Goal: Task Accomplishment & Management: Manage account settings

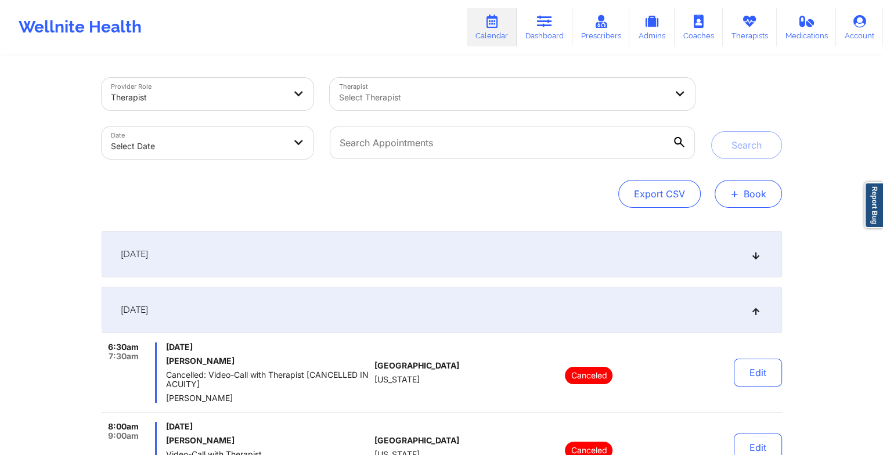
click at [738, 195] on span "+" at bounding box center [734, 193] width 9 height 6
click at [738, 35] on link "Therapists" at bounding box center [749, 27] width 54 height 38
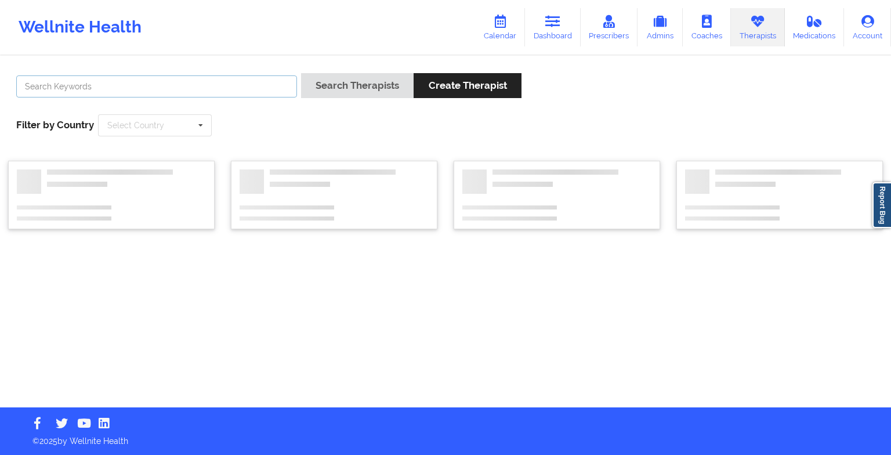
click at [229, 85] on input "text" at bounding box center [156, 86] width 281 height 22
click at [144, 84] on input "text" at bounding box center [156, 86] width 281 height 22
paste input "[PERSON_NAME]"
type input "[PERSON_NAME]"
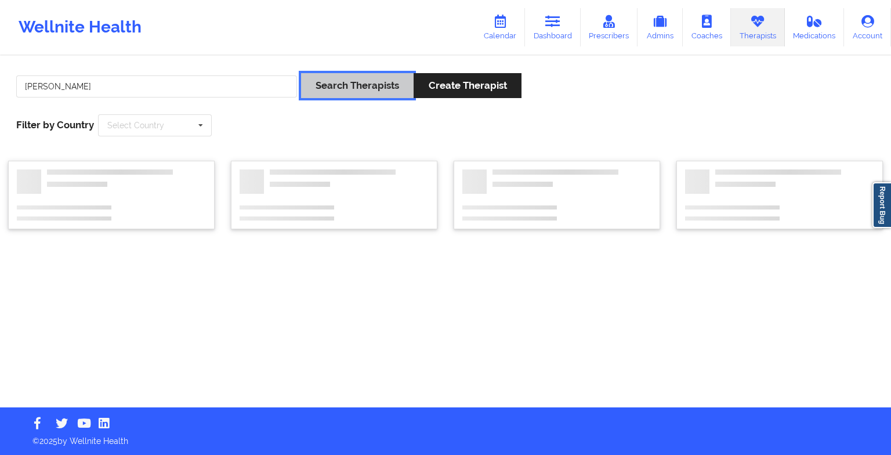
click at [356, 81] on button "Search Therapists" at bounding box center [357, 85] width 113 height 25
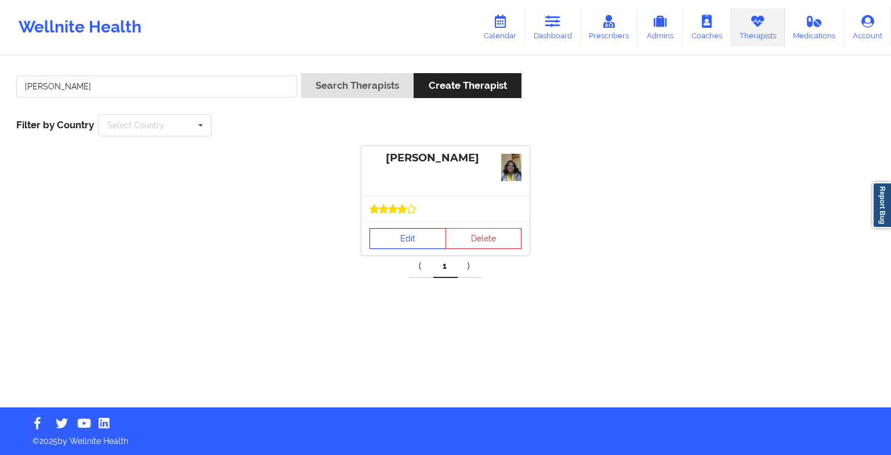
click at [391, 243] on link "Edit" at bounding box center [408, 238] width 77 height 21
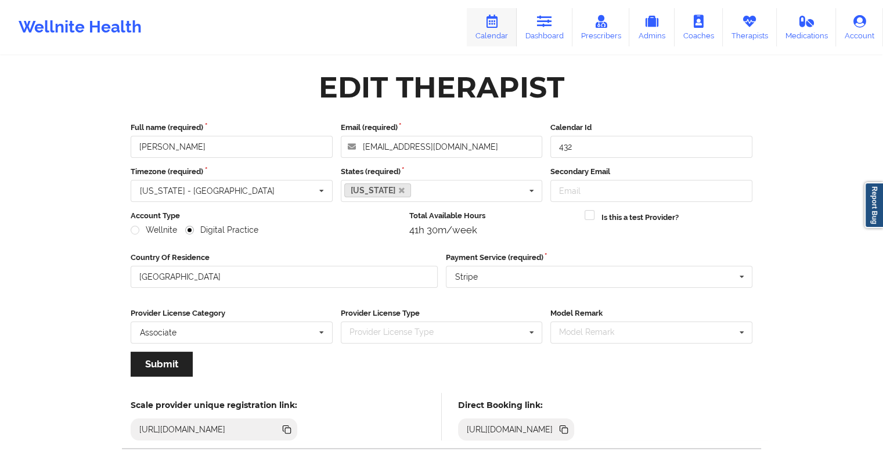
click at [491, 22] on icon at bounding box center [491, 21] width 15 height 13
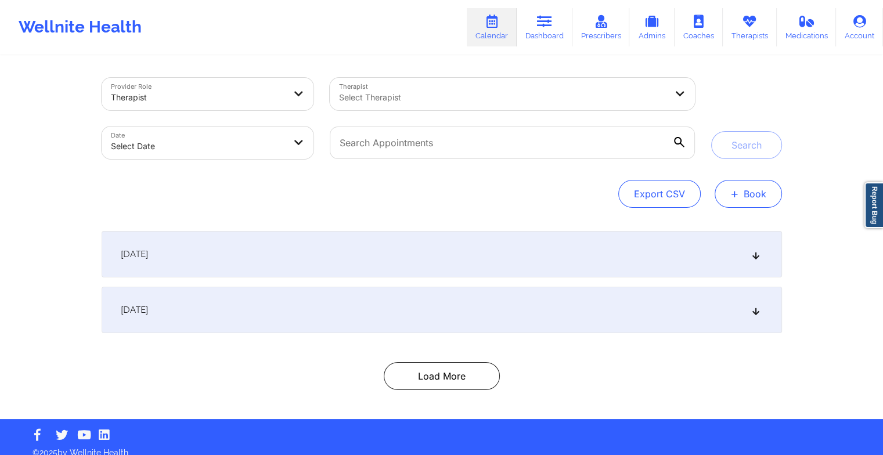
click at [746, 191] on button "+ Book" at bounding box center [747, 194] width 67 height 28
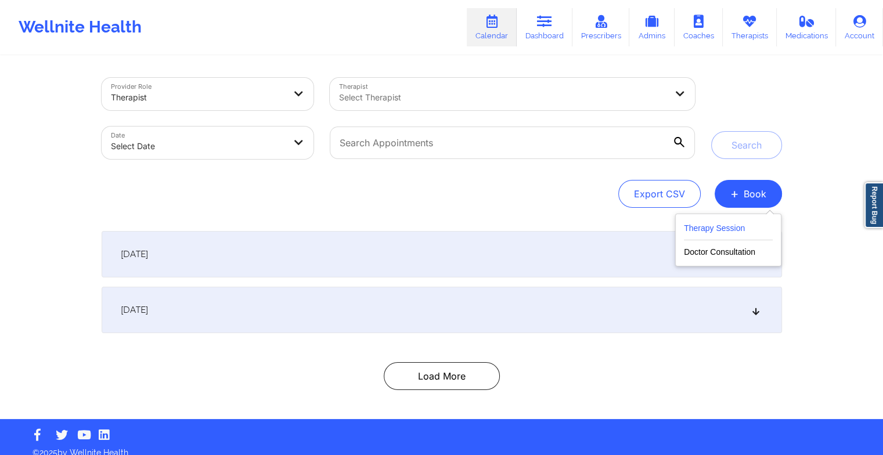
click at [708, 234] on button "Therapy Session" at bounding box center [728, 230] width 89 height 19
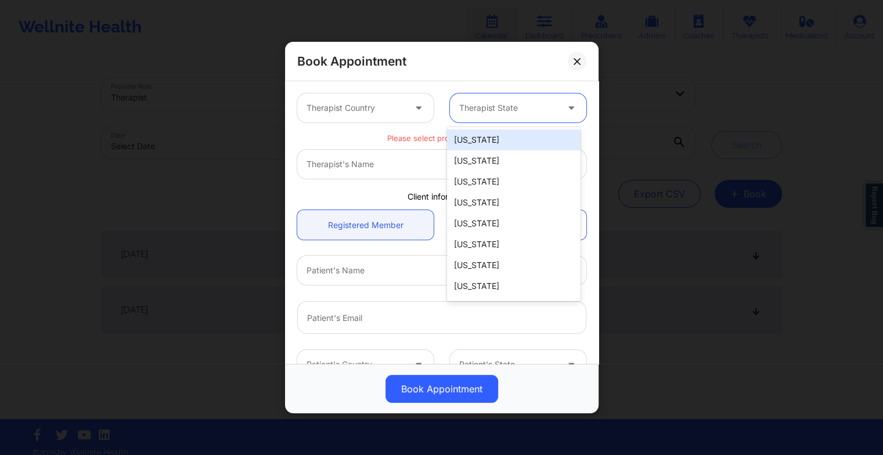
click at [469, 113] on div at bounding box center [508, 108] width 98 height 14
click at [482, 149] on div "[US_STATE]" at bounding box center [513, 139] width 133 height 21
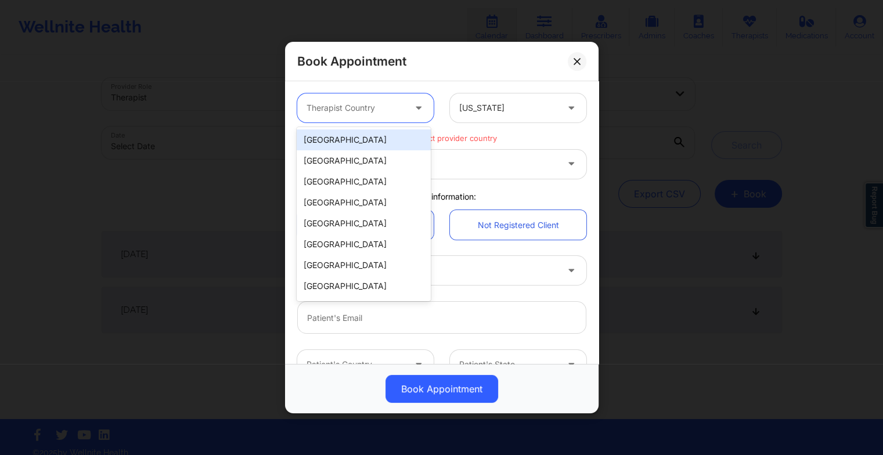
click at [363, 107] on div at bounding box center [355, 108] width 98 height 14
click at [331, 142] on div "[GEOGRAPHIC_DATA]" at bounding box center [363, 139] width 133 height 21
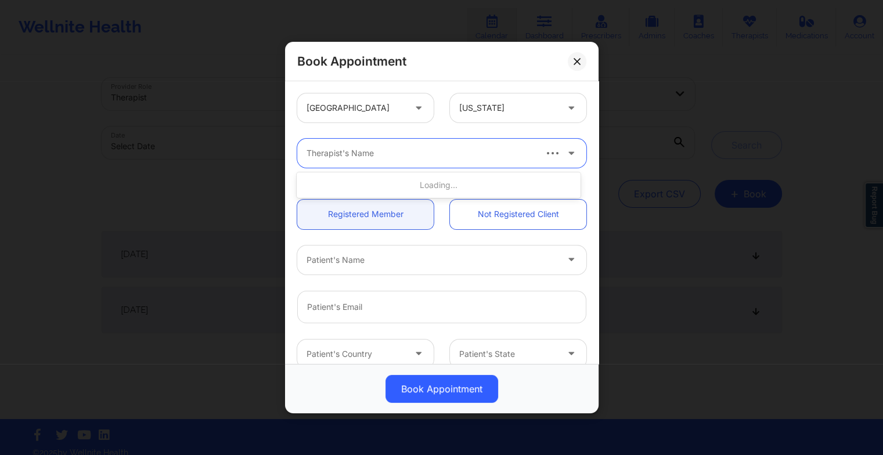
click at [318, 156] on div at bounding box center [419, 153] width 227 height 14
paste input "3. Andrea Steen"
type input "[PERSON_NAME]"
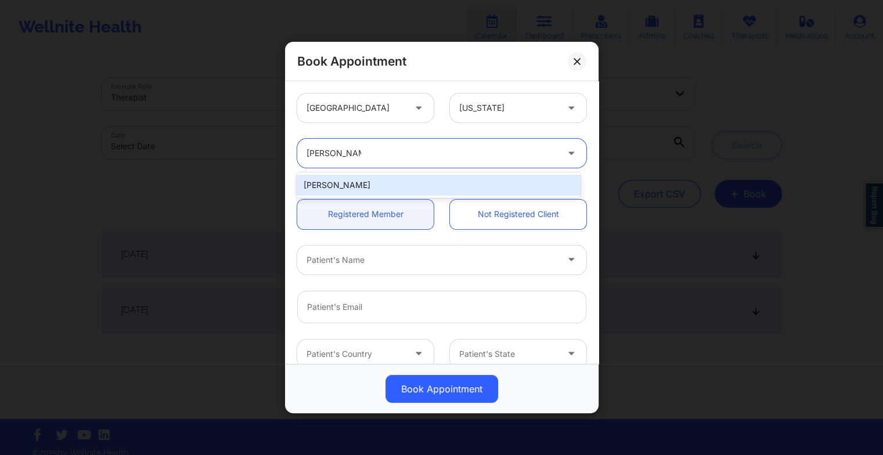
click at [359, 185] on div "[PERSON_NAME]" at bounding box center [438, 185] width 283 height 21
click at [565, 155] on icon at bounding box center [571, 151] width 12 height 10
type input "andrea steen"
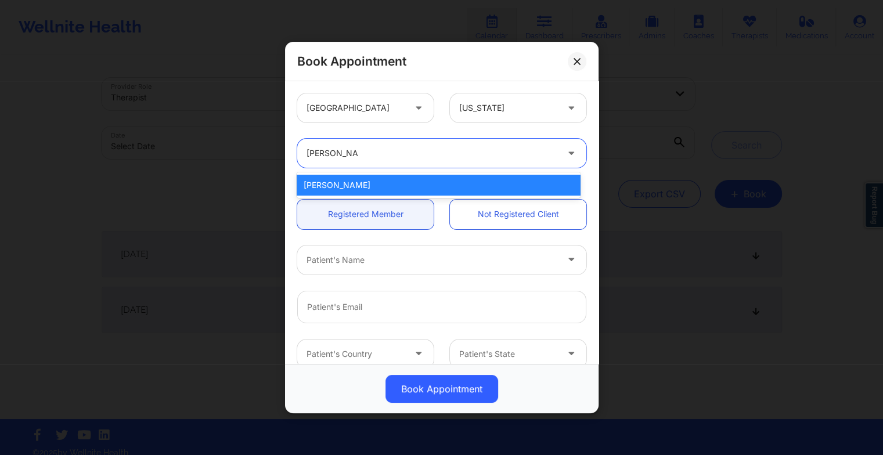
click at [427, 186] on div "[PERSON_NAME]" at bounding box center [438, 185] width 283 height 21
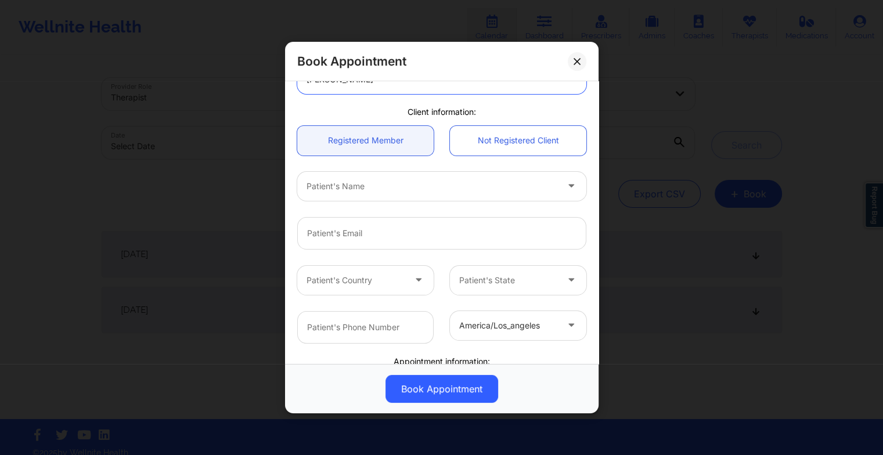
scroll to position [86, 0]
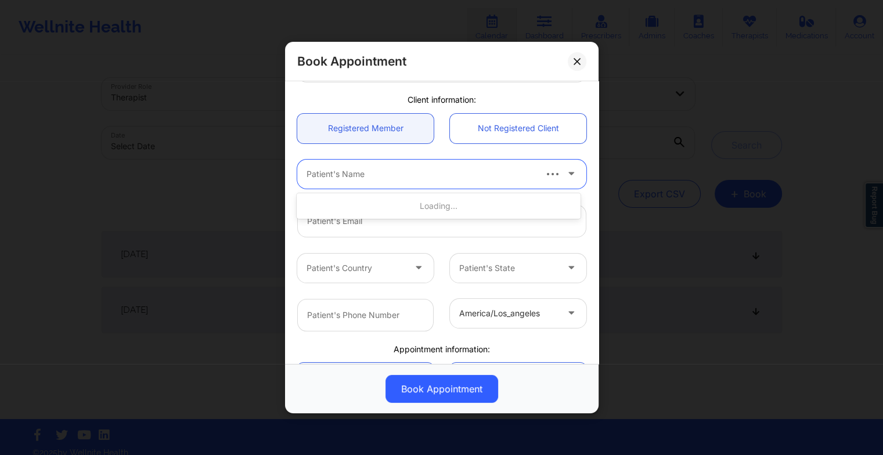
click at [343, 176] on div at bounding box center [419, 174] width 227 height 14
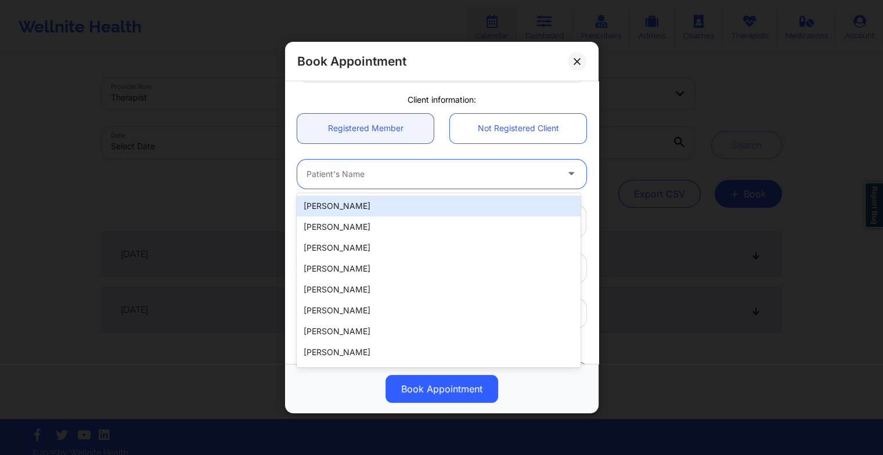
paste input "Desmond Babin"
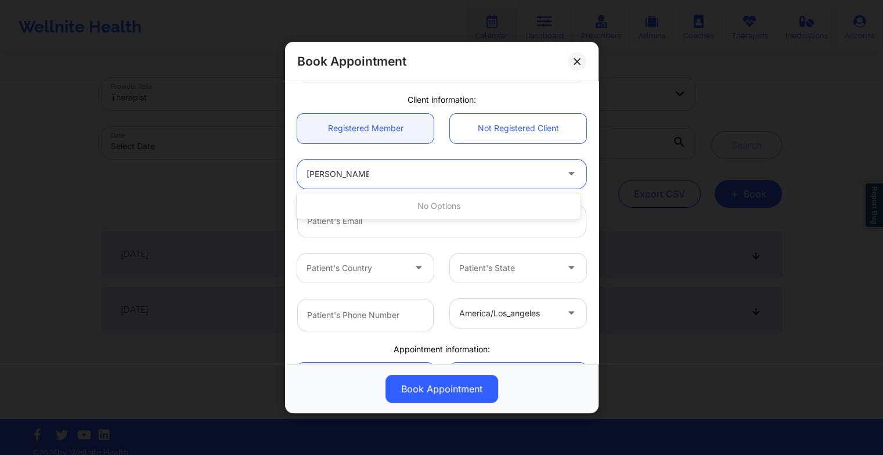
click at [310, 170] on input "Desmond Babin" at bounding box center [337, 174] width 62 height 12
type input "desmond Babin"
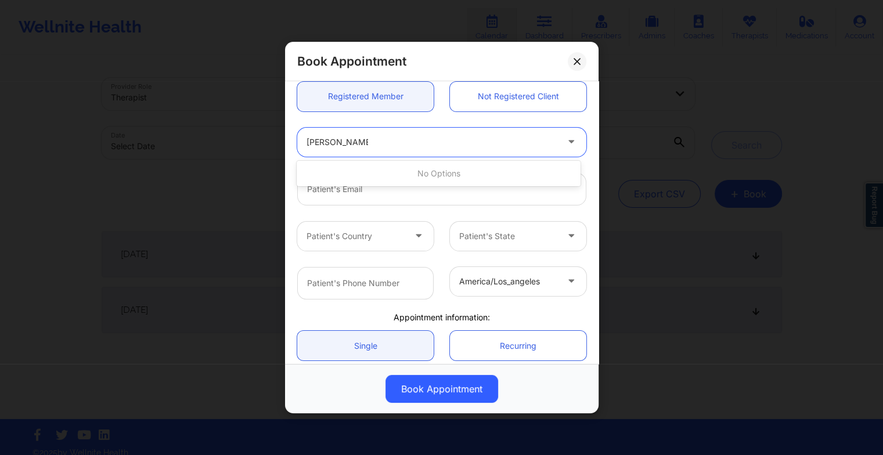
scroll to position [118, 0]
click at [373, 137] on div at bounding box center [431, 142] width 251 height 14
type input "desmond babin"
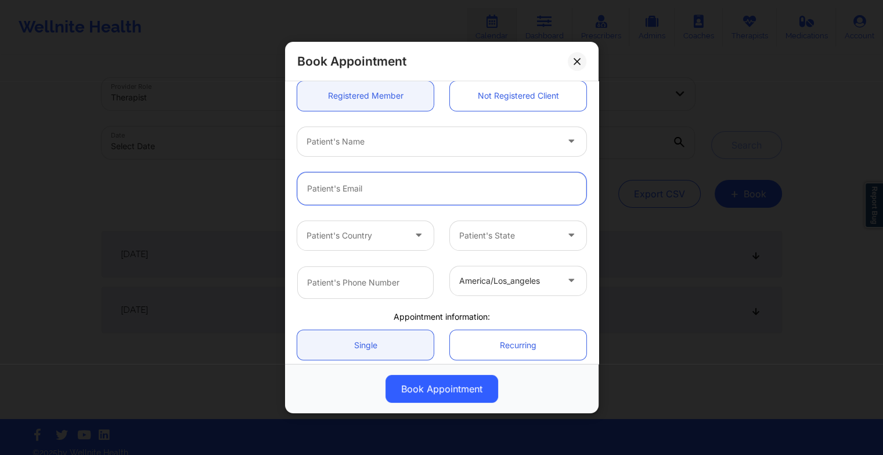
click at [423, 197] on input "email" at bounding box center [441, 188] width 289 height 32
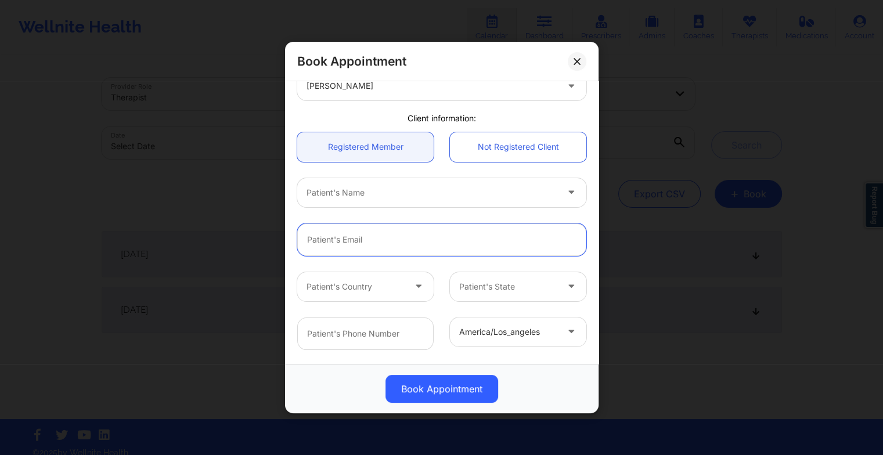
scroll to position [23, 0]
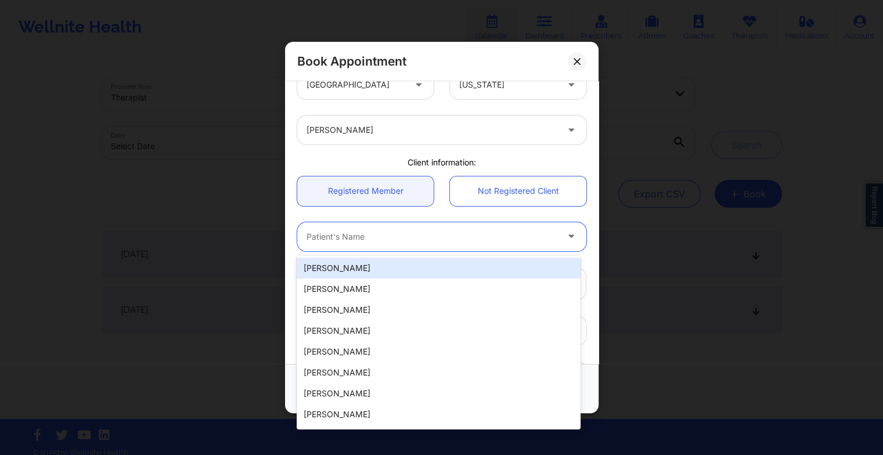
click at [316, 227] on div "Patient's Name" at bounding box center [427, 236] width 261 height 29
type input "desmo"
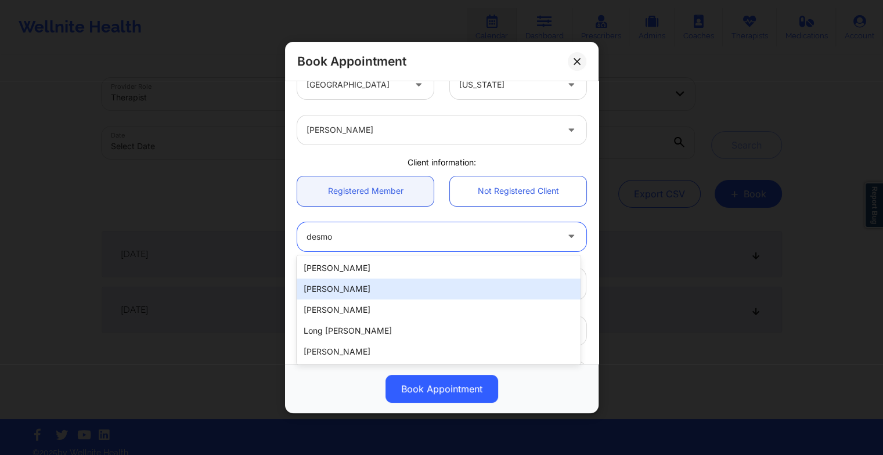
click at [483, 295] on div "[PERSON_NAME]" at bounding box center [438, 289] width 283 height 21
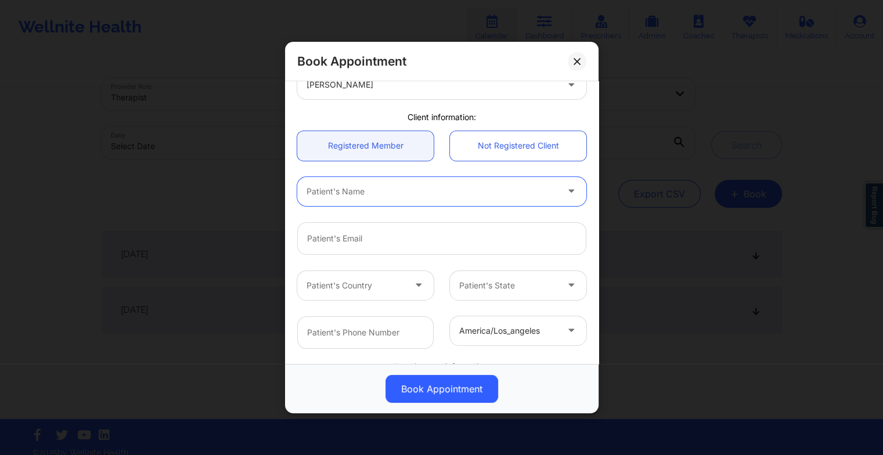
scroll to position [70, 0]
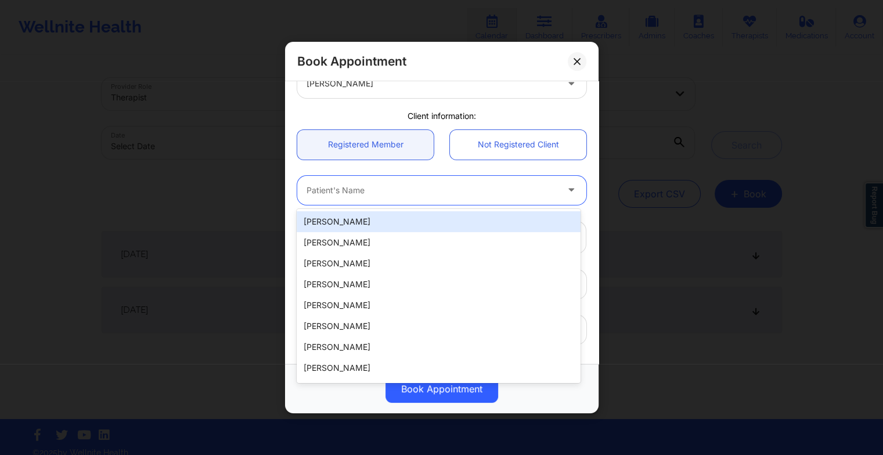
click at [426, 193] on div at bounding box center [431, 190] width 251 height 14
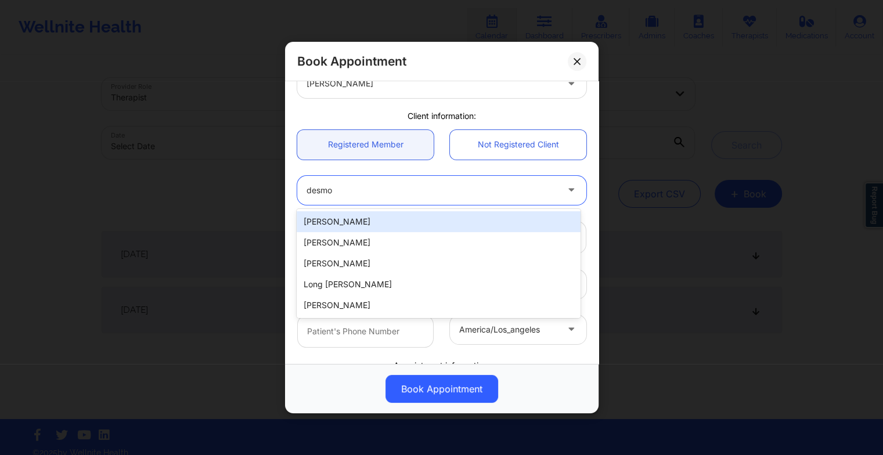
type input "desmon"
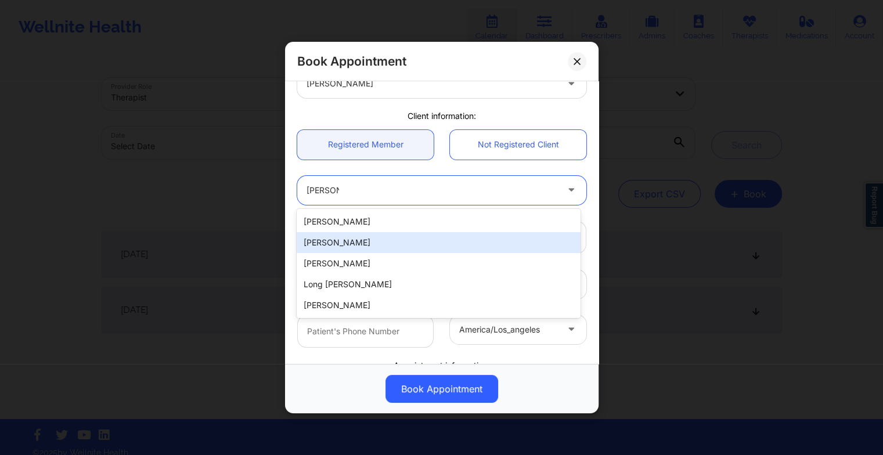
click at [312, 247] on div "[PERSON_NAME]" at bounding box center [438, 242] width 283 height 21
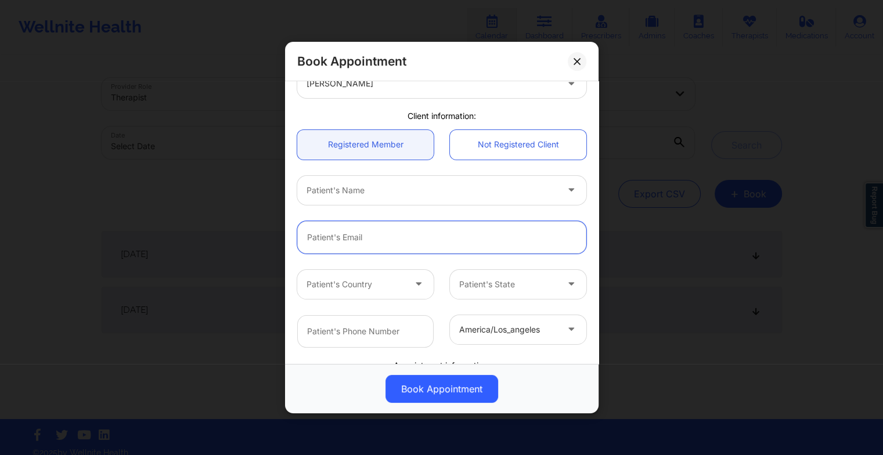
click at [344, 237] on input "email" at bounding box center [441, 237] width 289 height 32
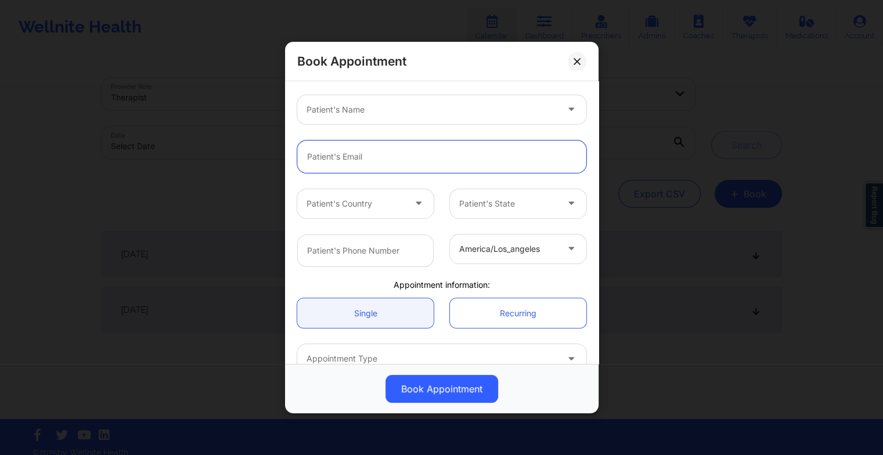
scroll to position [151, 0]
click at [310, 226] on div "america/los_angeles" at bounding box center [441, 250] width 305 height 49
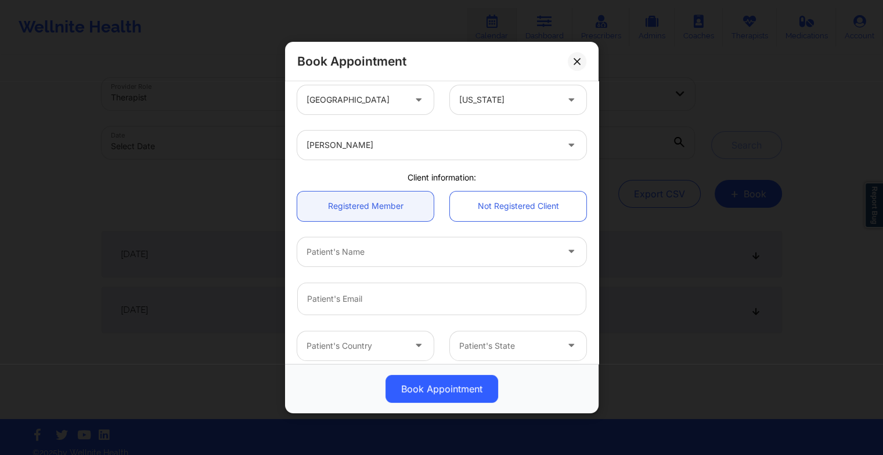
scroll to position [0, 0]
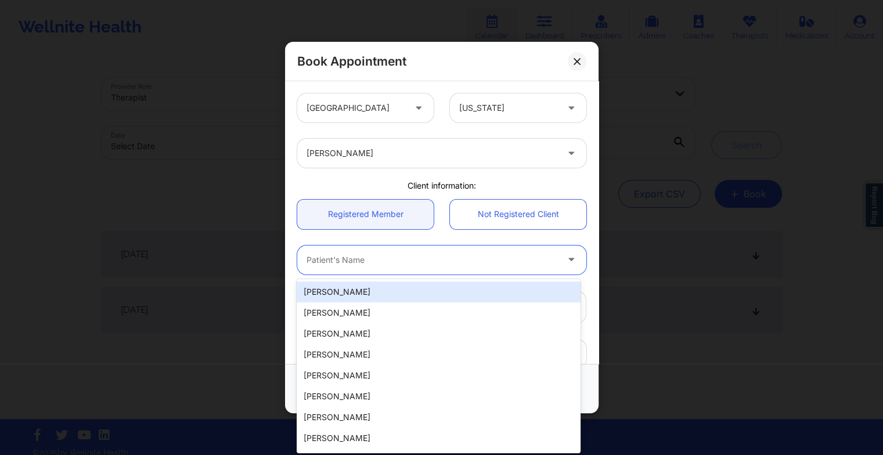
click at [326, 256] on div at bounding box center [431, 260] width 251 height 14
type input "desmo"
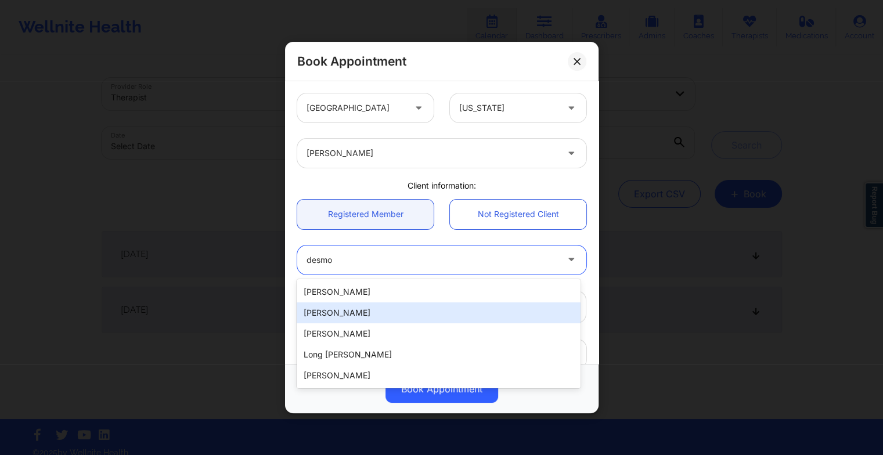
click at [321, 309] on div "[PERSON_NAME]" at bounding box center [438, 312] width 283 height 21
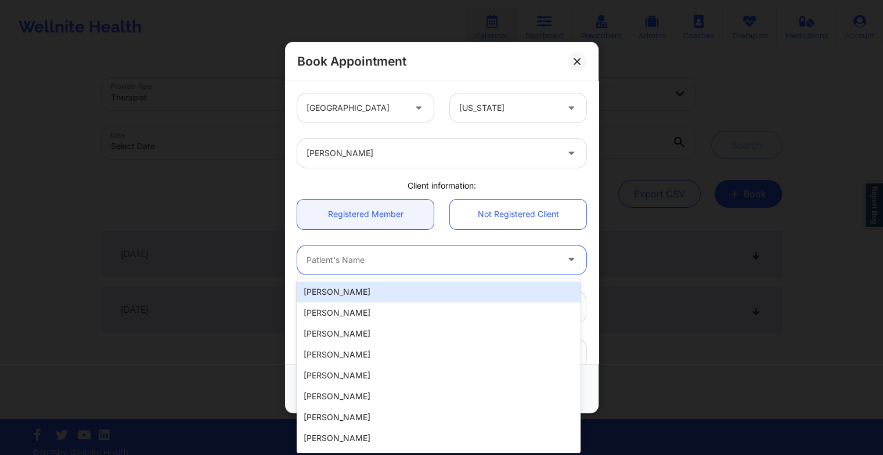
click at [313, 261] on div at bounding box center [431, 260] width 251 height 14
type input "desmo"
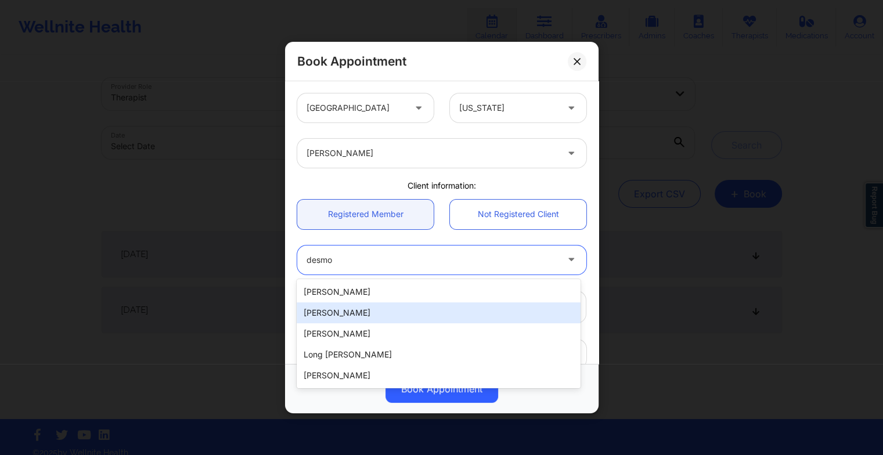
click at [420, 315] on div "[PERSON_NAME]" at bounding box center [438, 312] width 283 height 21
click at [420, 315] on input "email" at bounding box center [441, 307] width 289 height 32
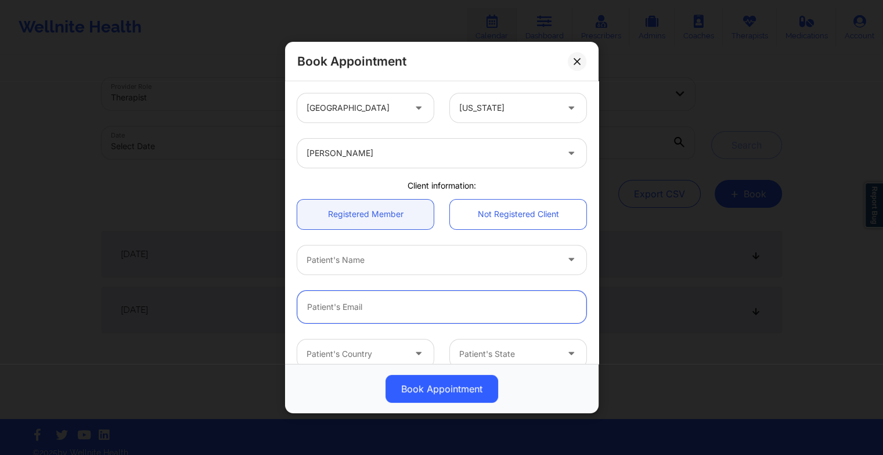
click at [396, 313] on input "email" at bounding box center [441, 307] width 289 height 32
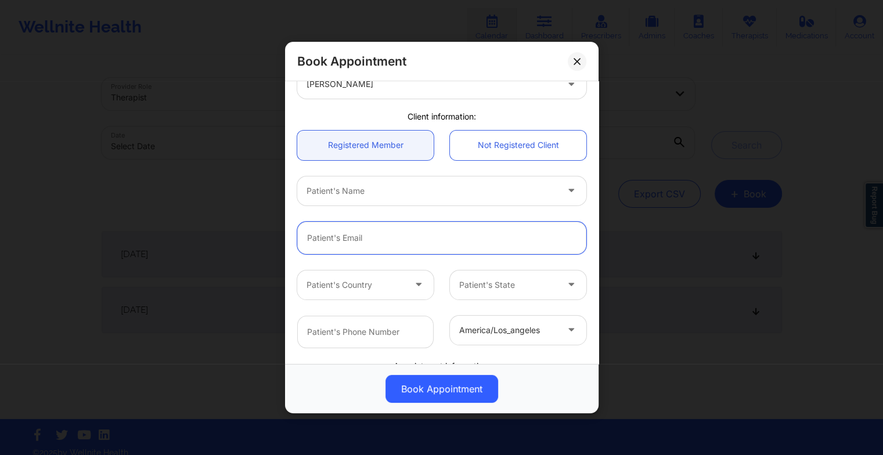
scroll to position [70, 0]
click at [536, 221] on input "email" at bounding box center [441, 237] width 289 height 32
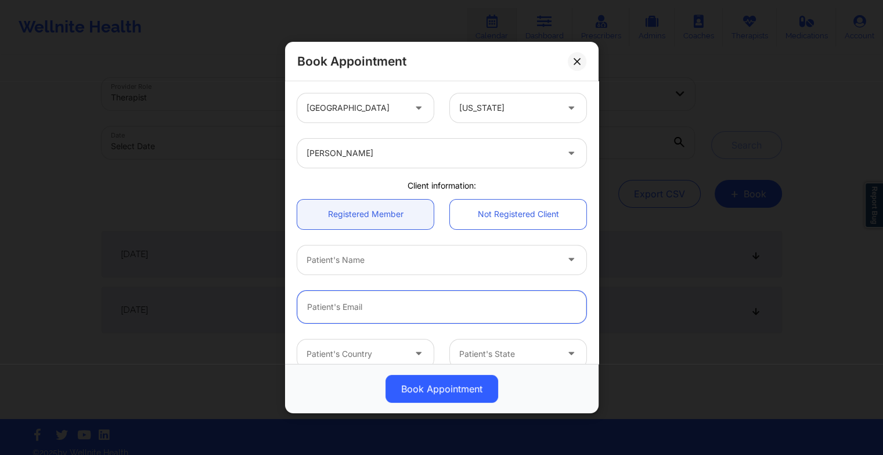
scroll to position [216, 0]
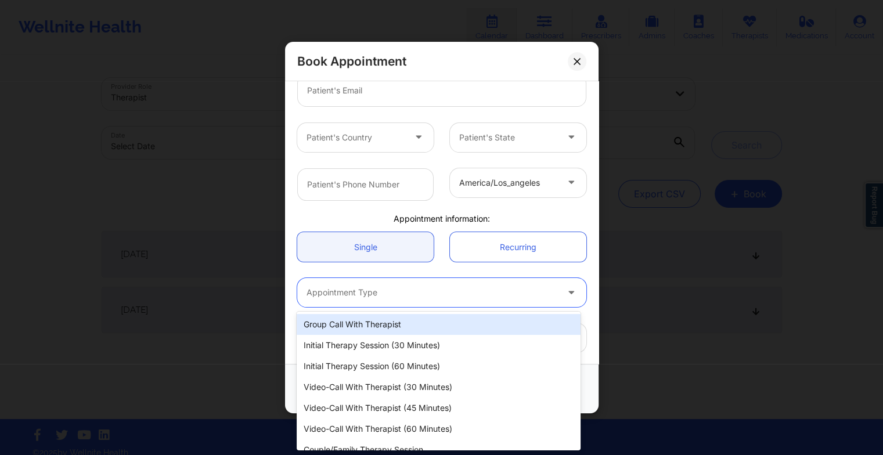
click at [350, 298] on div at bounding box center [431, 292] width 251 height 14
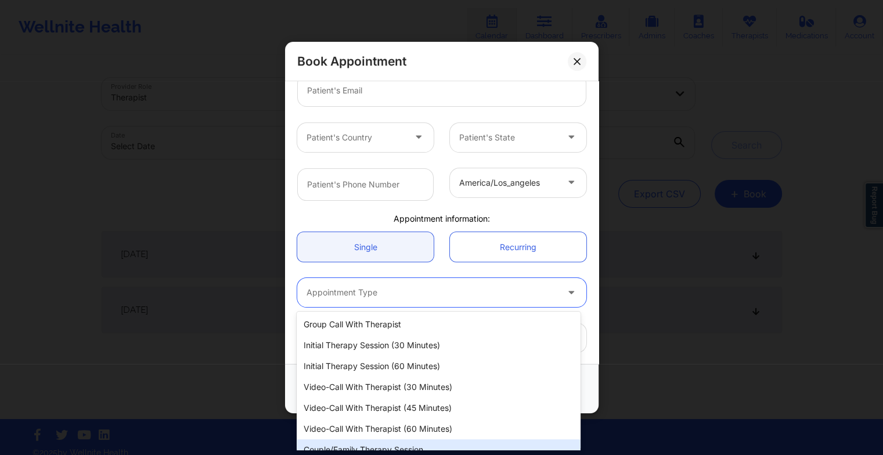
scroll to position [9, 0]
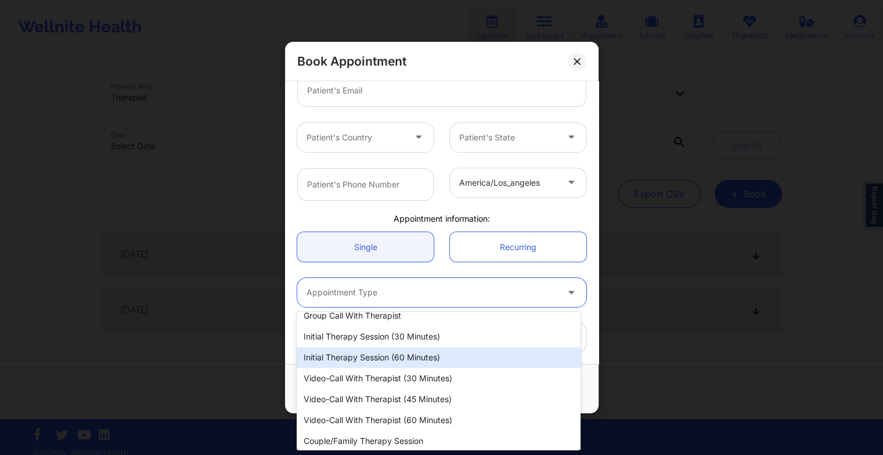
click at [374, 348] on div "Initial Therapy Session (60 minutes)" at bounding box center [438, 357] width 283 height 21
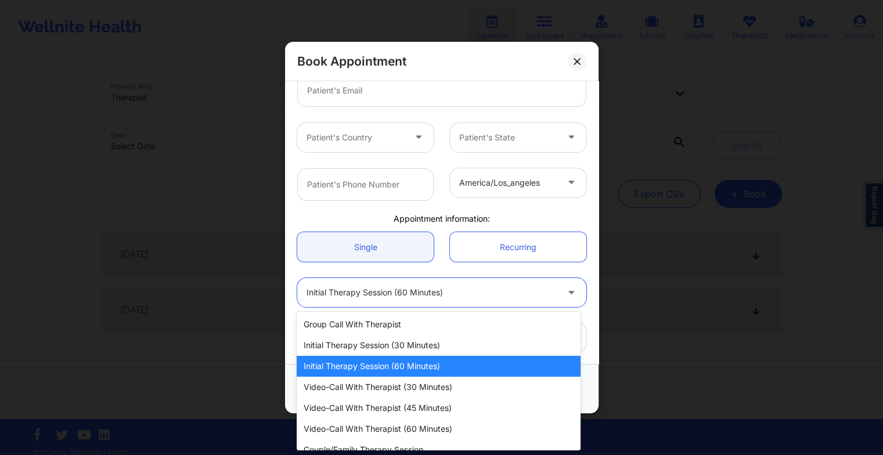
click at [367, 292] on div at bounding box center [431, 292] width 251 height 14
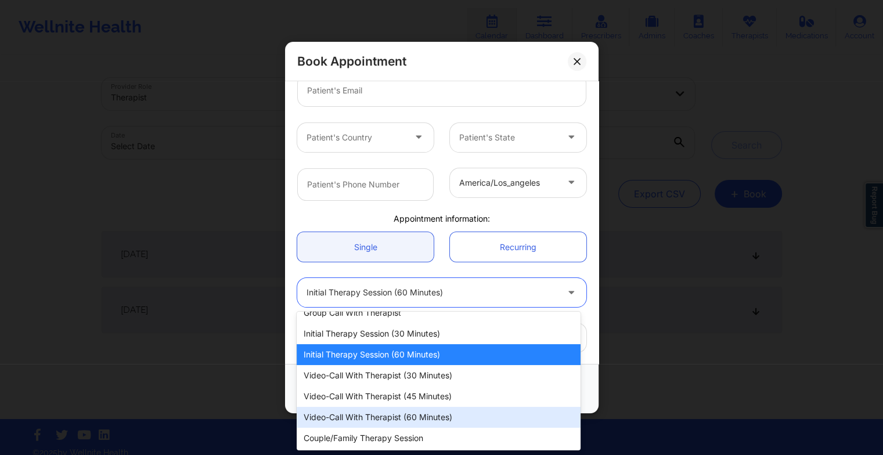
click at [371, 417] on div "Video-Call with Therapist (60 minutes)" at bounding box center [438, 417] width 283 height 21
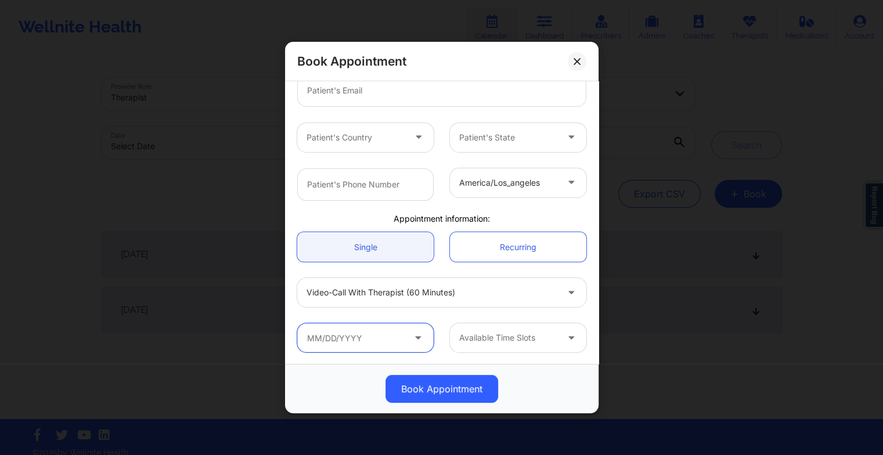
click at [349, 338] on input "text" at bounding box center [365, 337] width 136 height 29
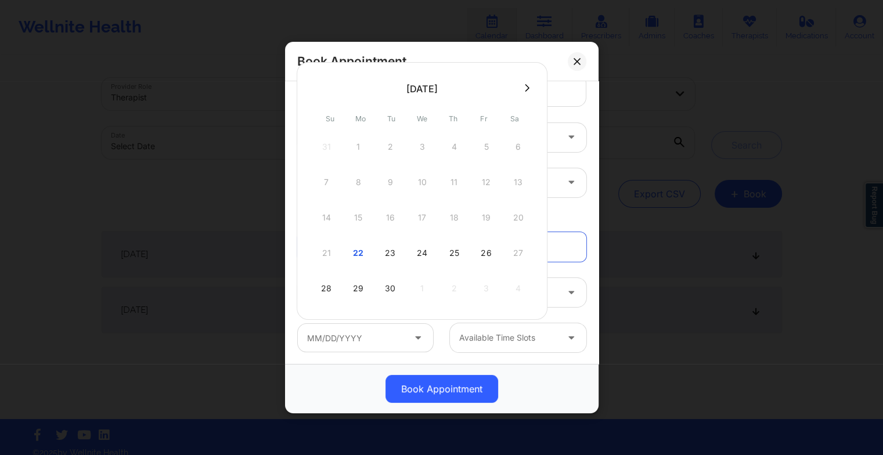
click at [525, 91] on icon at bounding box center [527, 88] width 5 height 9
click at [453, 153] on div "2" at bounding box center [453, 147] width 29 height 32
type input "10/02/2025"
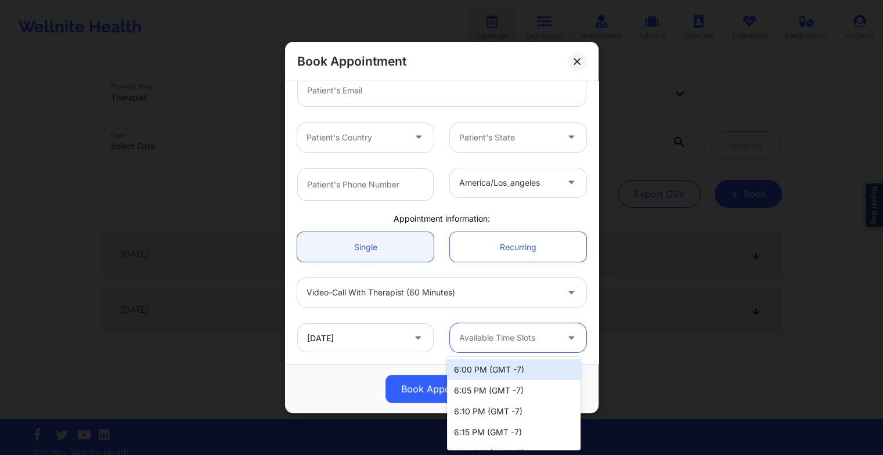
click at [494, 338] on div at bounding box center [508, 338] width 98 height 14
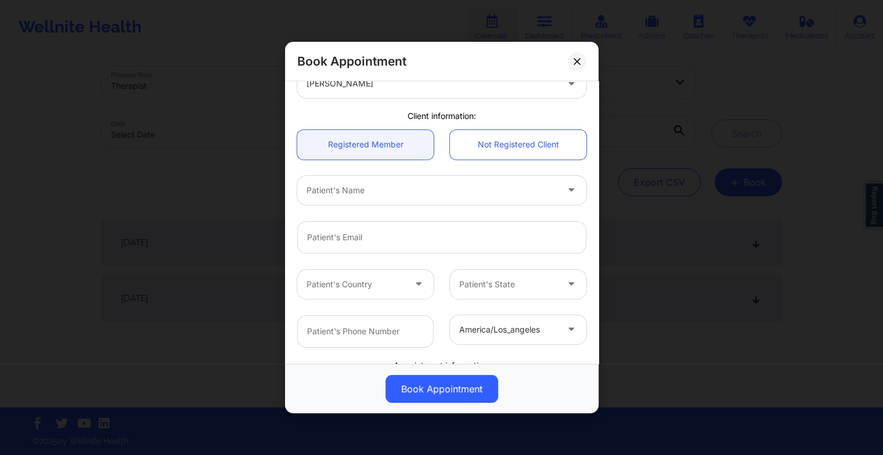
scroll to position [71, 0]
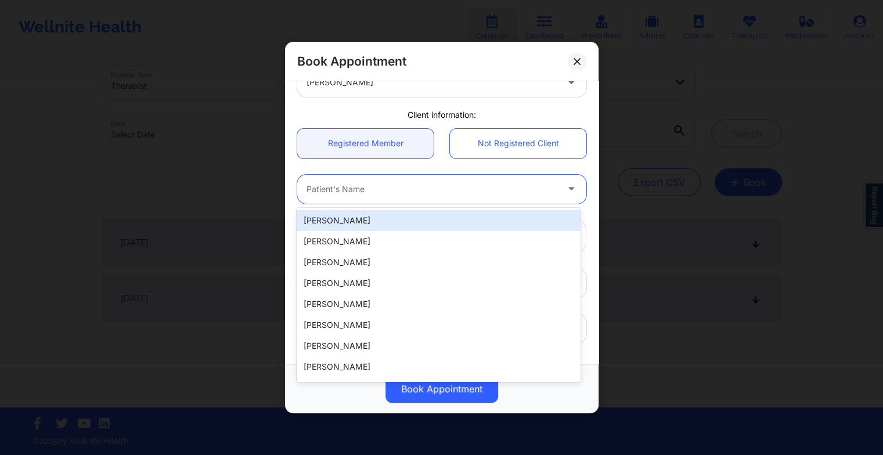
click at [343, 180] on div "Patient's Name" at bounding box center [427, 189] width 261 height 29
type input "desm"
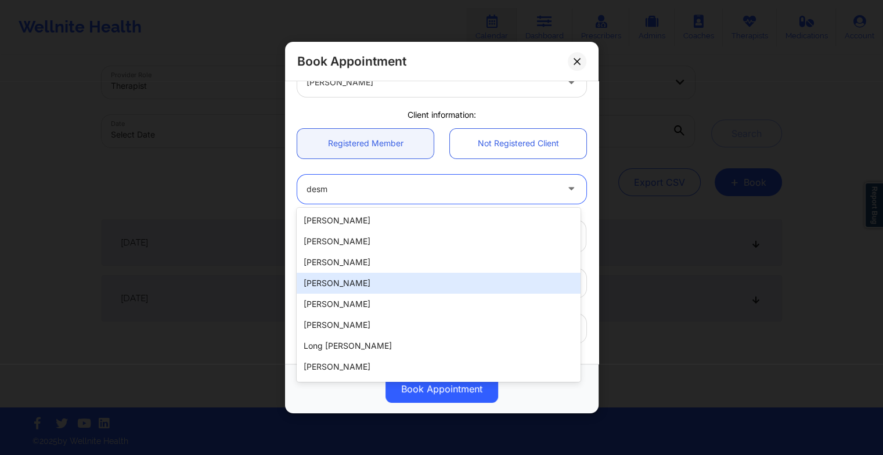
click at [343, 287] on div "[PERSON_NAME]" at bounding box center [438, 283] width 283 height 21
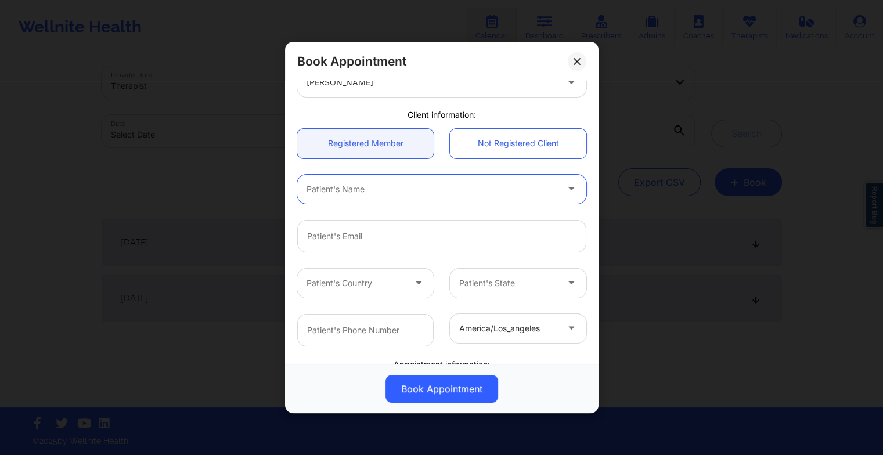
scroll to position [216, 0]
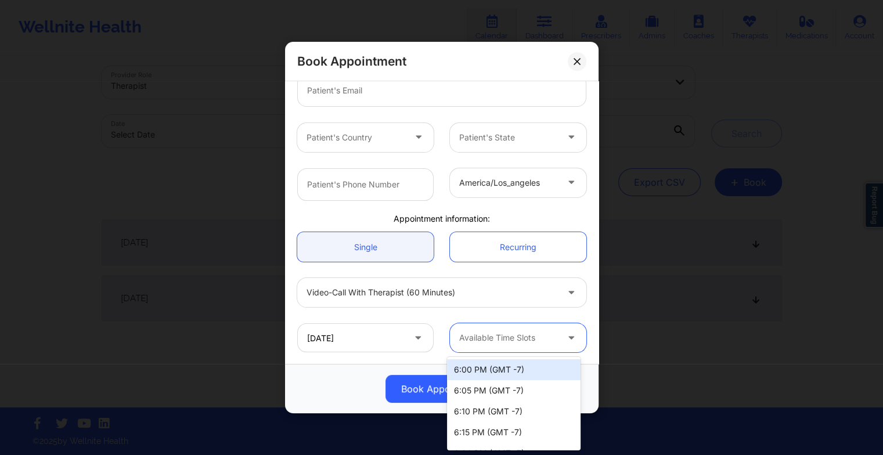
click at [503, 339] on div at bounding box center [508, 338] width 98 height 14
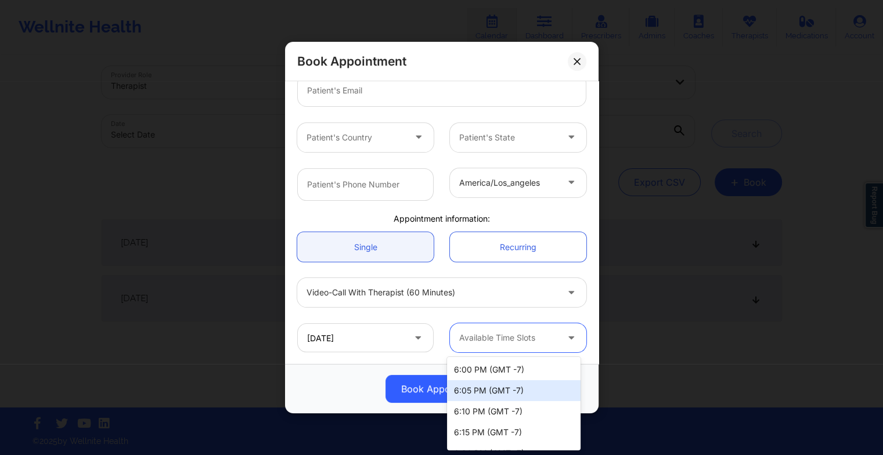
click at [501, 385] on div "6:05 PM (GMT -7)" at bounding box center [513, 390] width 133 height 21
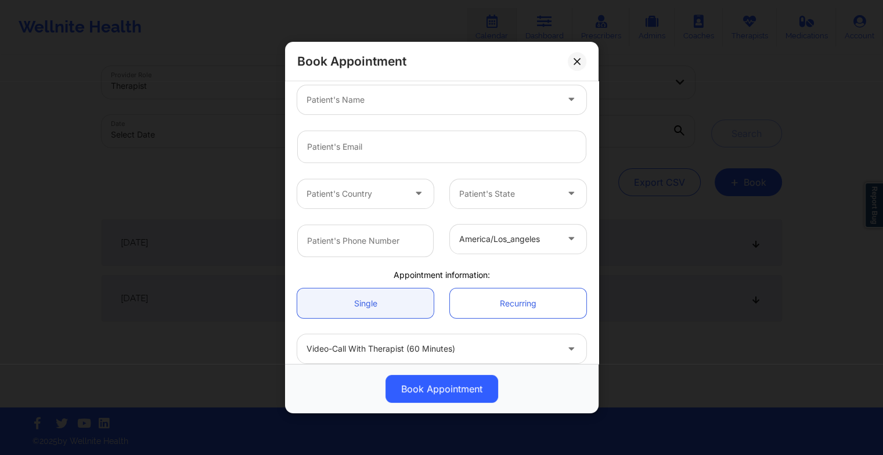
scroll to position [158, 0]
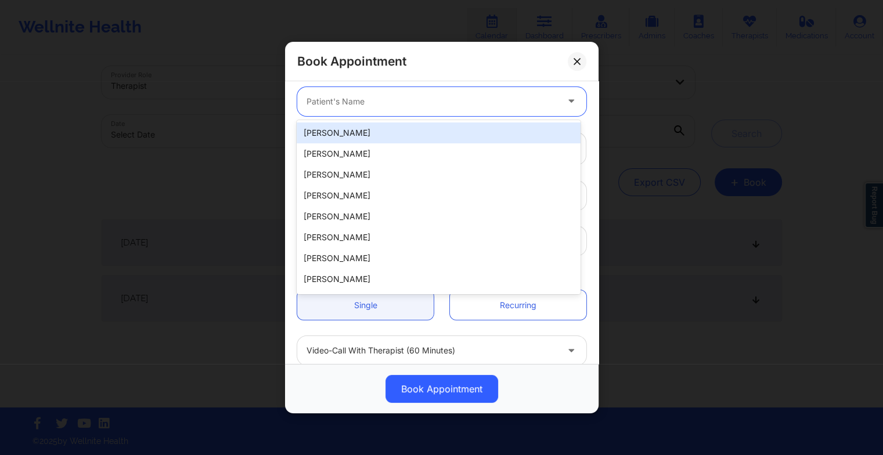
click at [323, 100] on div at bounding box center [431, 102] width 251 height 14
type input "desmo"
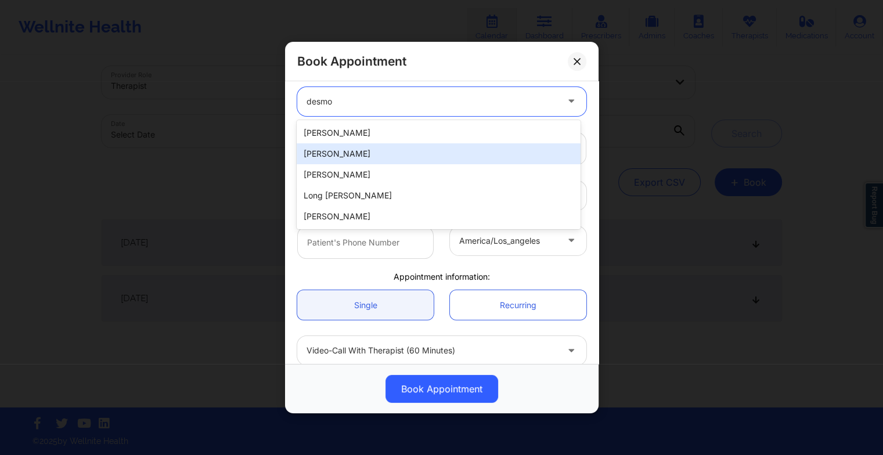
click at [334, 149] on div "[PERSON_NAME]" at bounding box center [438, 153] width 283 height 21
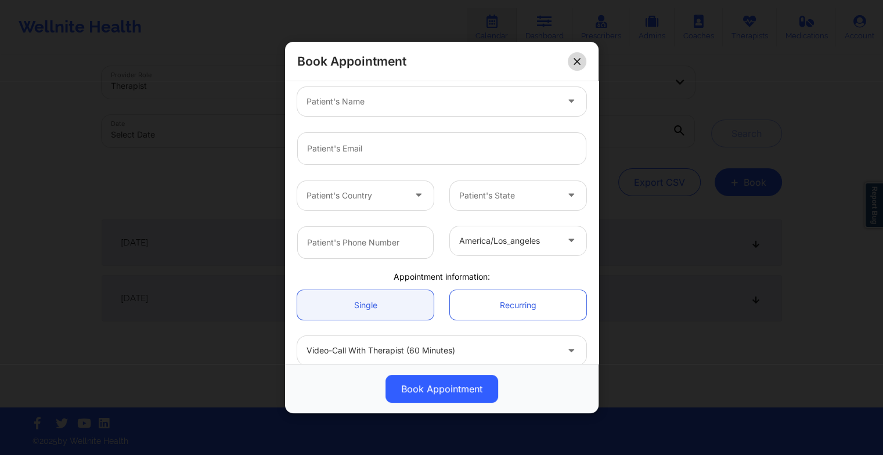
click at [576, 59] on icon at bounding box center [576, 60] width 7 height 7
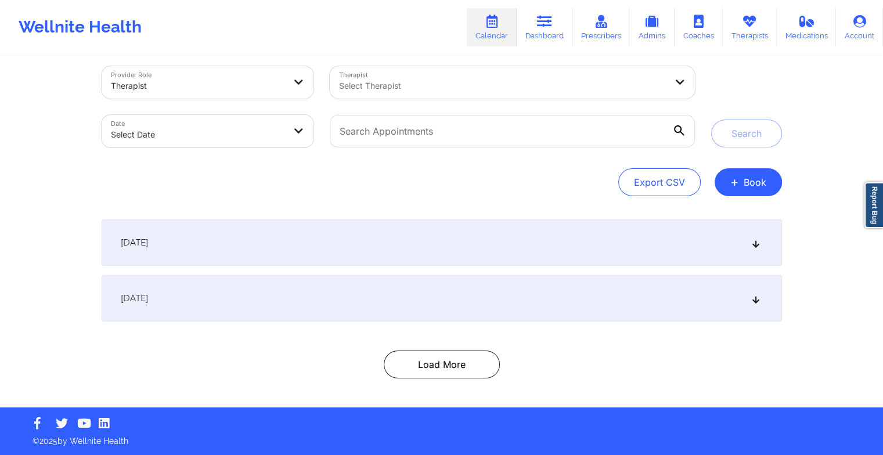
scroll to position [0, 0]
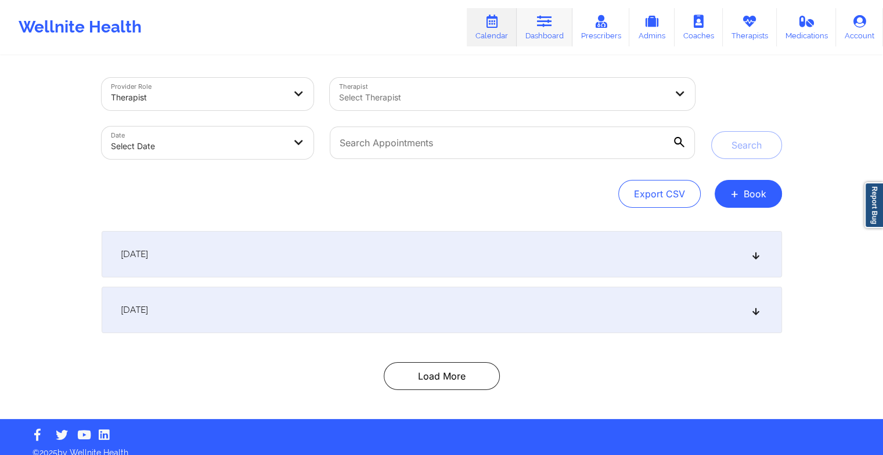
click at [562, 26] on link "Dashboard" at bounding box center [544, 27] width 56 height 38
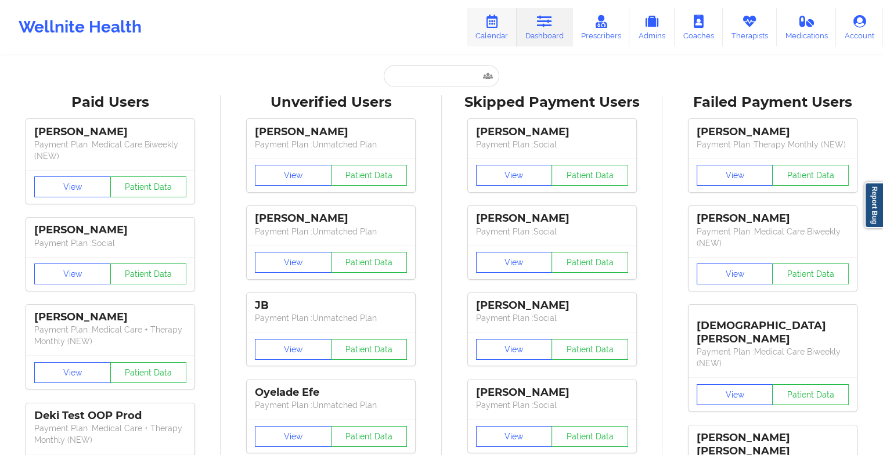
click at [498, 28] on link "Calendar" at bounding box center [492, 27] width 50 height 38
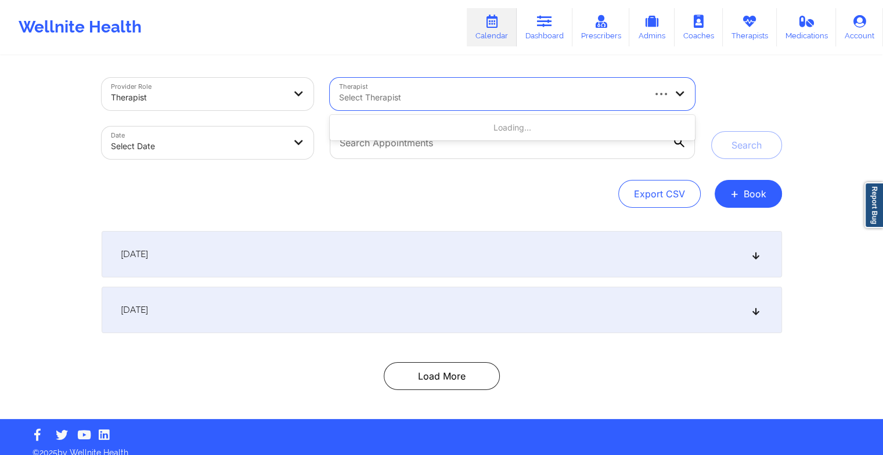
click at [345, 102] on div at bounding box center [490, 98] width 303 height 14
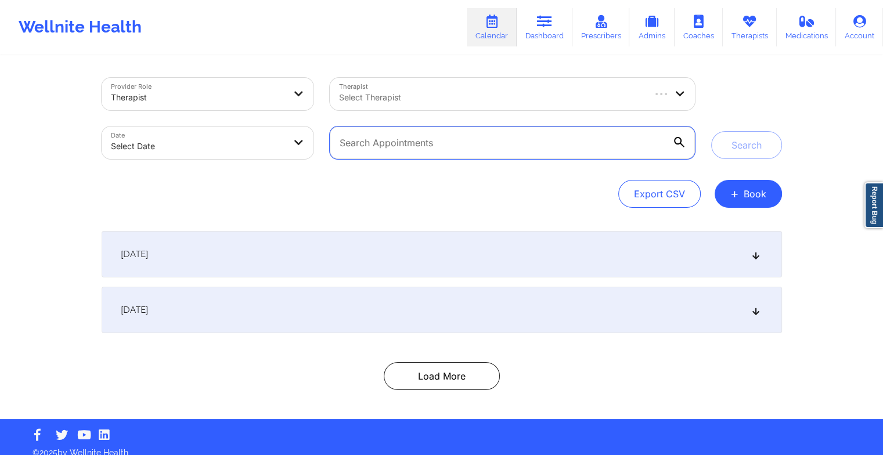
click at [355, 152] on input "text" at bounding box center [512, 142] width 364 height 32
type input "tracy hearn"
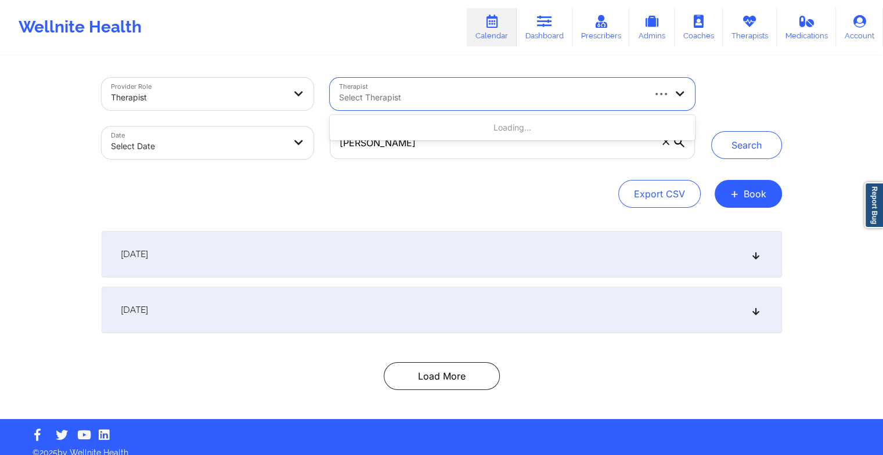
click at [366, 101] on div at bounding box center [490, 98] width 303 height 14
type input "anais"
click at [742, 157] on button "Search" at bounding box center [746, 145] width 71 height 28
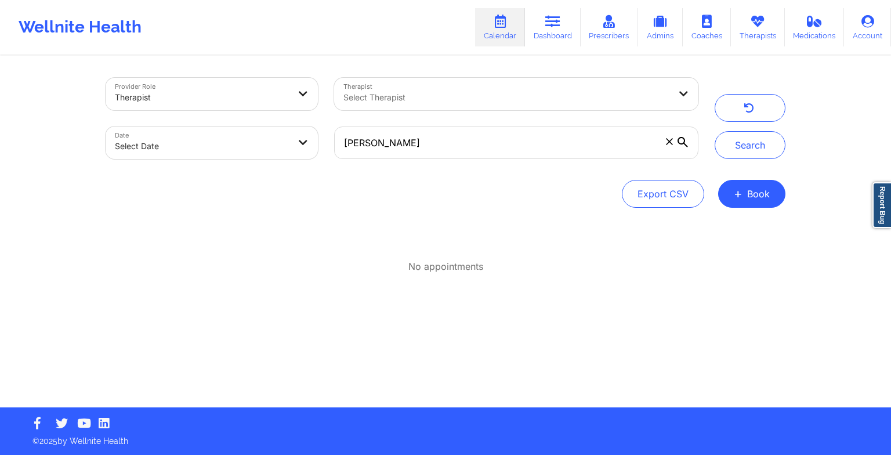
click at [669, 144] on icon at bounding box center [669, 141] width 7 height 7
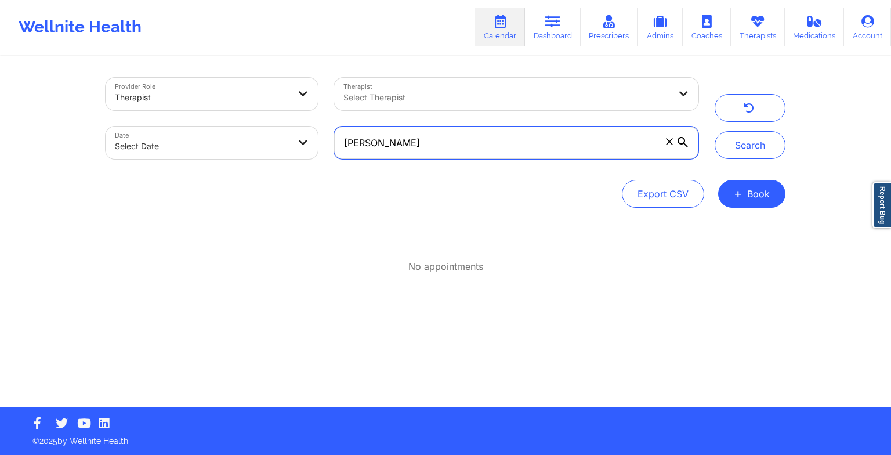
click at [669, 144] on input "tracy hearn" at bounding box center [516, 142] width 364 height 32
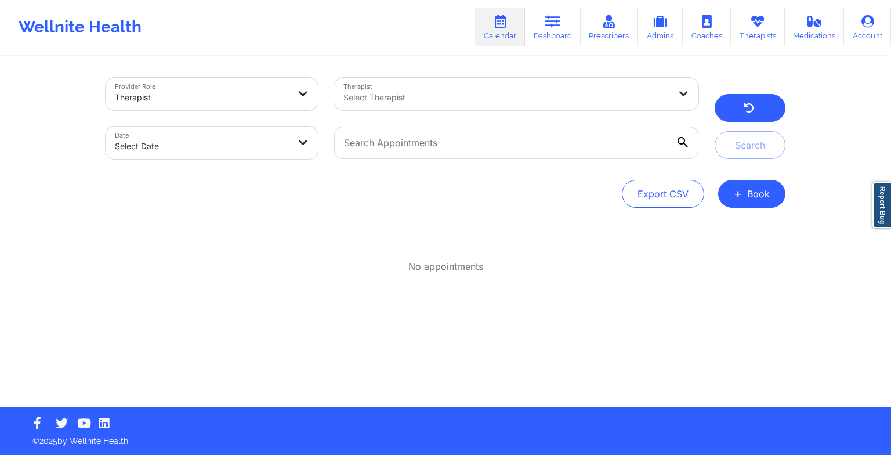
click at [743, 110] on button "button" at bounding box center [750, 108] width 71 height 28
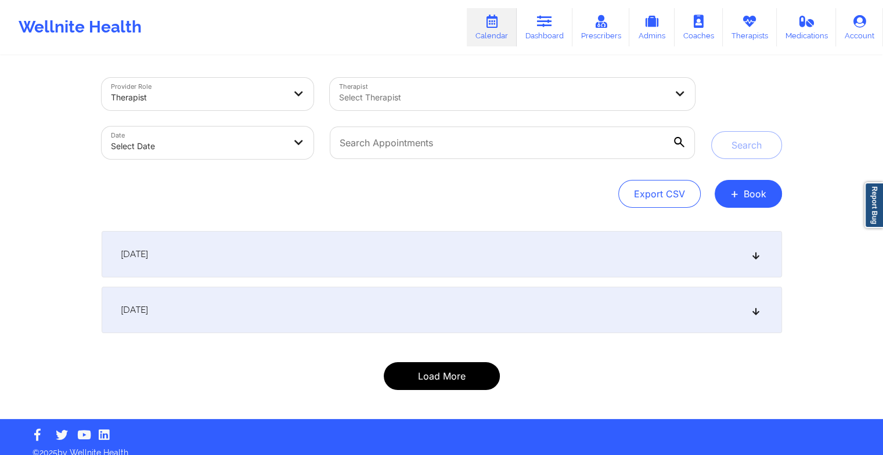
click at [449, 373] on button "Load More" at bounding box center [442, 376] width 116 height 28
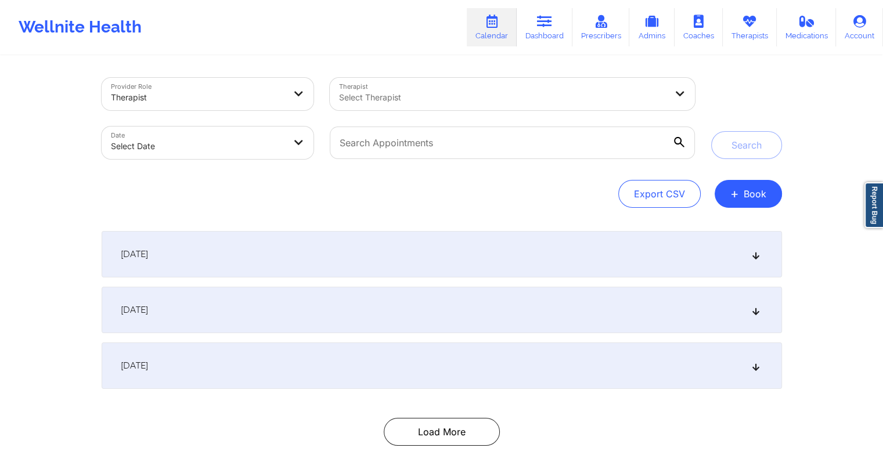
click at [393, 362] on div "[DATE]" at bounding box center [442, 365] width 680 height 46
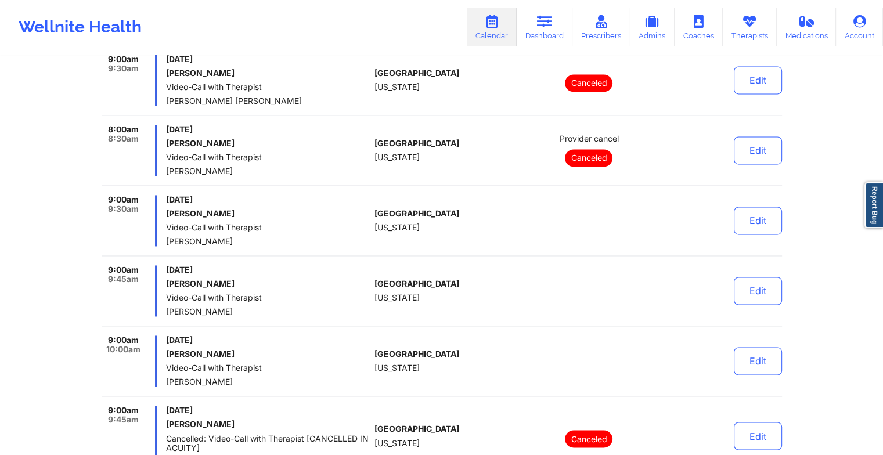
scroll to position [1771, 0]
click at [758, 288] on button "Edit" at bounding box center [757, 290] width 48 height 28
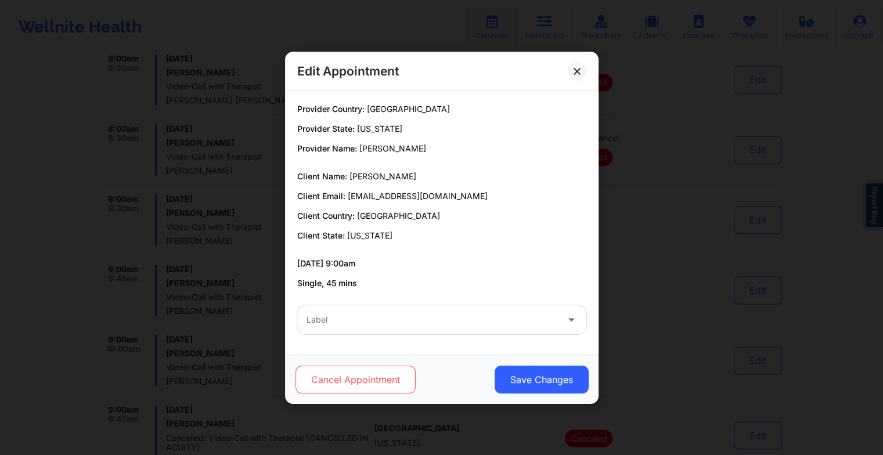
click at [378, 381] on button "Cancel Appointment" at bounding box center [355, 380] width 120 height 28
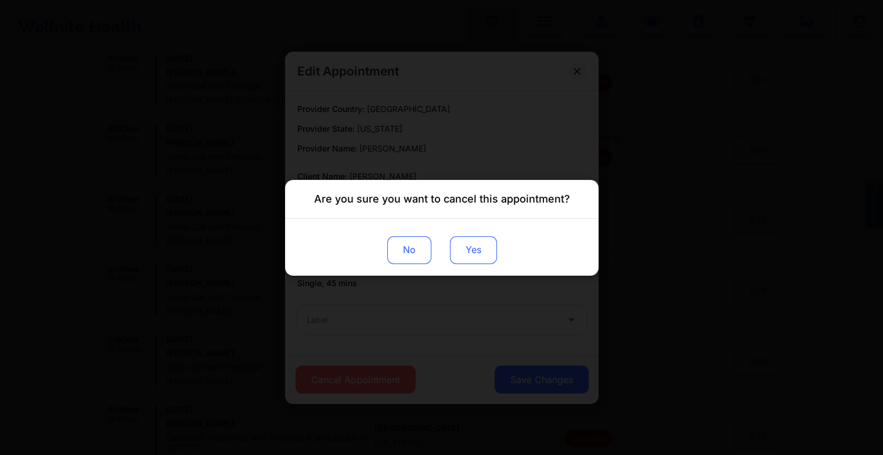
click at [481, 259] on button "Yes" at bounding box center [472, 250] width 47 height 28
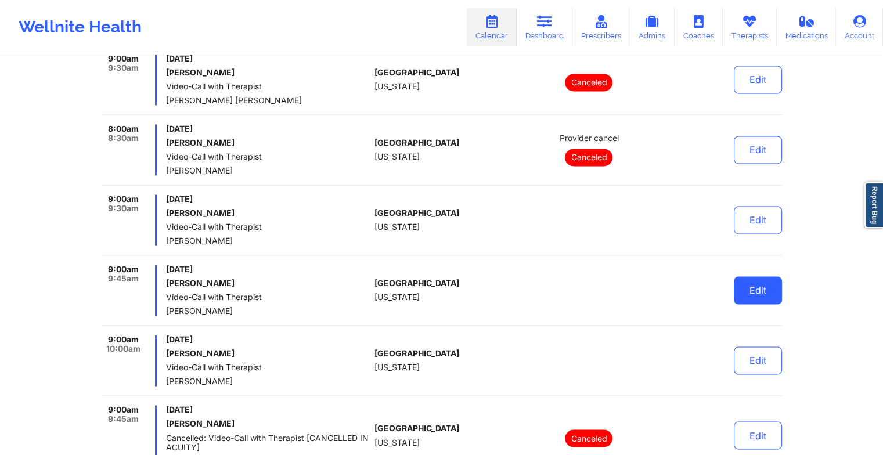
click at [758, 289] on button "Edit" at bounding box center [757, 290] width 48 height 28
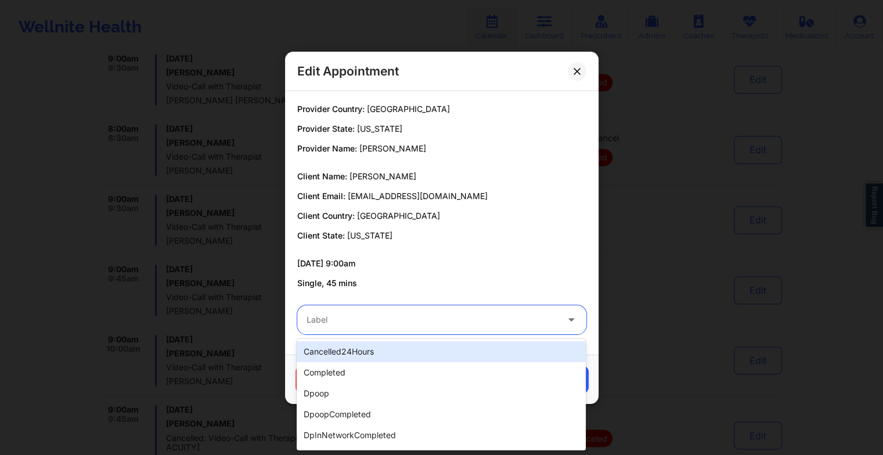
click at [358, 316] on div at bounding box center [431, 320] width 251 height 14
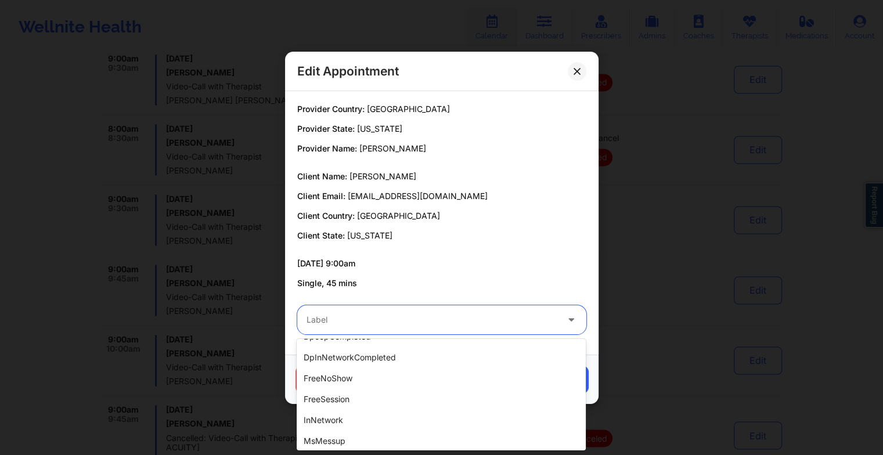
scroll to position [0, 0]
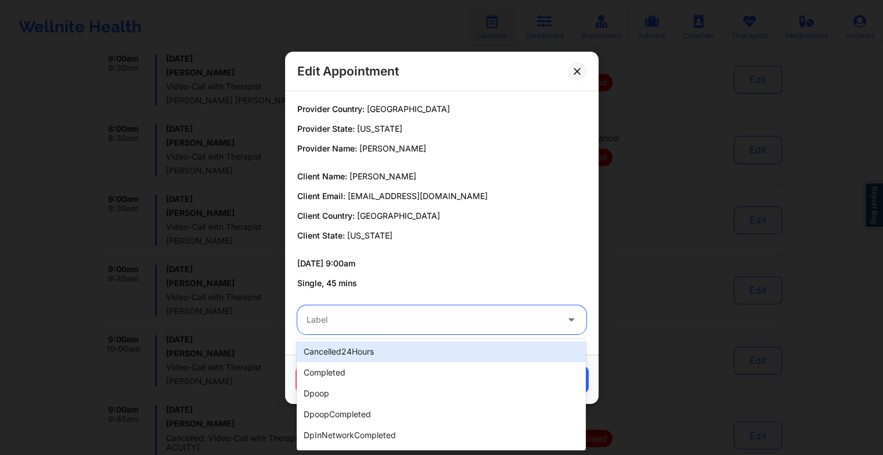
click at [340, 348] on div "cancelled24Hours" at bounding box center [441, 351] width 289 height 21
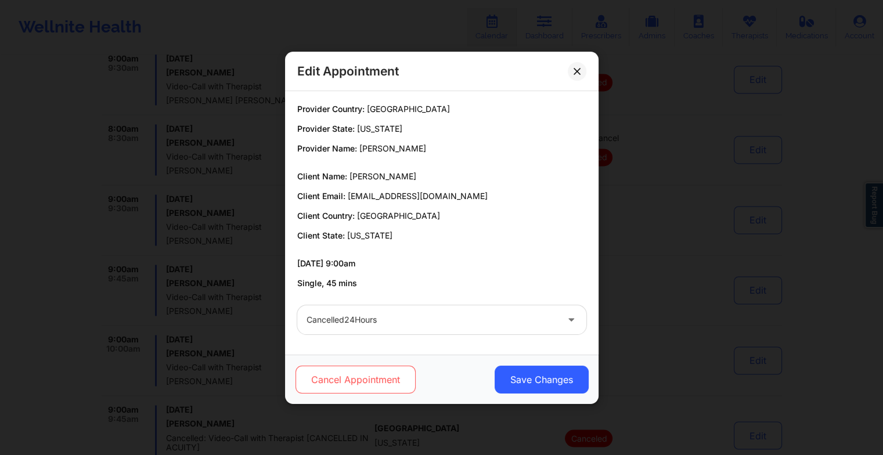
click at [348, 372] on button "Cancel Appointment" at bounding box center [355, 380] width 120 height 28
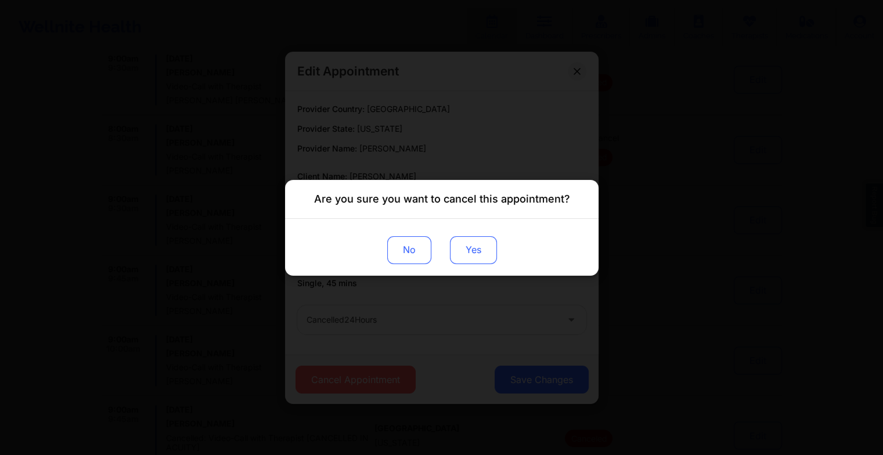
click at [478, 253] on button "Yes" at bounding box center [472, 250] width 47 height 28
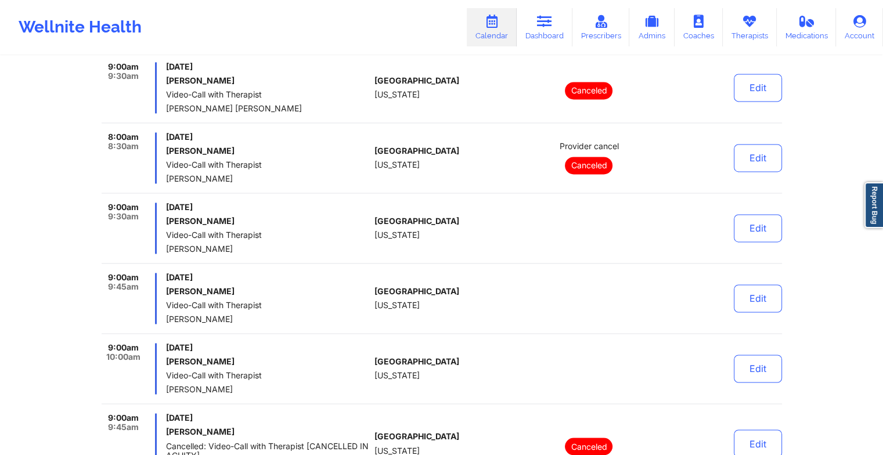
scroll to position [1763, 0]
click at [762, 302] on button "Edit" at bounding box center [757, 298] width 48 height 28
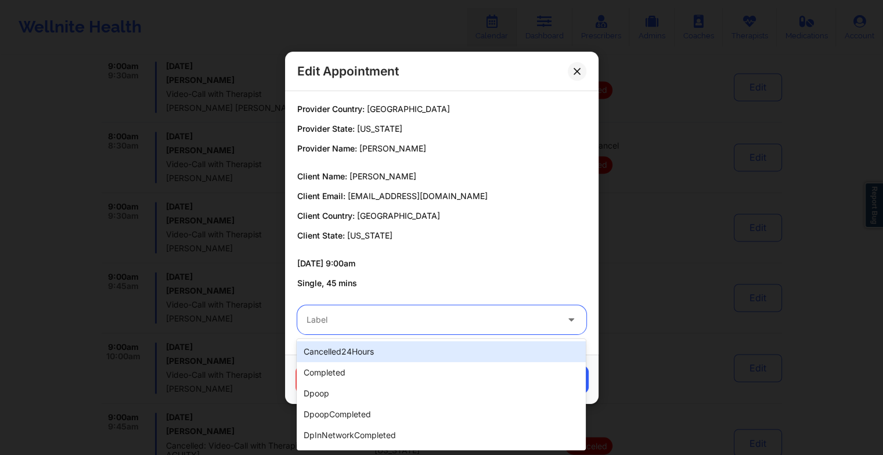
click at [477, 323] on div at bounding box center [431, 320] width 251 height 14
click at [390, 352] on div "cancelled24Hours" at bounding box center [441, 351] width 289 height 21
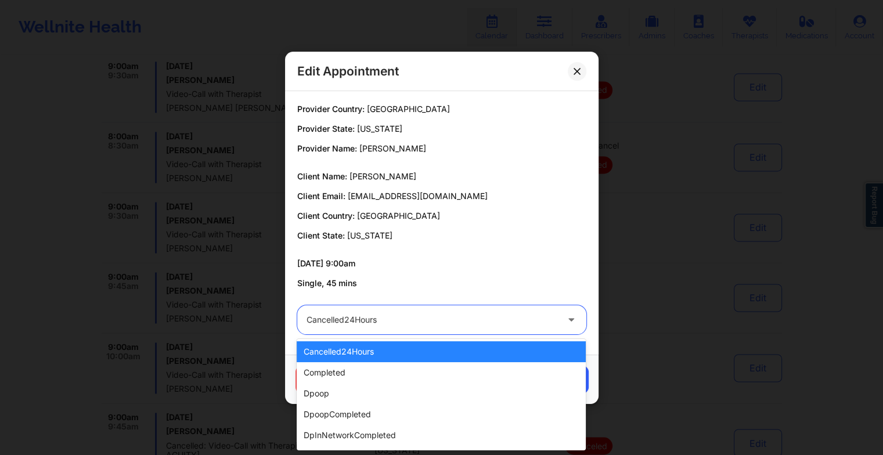
click at [404, 324] on div at bounding box center [431, 320] width 251 height 14
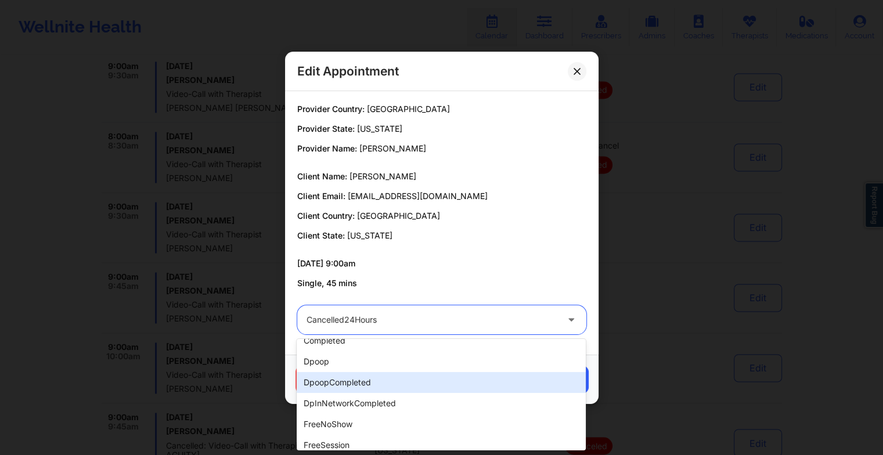
scroll to position [0, 0]
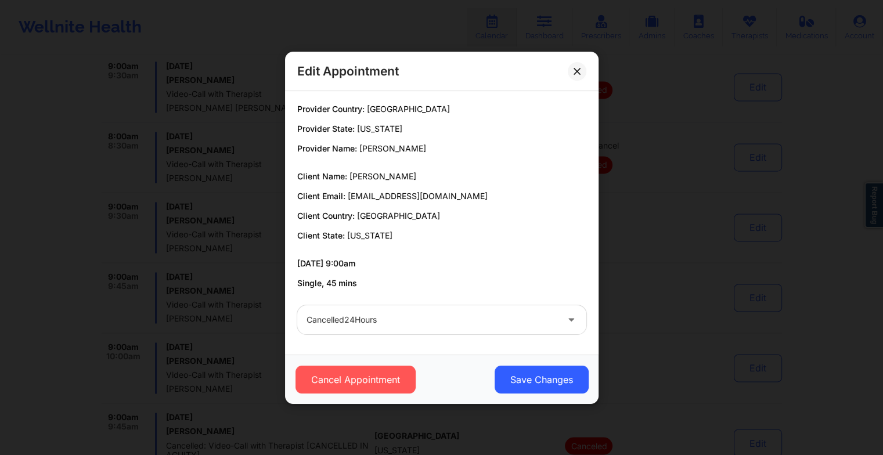
click at [449, 277] on p "Single, 45 mins" at bounding box center [441, 283] width 289 height 12
click at [359, 373] on button "Cancel Appointment" at bounding box center [355, 380] width 120 height 28
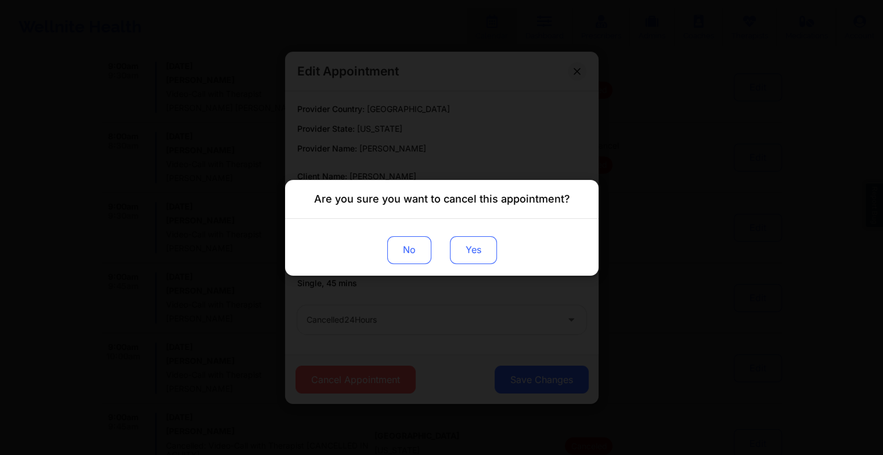
click at [470, 243] on button "Yes" at bounding box center [472, 250] width 47 height 28
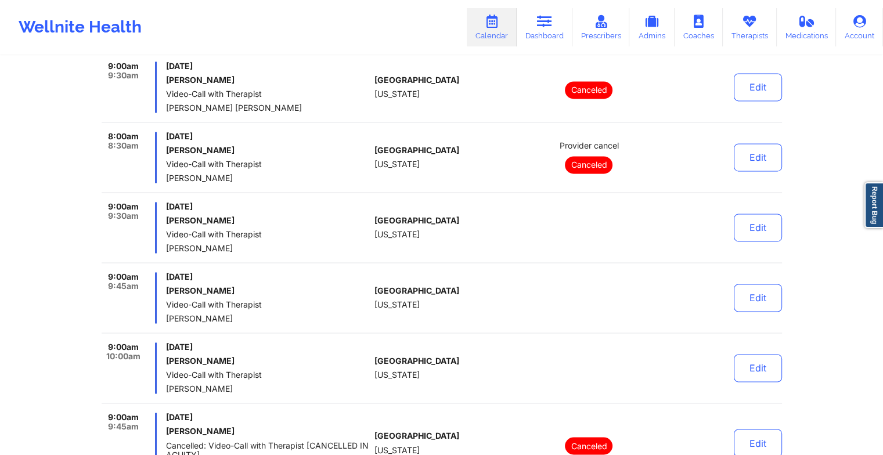
click at [312, 292] on h6 "[PERSON_NAME]" at bounding box center [268, 290] width 204 height 9
click at [749, 300] on button "Edit" at bounding box center [757, 298] width 48 height 28
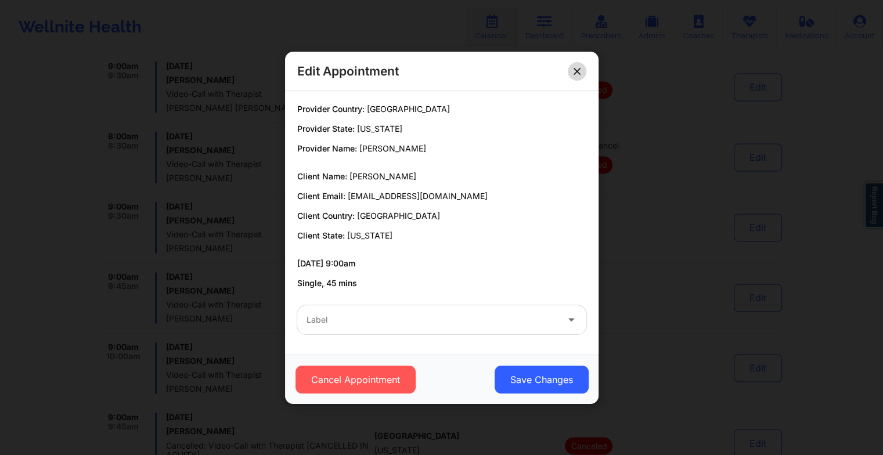
click at [580, 78] on button at bounding box center [576, 71] width 19 height 19
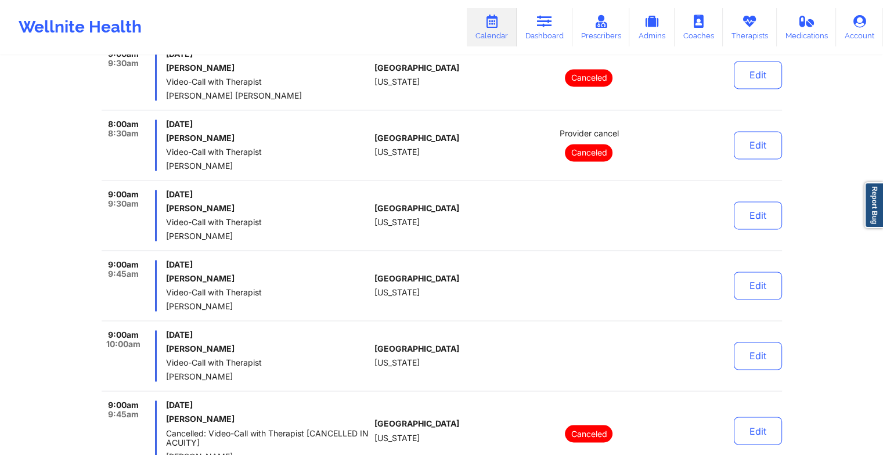
scroll to position [1777, 0]
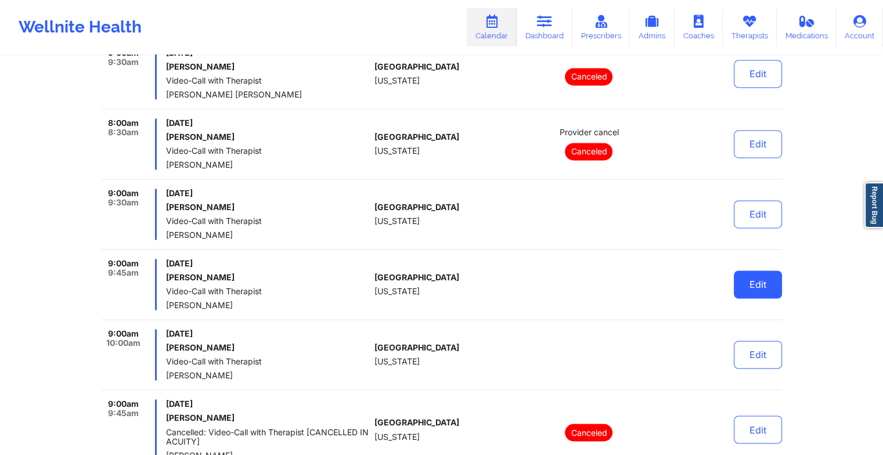
click at [766, 279] on button "Edit" at bounding box center [757, 284] width 48 height 28
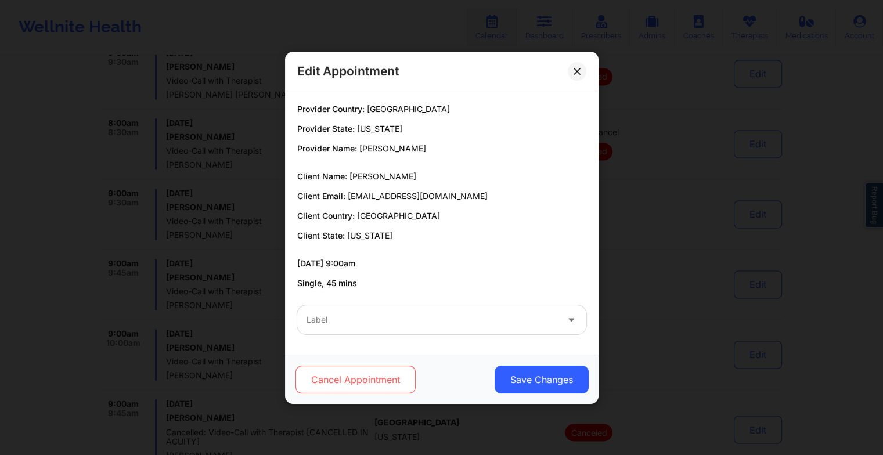
click at [349, 384] on button "Cancel Appointment" at bounding box center [355, 380] width 120 height 28
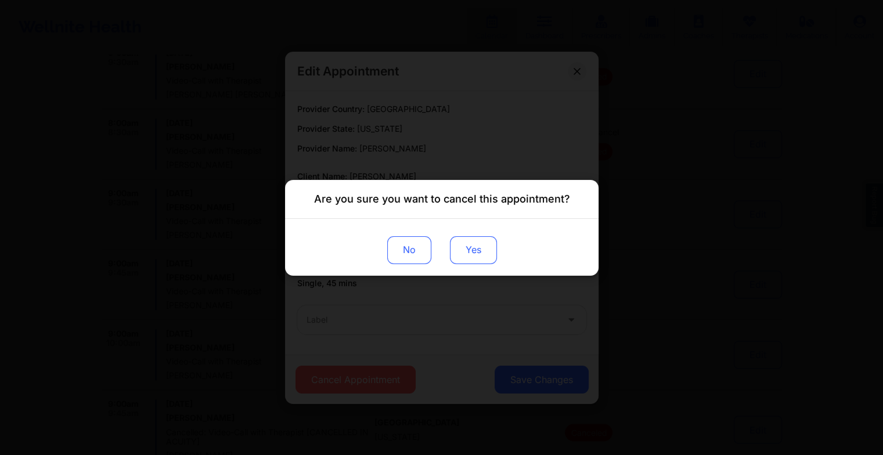
click at [471, 250] on button "Yes" at bounding box center [472, 250] width 47 height 28
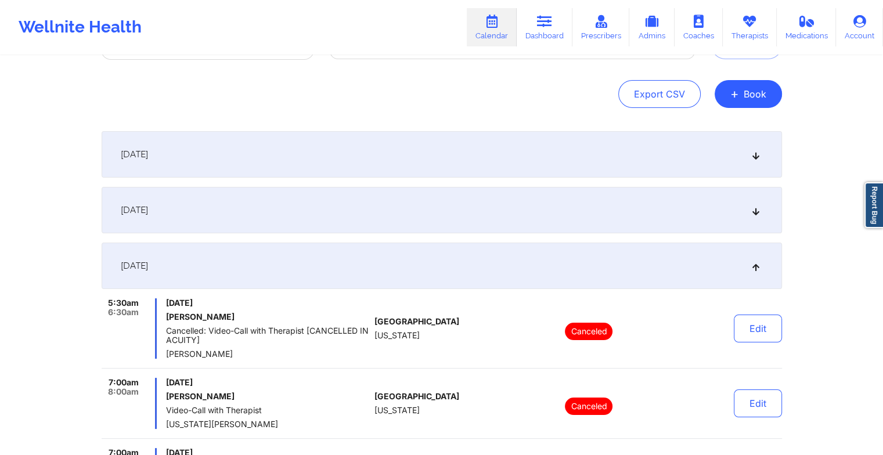
scroll to position [86, 0]
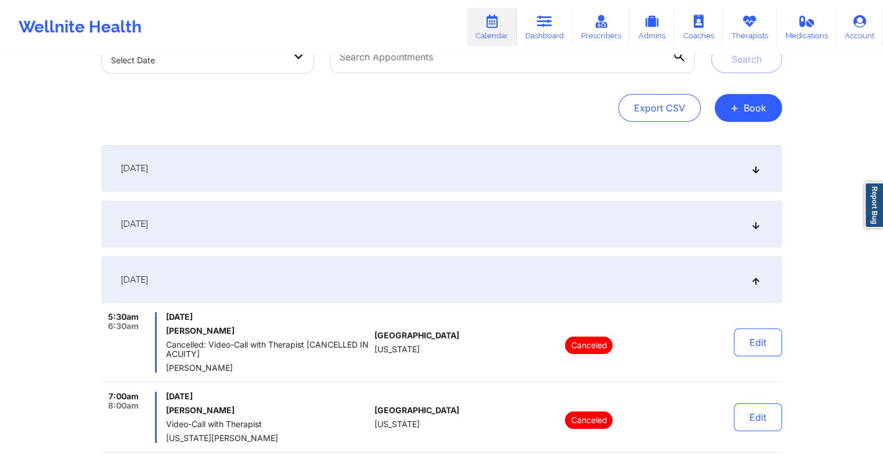
click at [439, 296] on div "[DATE]" at bounding box center [442, 279] width 680 height 46
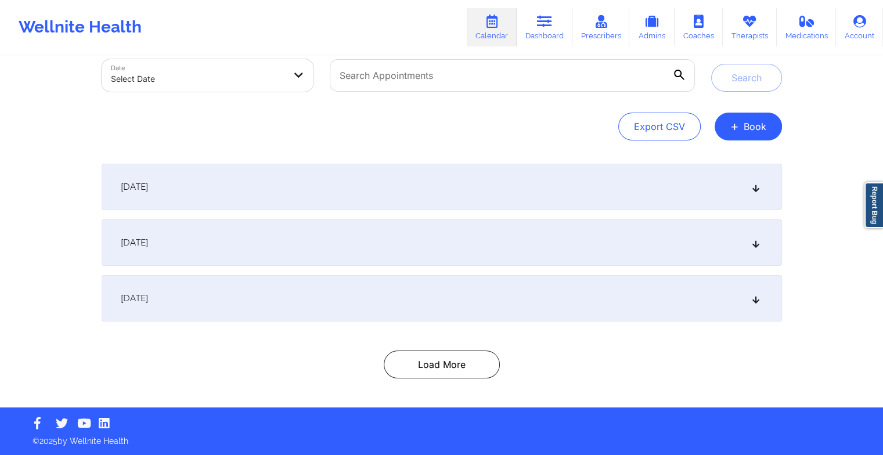
click at [439, 296] on div "[DATE]" at bounding box center [442, 298] width 680 height 46
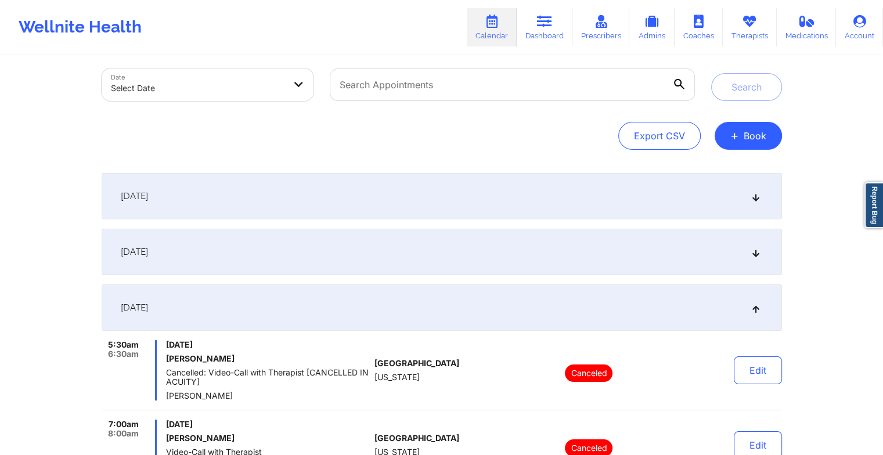
scroll to position [0, 0]
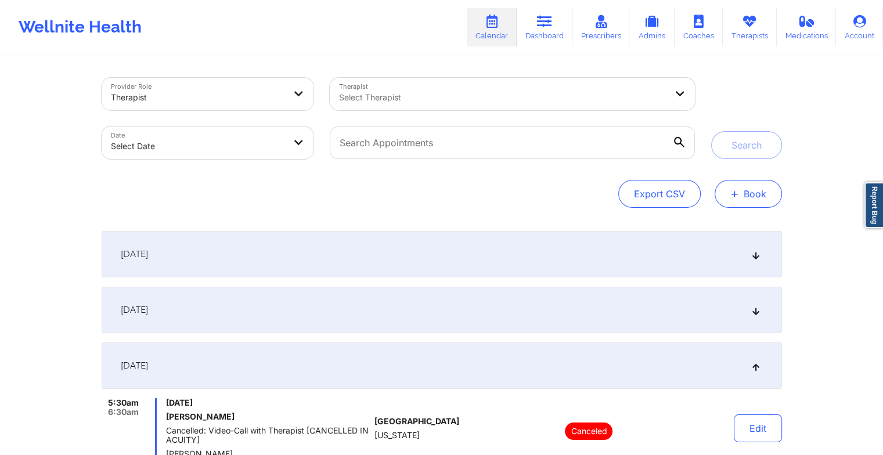
click at [734, 190] on span "+" at bounding box center [734, 193] width 9 height 6
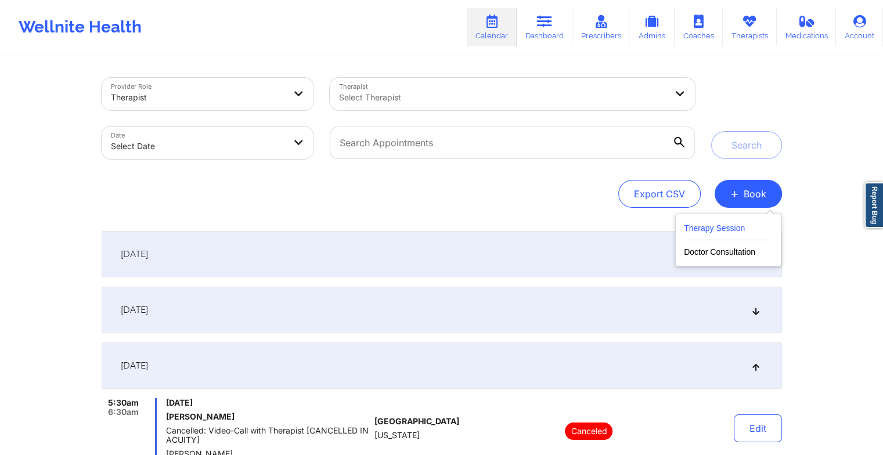
click at [722, 226] on button "Therapy Session" at bounding box center [728, 230] width 89 height 19
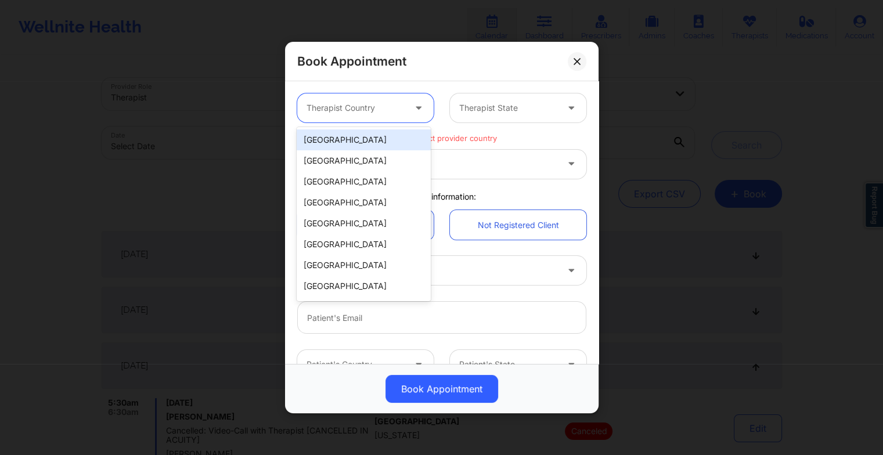
click at [352, 111] on div at bounding box center [355, 108] width 98 height 14
click at [339, 146] on div "[GEOGRAPHIC_DATA]" at bounding box center [363, 139] width 133 height 21
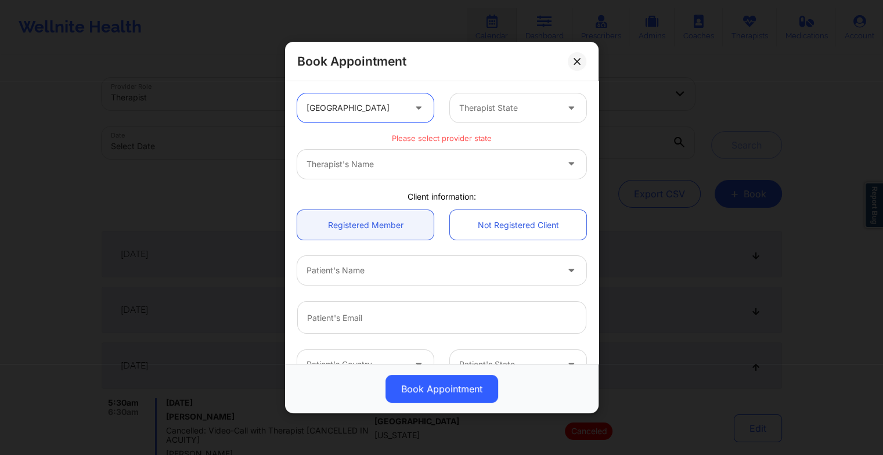
click at [484, 119] on div "Therapist State" at bounding box center [504, 107] width 109 height 29
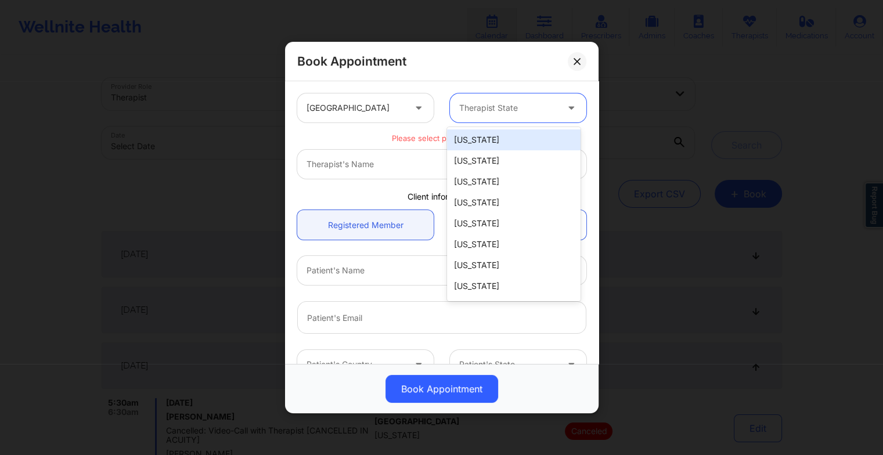
click at [484, 119] on div "Therapist State" at bounding box center [504, 107] width 109 height 29
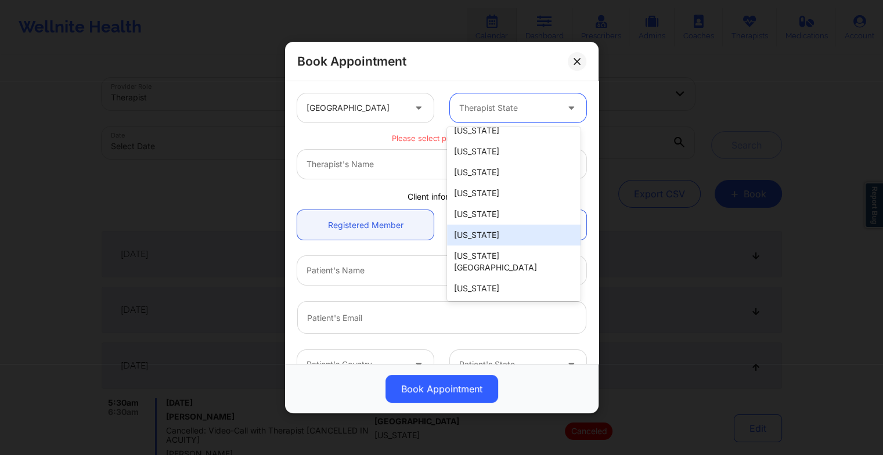
scroll to position [132, 0]
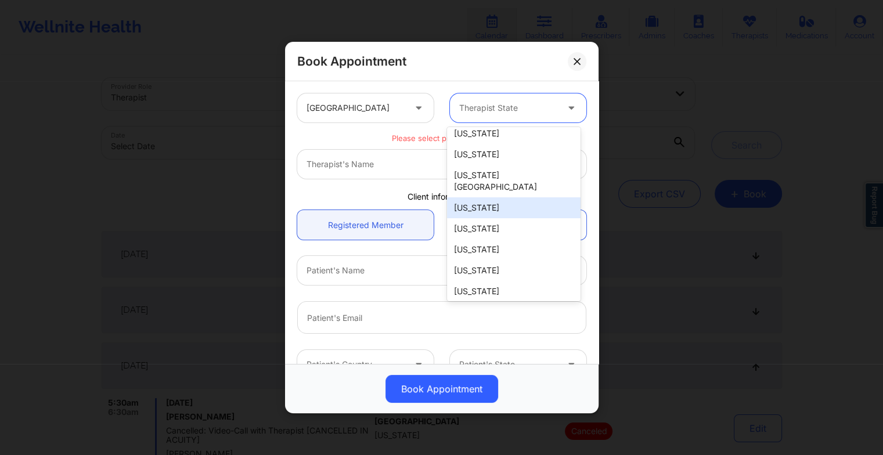
click at [487, 197] on div "[US_STATE]" at bounding box center [513, 207] width 133 height 21
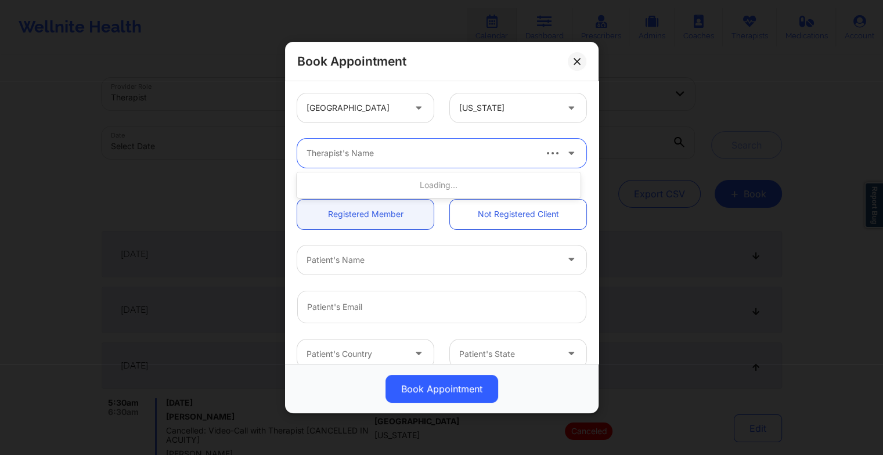
click at [314, 153] on div at bounding box center [419, 153] width 227 height 14
paste input "[PERSON_NAME]"
type input "[PERSON_NAME]"
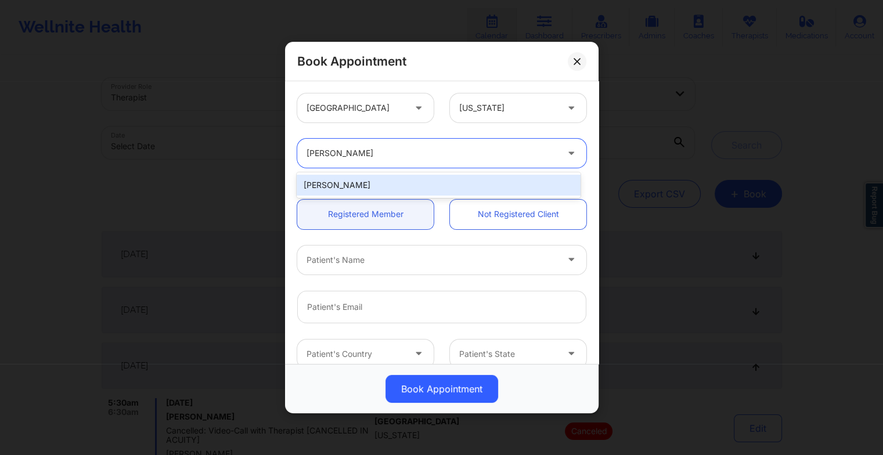
click at [402, 187] on div "[PERSON_NAME]" at bounding box center [438, 185] width 283 height 21
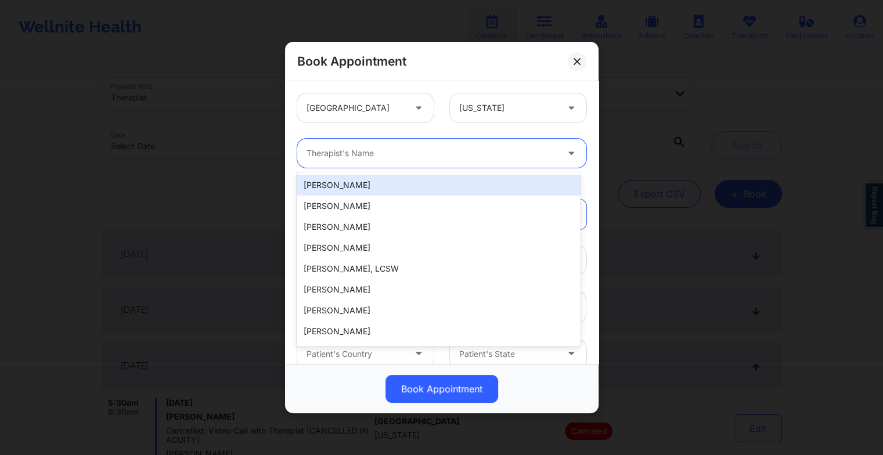
click at [381, 154] on div at bounding box center [431, 153] width 251 height 14
paste input "[PERSON_NAME]"
type input "[PERSON_NAME]"
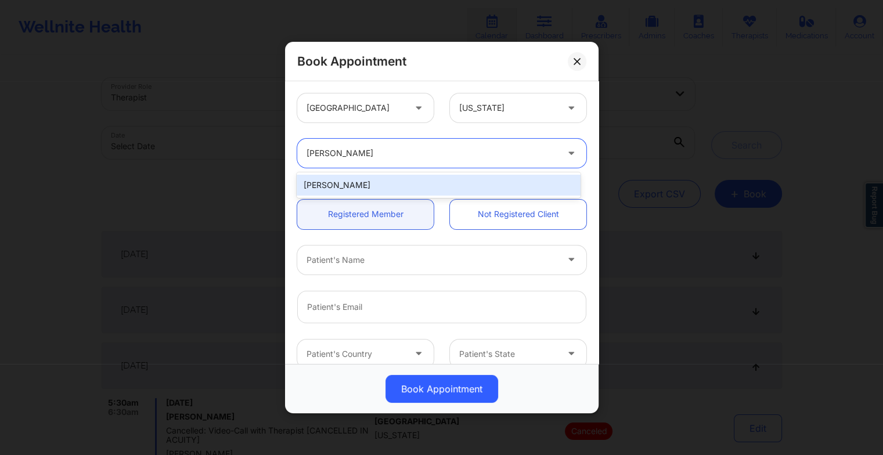
click at [347, 186] on div "[PERSON_NAME]" at bounding box center [438, 185] width 283 height 21
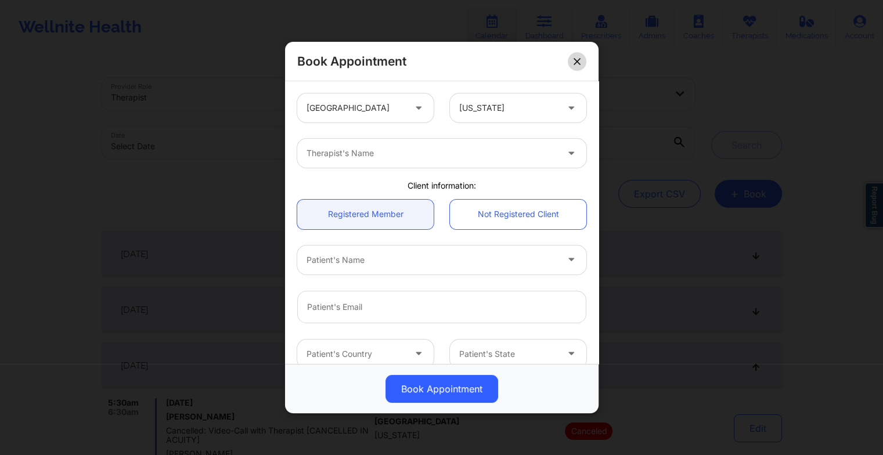
click at [574, 61] on icon at bounding box center [576, 60] width 7 height 7
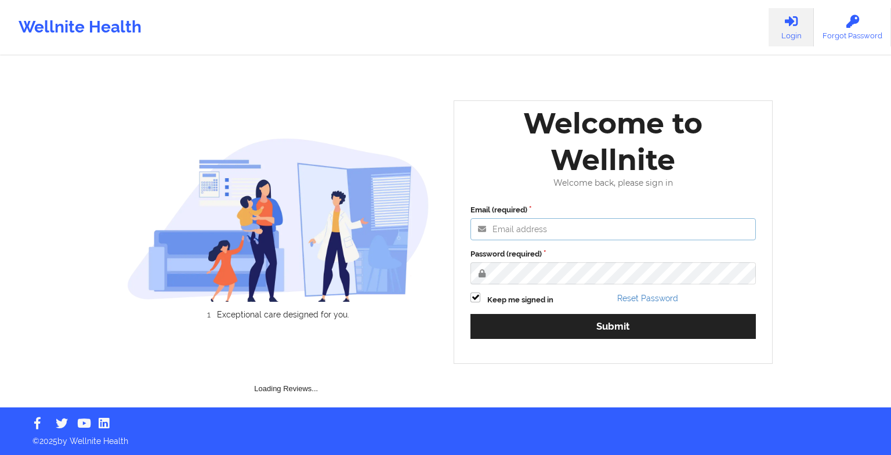
type input "[EMAIL_ADDRESS][DOMAIN_NAME]"
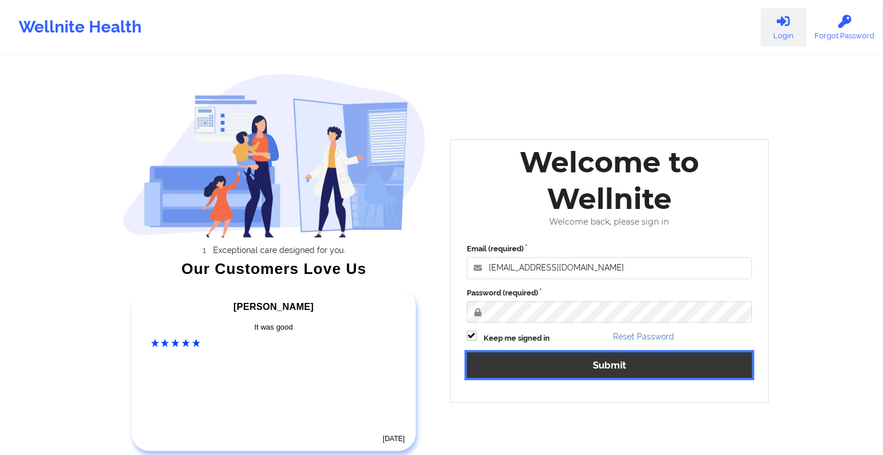
click at [497, 358] on button "Submit" at bounding box center [609, 364] width 285 height 25
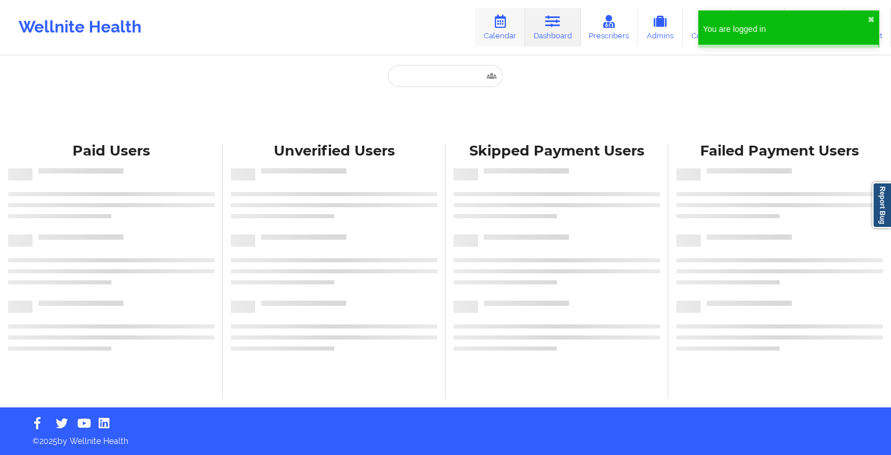
click at [497, 19] on icon at bounding box center [500, 21] width 15 height 13
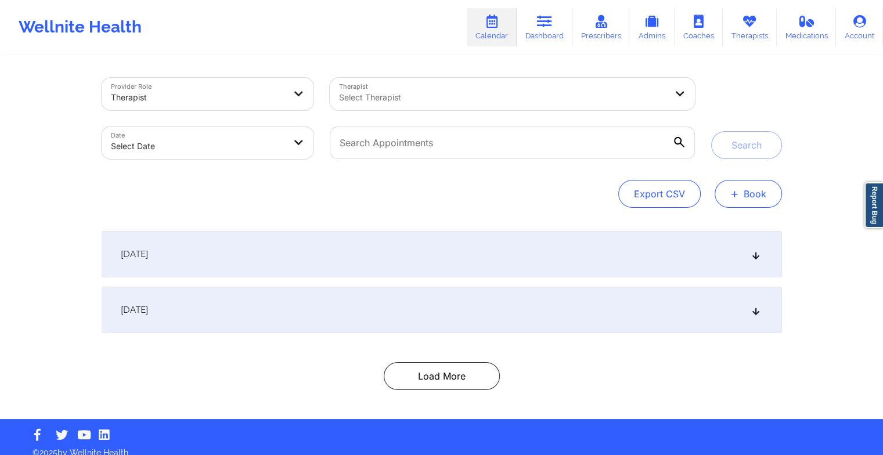
click at [729, 197] on button "+ Book" at bounding box center [747, 194] width 67 height 28
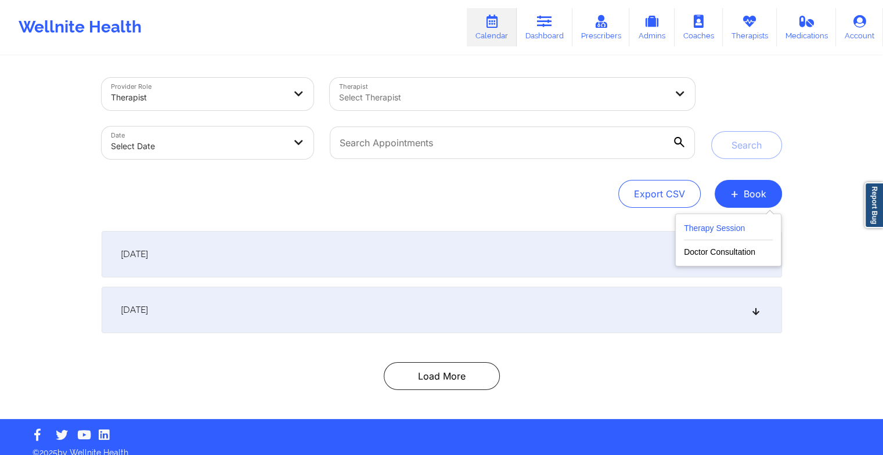
click at [722, 222] on button "Therapy Session" at bounding box center [728, 230] width 89 height 19
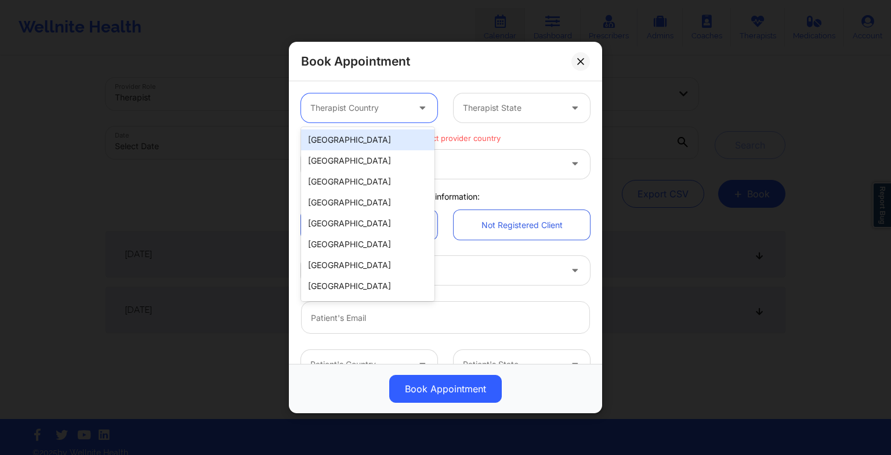
click at [364, 98] on div "Therapist Country" at bounding box center [355, 107] width 109 height 29
click at [358, 146] on div "[GEOGRAPHIC_DATA]" at bounding box center [367, 139] width 133 height 21
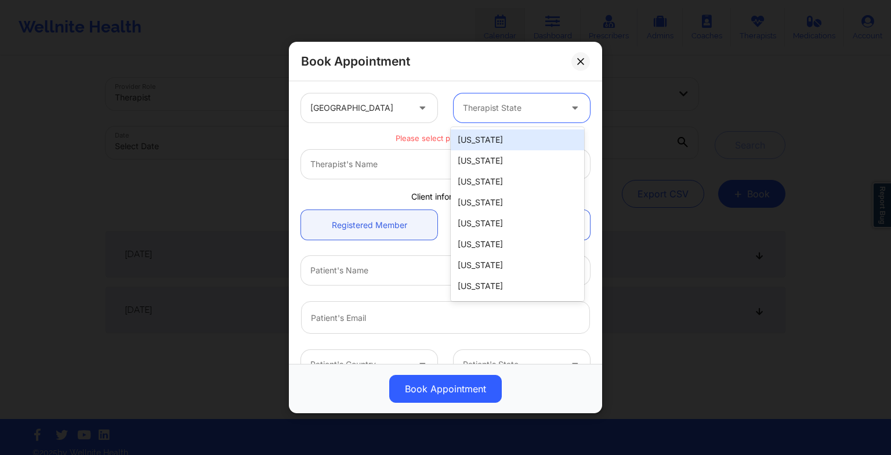
click at [496, 97] on div "Therapist State" at bounding box center [508, 107] width 109 height 29
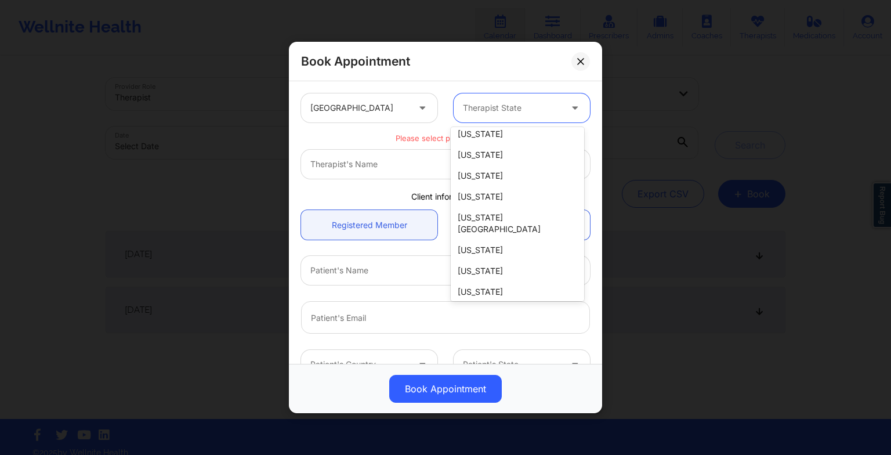
scroll to position [84, 0]
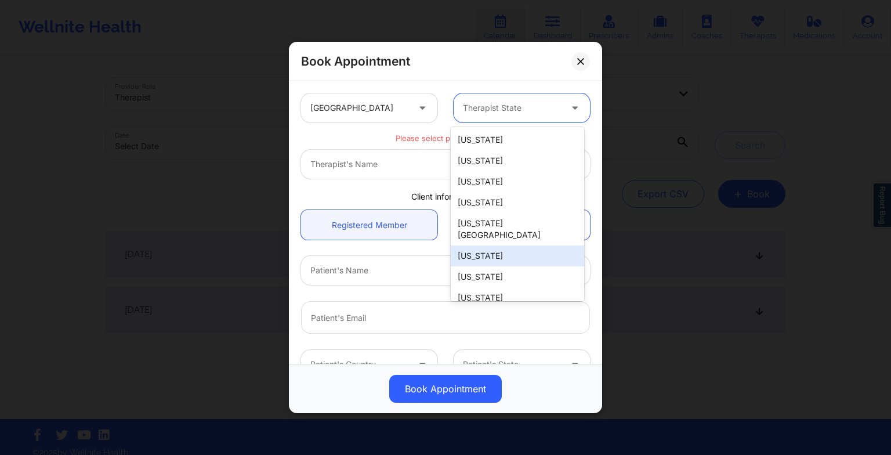
click at [488, 246] on div "[US_STATE]" at bounding box center [517, 255] width 133 height 21
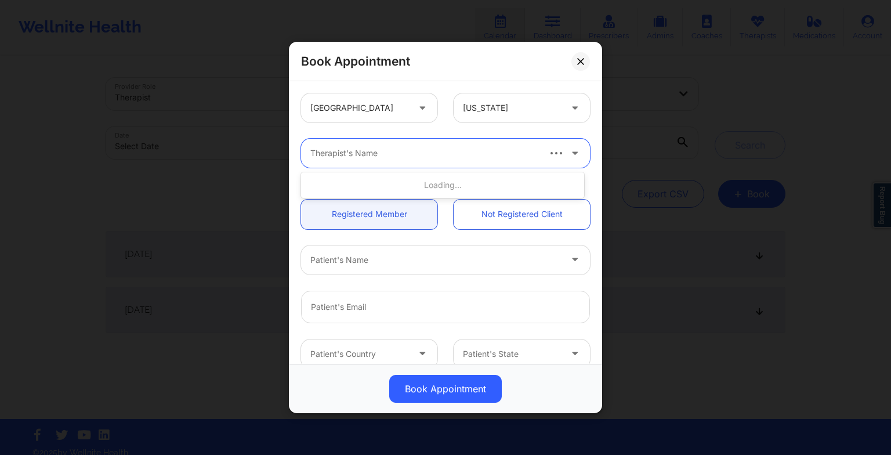
click at [320, 154] on div at bounding box center [423, 153] width 227 height 14
drag, startPoint x: 320, startPoint y: 154, endPoint x: 309, endPoint y: 151, distance: 10.8
click at [311, 148] on div "Therapist's Name" at bounding box center [420, 153] width 238 height 29
paste input "[PERSON_NAME]"
type input "[PERSON_NAME]"
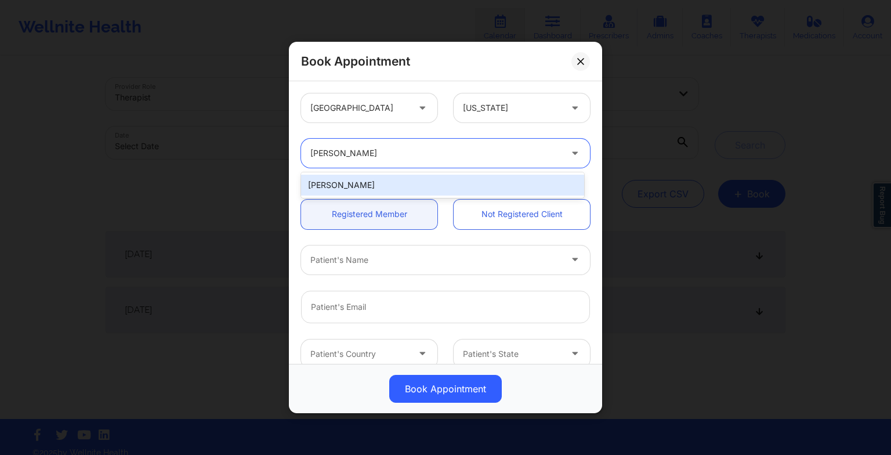
click at [327, 182] on div "[PERSON_NAME]" at bounding box center [442, 185] width 283 height 21
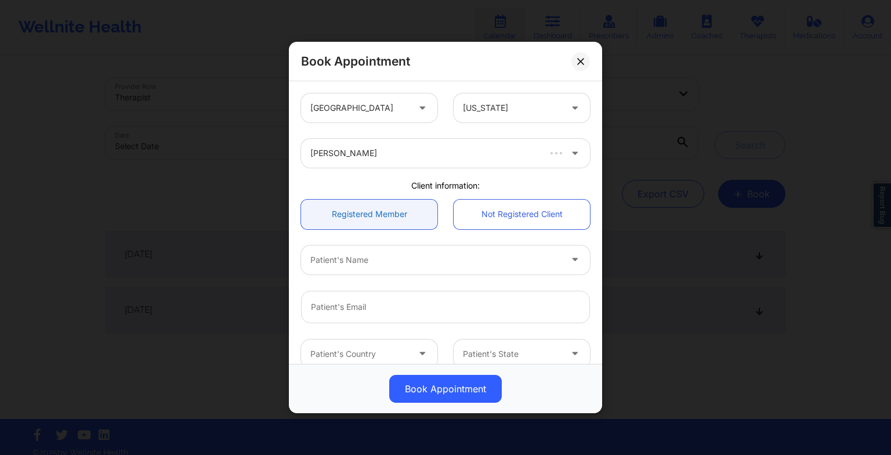
click at [328, 209] on link "Registered Member" at bounding box center [369, 215] width 136 height 30
click at [326, 254] on div at bounding box center [423, 260] width 227 height 14
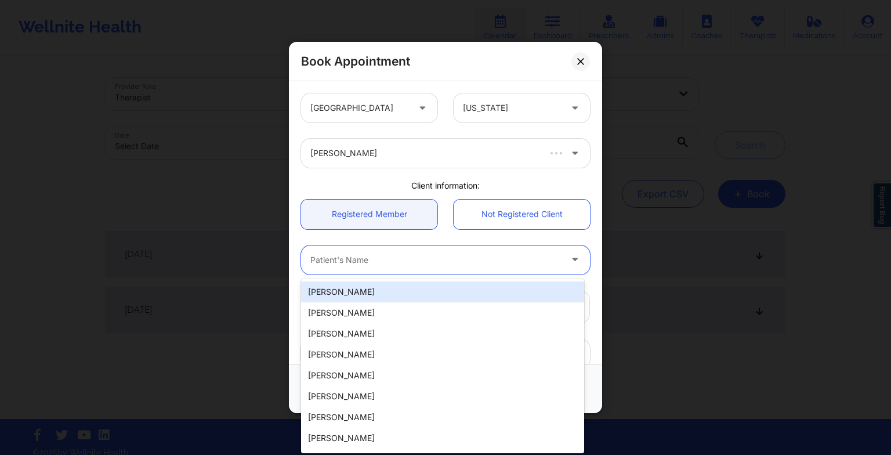
paste input "Cristina Rivera"
type input "Cristina Rivera"
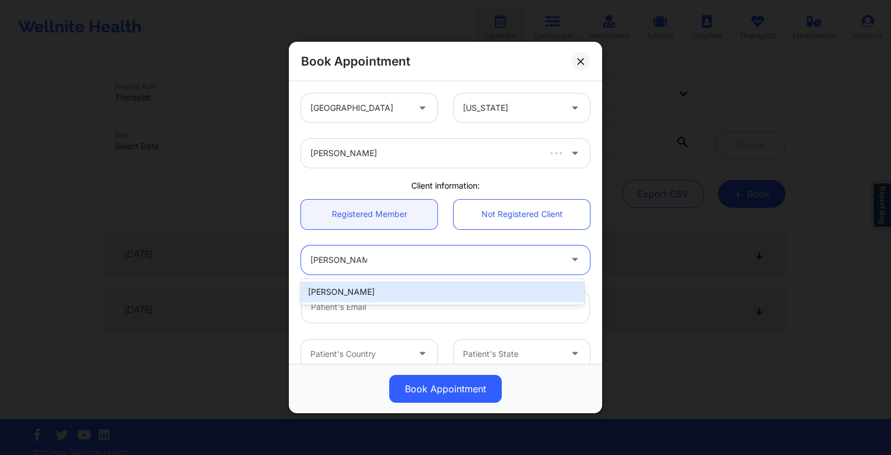
click at [349, 292] on div "Cristina Rivera" at bounding box center [442, 291] width 283 height 21
type input "sancrisabel@gmail.com"
type input "+13052900108"
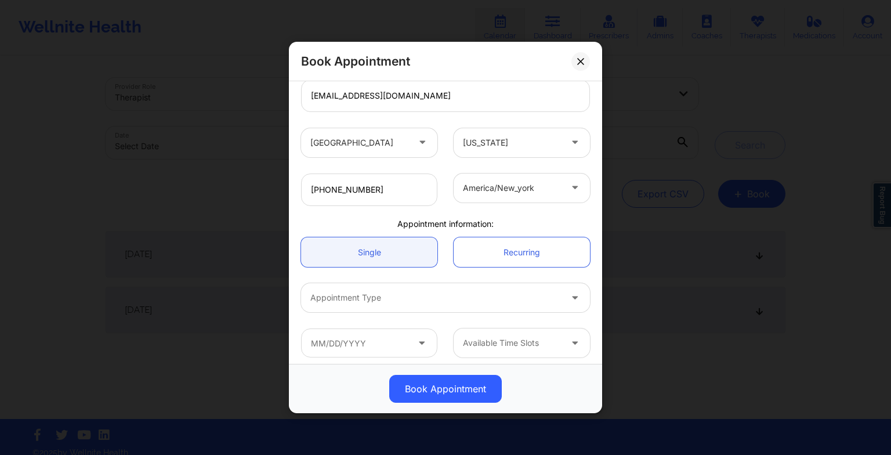
scroll to position [216, 0]
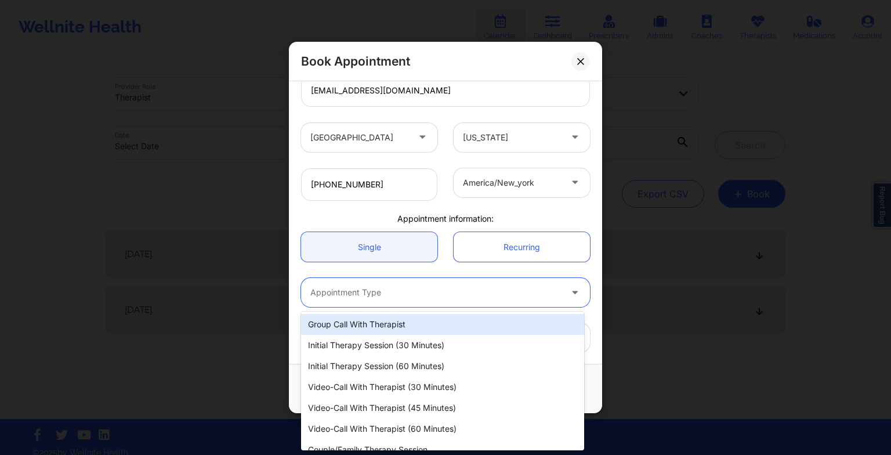
click at [334, 286] on div at bounding box center [435, 292] width 251 height 14
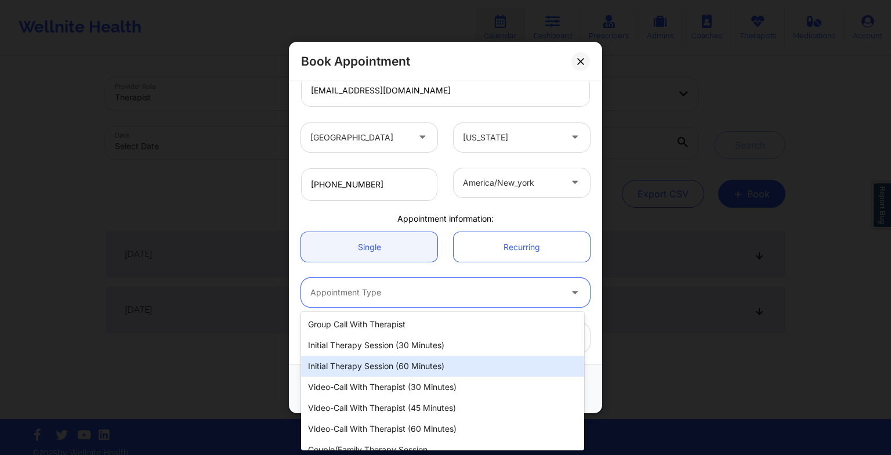
scroll to position [12, 0]
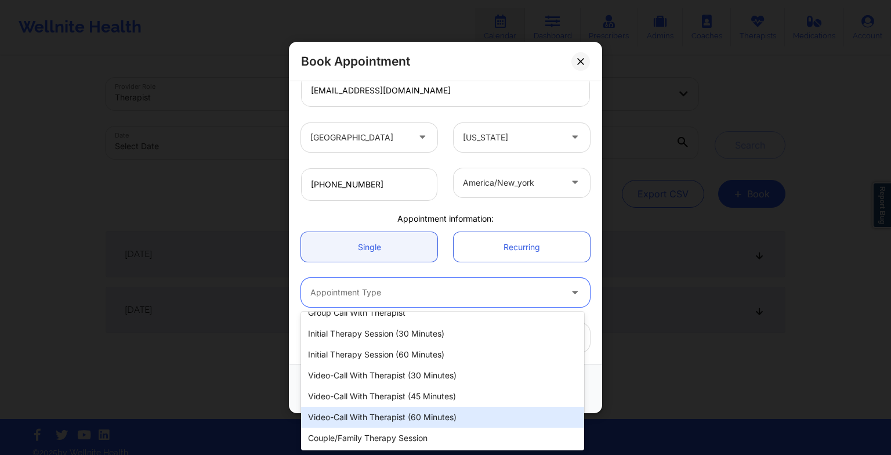
click at [361, 416] on div "Video-Call with Therapist (60 minutes)" at bounding box center [442, 417] width 283 height 21
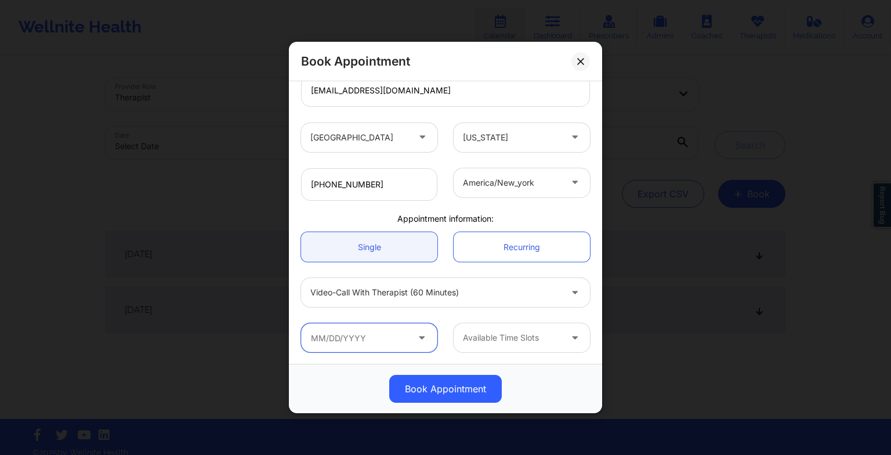
click at [343, 329] on input "text" at bounding box center [369, 337] width 136 height 29
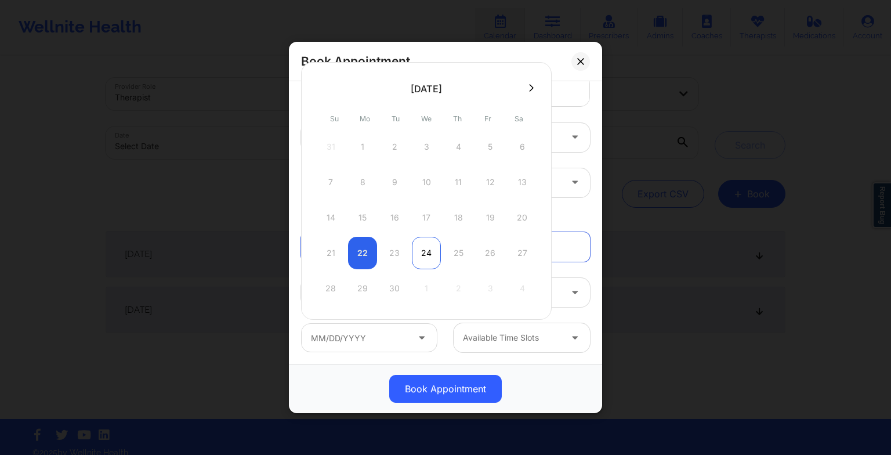
click at [425, 249] on div "24" at bounding box center [426, 253] width 29 height 32
type input "[DATE]"
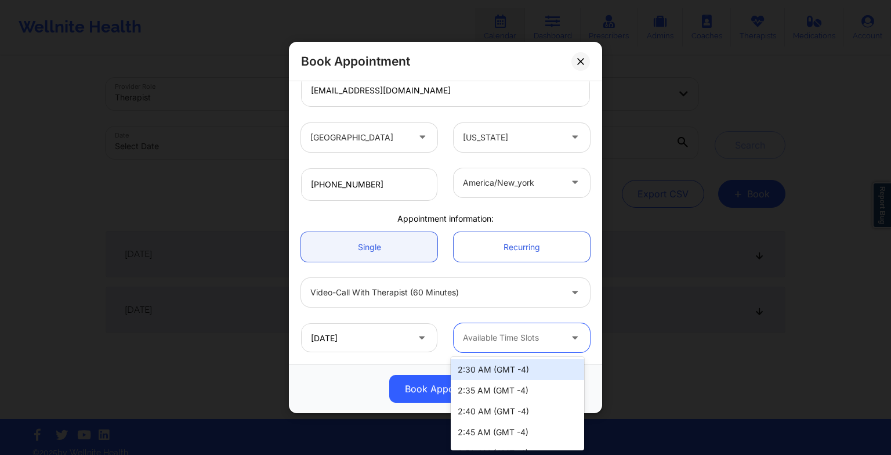
click at [502, 341] on div at bounding box center [512, 338] width 98 height 14
click at [512, 344] on div "Available Time Slots" at bounding box center [508, 337] width 109 height 29
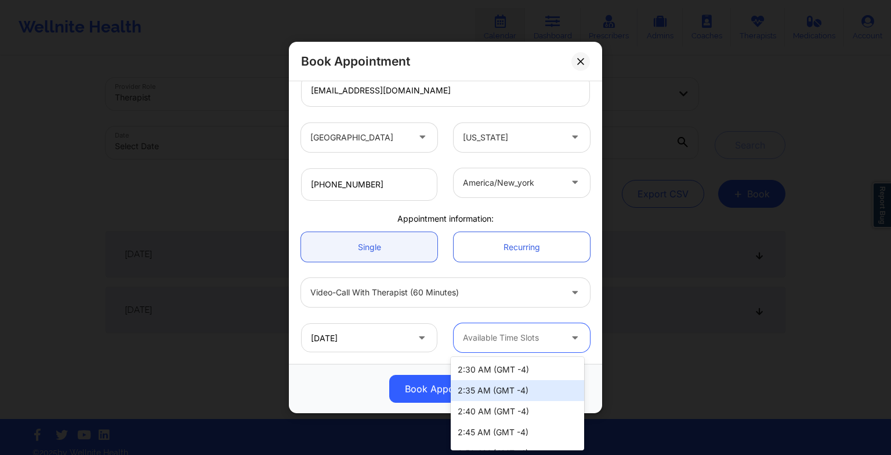
scroll to position [57, 0]
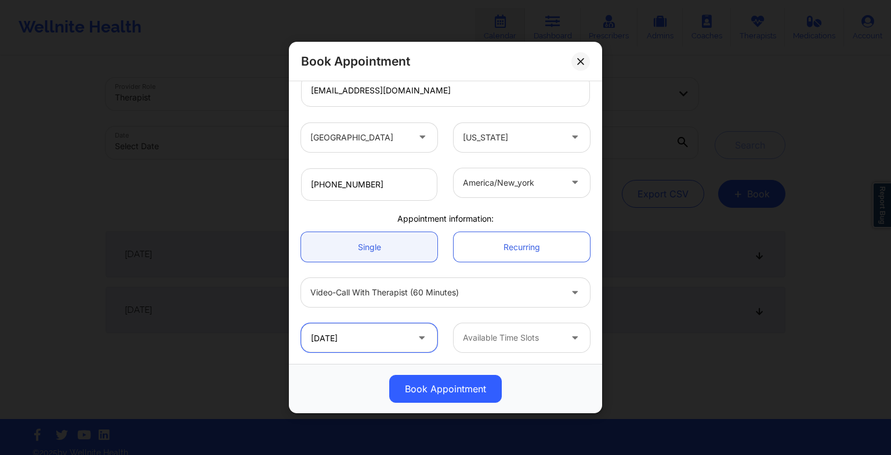
click at [396, 334] on input "[DATE]" at bounding box center [369, 337] width 136 height 29
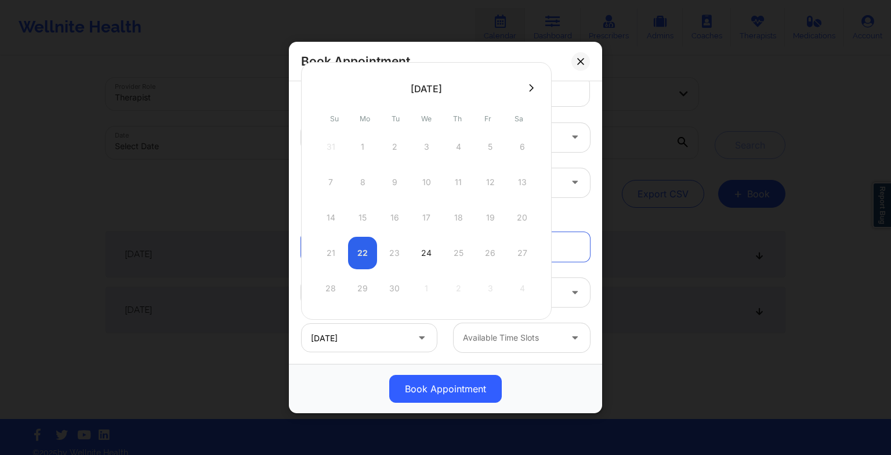
click at [360, 253] on div "21 22 23 24 25 26 27" at bounding box center [426, 253] width 220 height 32
drag, startPoint x: 360, startPoint y: 253, endPoint x: 433, endPoint y: 258, distance: 73.3
click at [433, 258] on div "21 22 23 24 25 26 27" at bounding box center [426, 253] width 220 height 32
click at [433, 258] on div "24" at bounding box center [426, 253] width 29 height 32
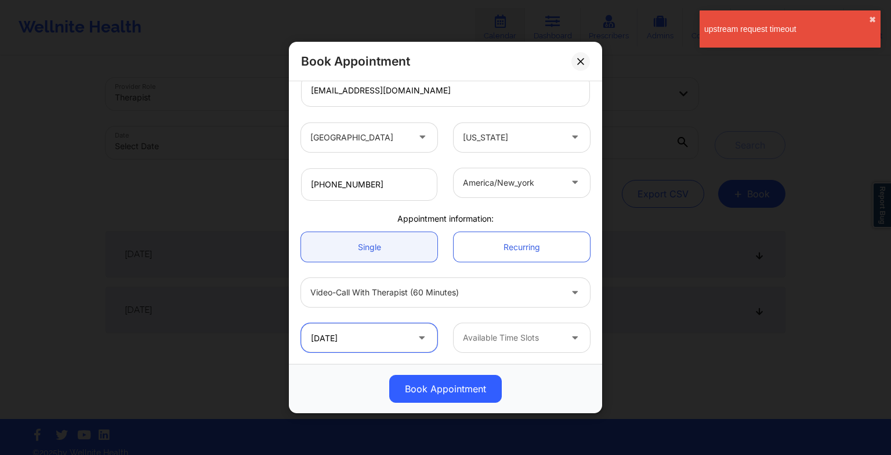
click at [347, 330] on input "[DATE]" at bounding box center [369, 337] width 136 height 29
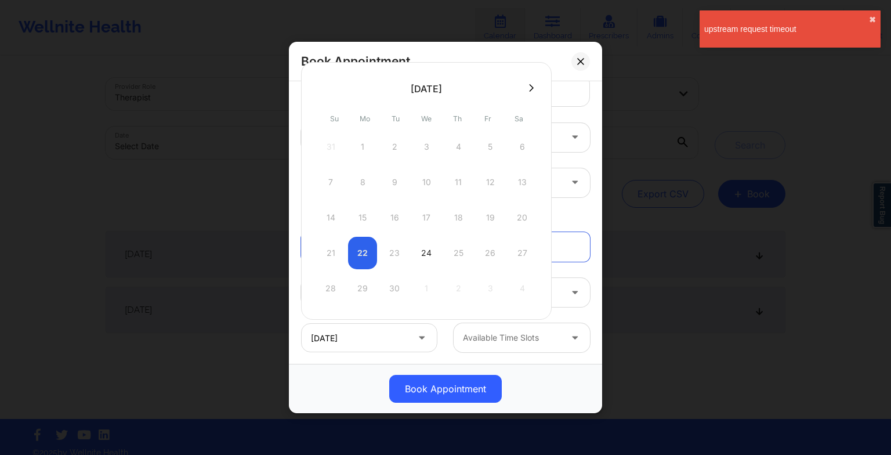
click at [361, 255] on div "21 22 23 24 25 26 27" at bounding box center [426, 253] width 220 height 32
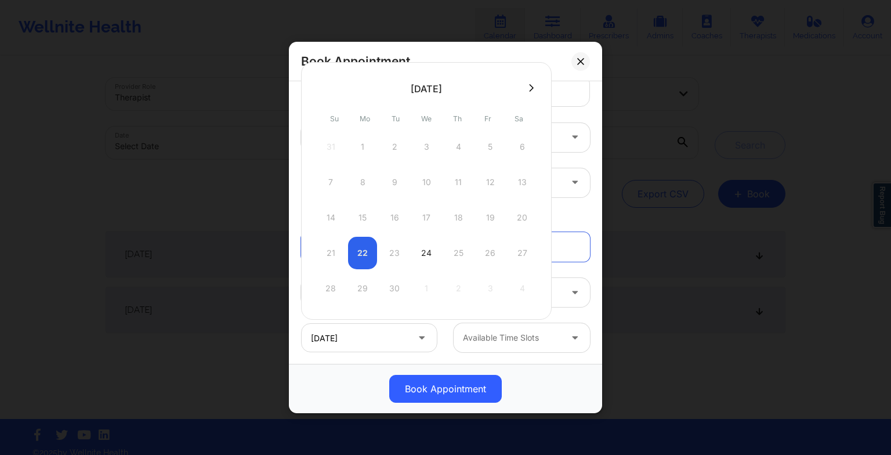
click at [355, 245] on div "21 22 23 24 25 26 27" at bounding box center [426, 253] width 220 height 32
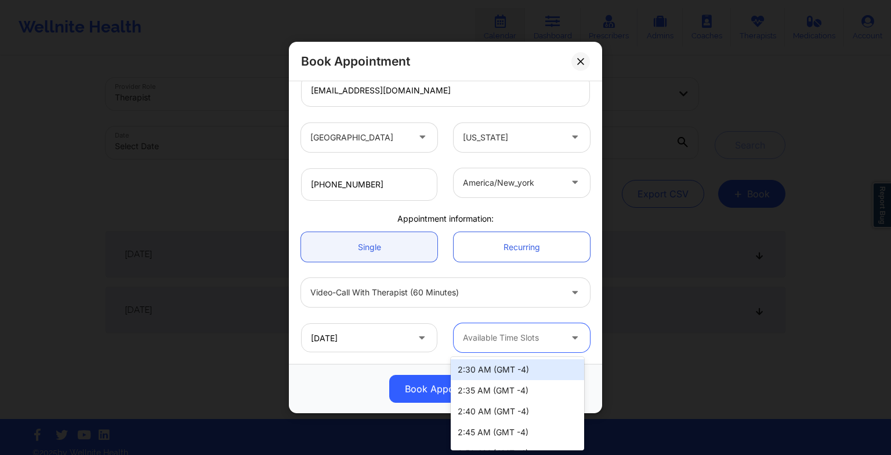
click at [485, 335] on div at bounding box center [512, 338] width 98 height 14
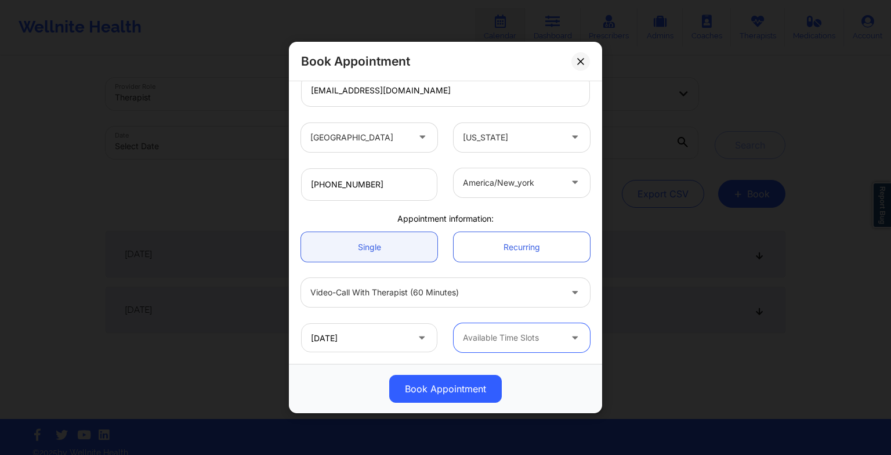
click at [485, 335] on div at bounding box center [512, 338] width 98 height 14
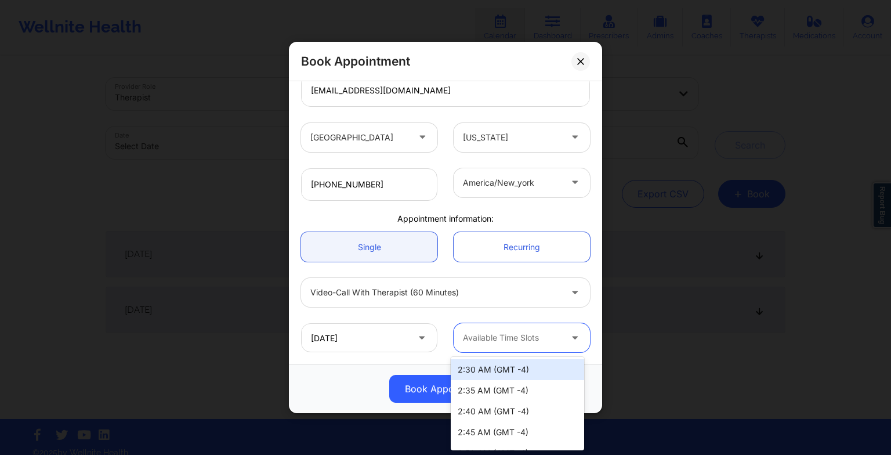
click at [485, 335] on div at bounding box center [512, 338] width 98 height 14
click at [485, 374] on div "2:30 AM (GMT -4)" at bounding box center [517, 369] width 133 height 21
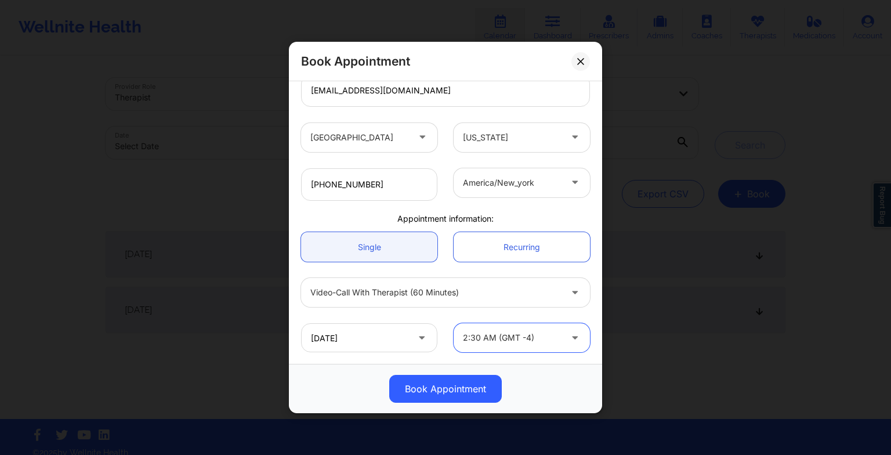
click at [529, 334] on div at bounding box center [512, 338] width 98 height 14
click at [353, 330] on input "[DATE]" at bounding box center [369, 337] width 136 height 29
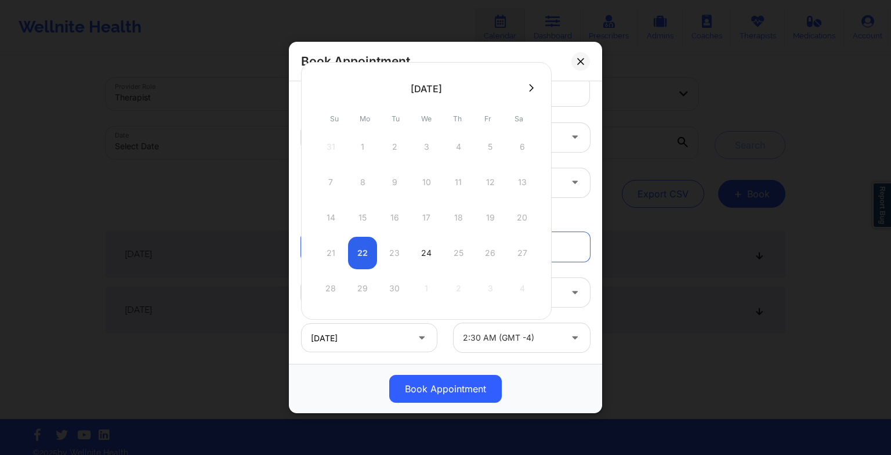
click at [362, 240] on div "21 22 23 24 25 26 27" at bounding box center [426, 253] width 220 height 32
drag, startPoint x: 361, startPoint y: 254, endPoint x: 386, endPoint y: 272, distance: 30.3
click at [386, 272] on div "28 29 30 1 2 3 4" at bounding box center [426, 288] width 220 height 32
click at [415, 252] on div "24" at bounding box center [426, 253] width 29 height 32
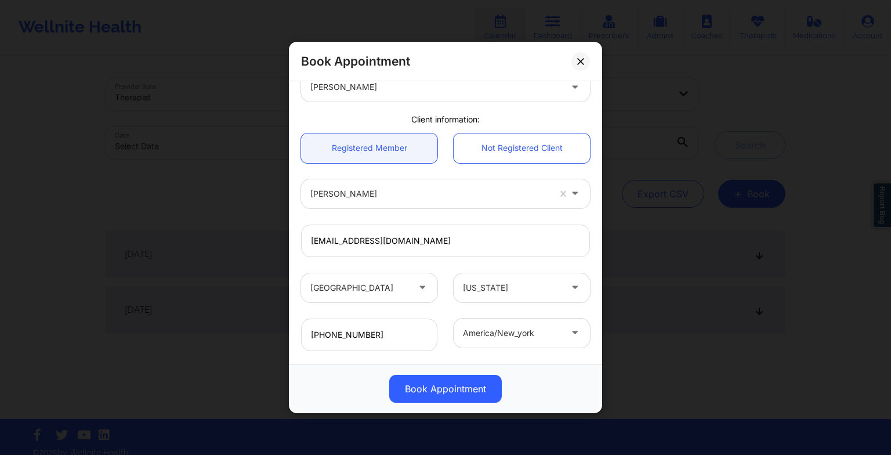
scroll to position [0, 0]
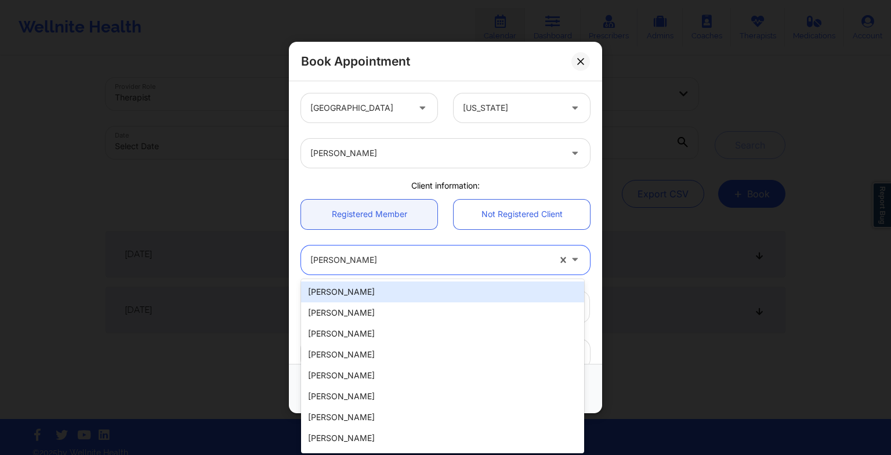
click at [406, 253] on div at bounding box center [429, 260] width 239 height 14
paste input "[PERSON_NAME]"
type input "[PERSON_NAME]"
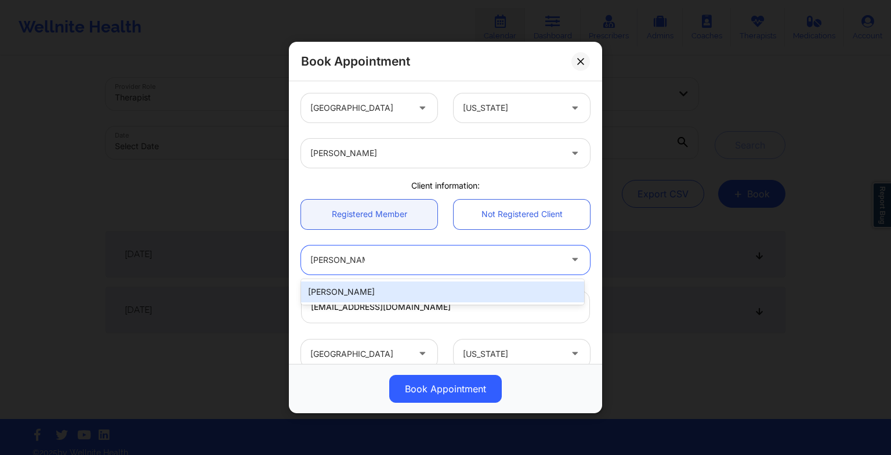
click at [352, 291] on div "[PERSON_NAME]" at bounding box center [442, 291] width 283 height 21
type input "[EMAIL_ADDRESS][DOMAIN_NAME]"
type input "3233163976"
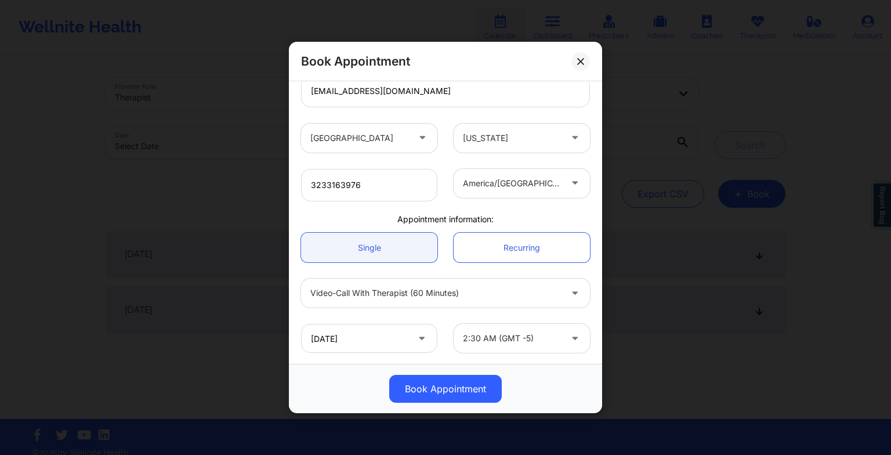
scroll to position [216, 0]
click at [474, 335] on div at bounding box center [512, 338] width 98 height 14
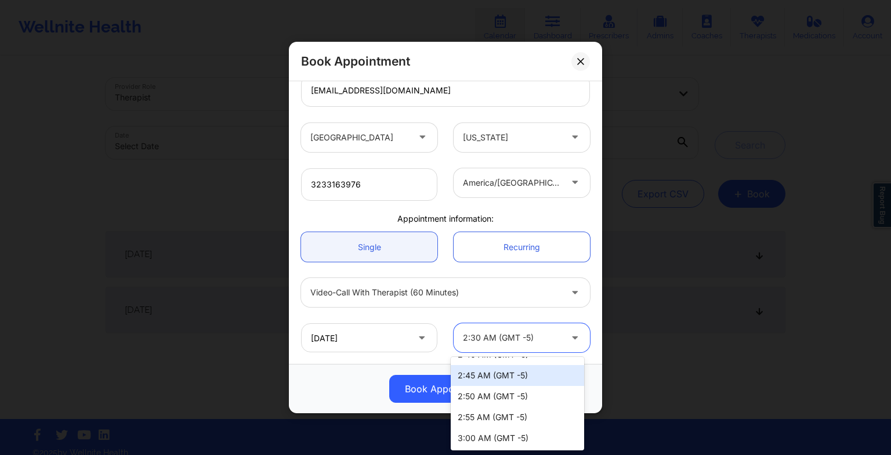
scroll to position [0, 0]
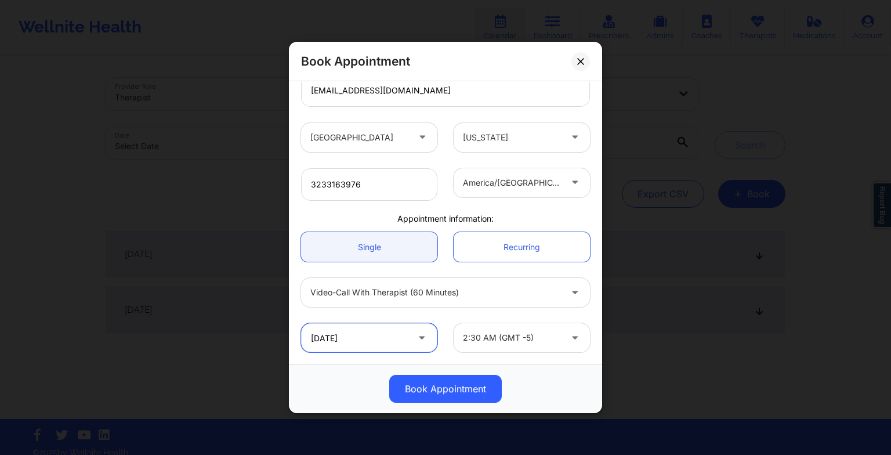
click at [327, 331] on input "[DATE]" at bounding box center [369, 337] width 136 height 29
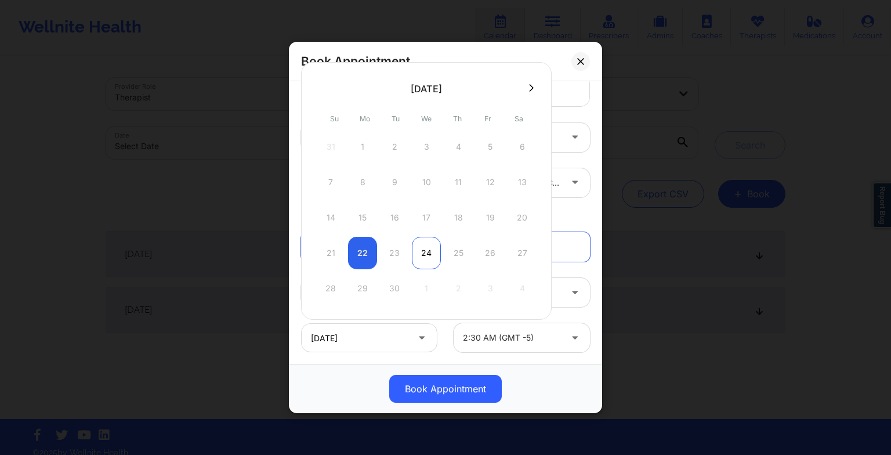
click at [426, 251] on div "24" at bounding box center [426, 253] width 29 height 32
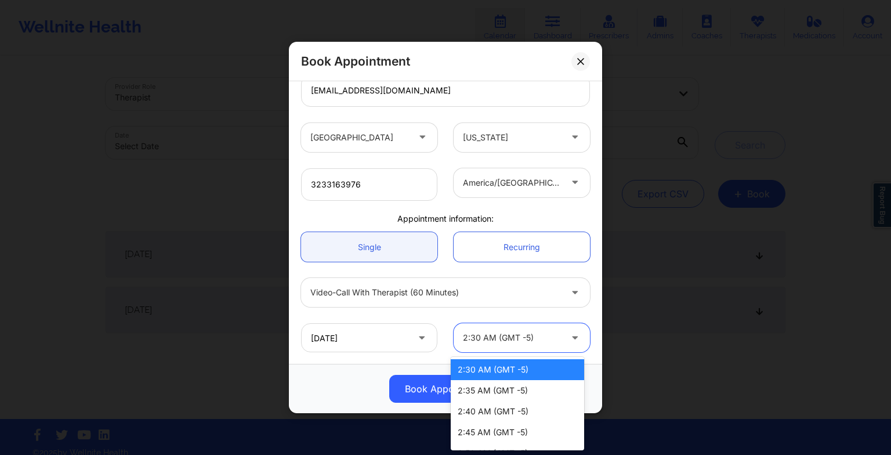
click at [521, 335] on div at bounding box center [512, 338] width 98 height 14
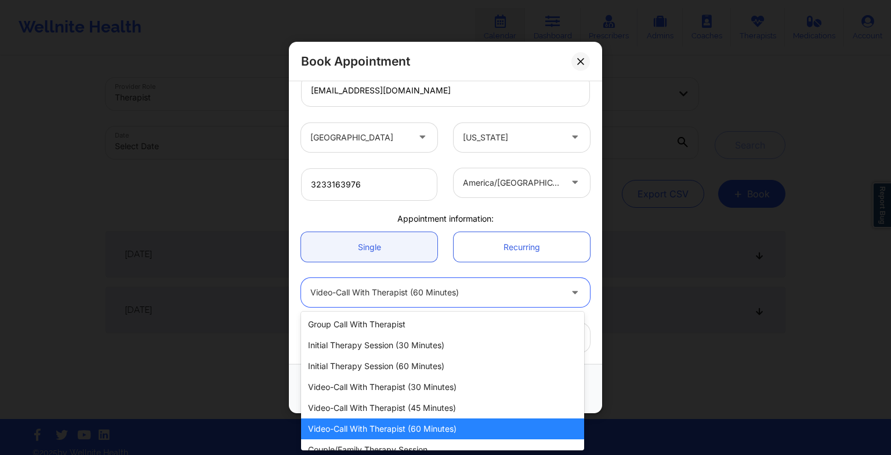
click at [458, 303] on div "Video-Call with Therapist (60 minutes)" at bounding box center [435, 292] width 251 height 29
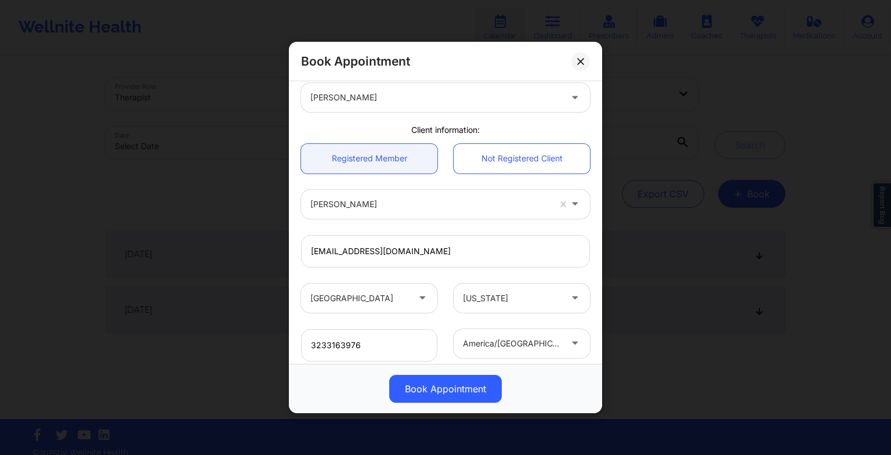
scroll to position [55, 0]
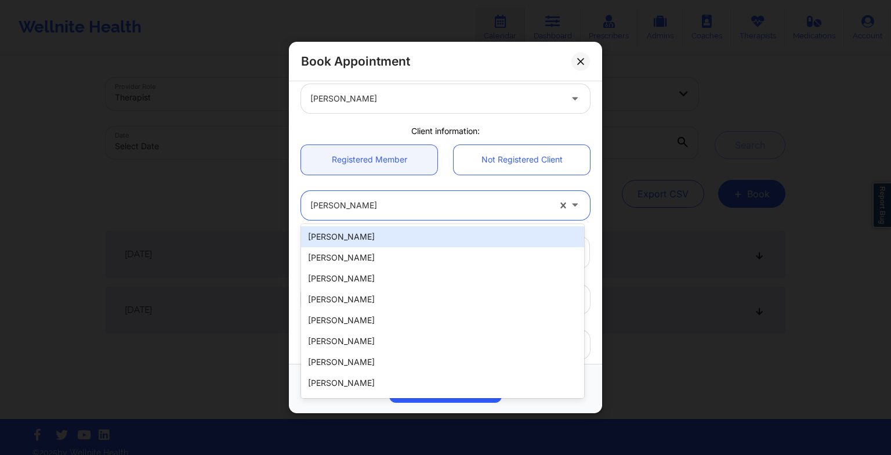
click at [500, 197] on div "[PERSON_NAME]" at bounding box center [429, 205] width 239 height 29
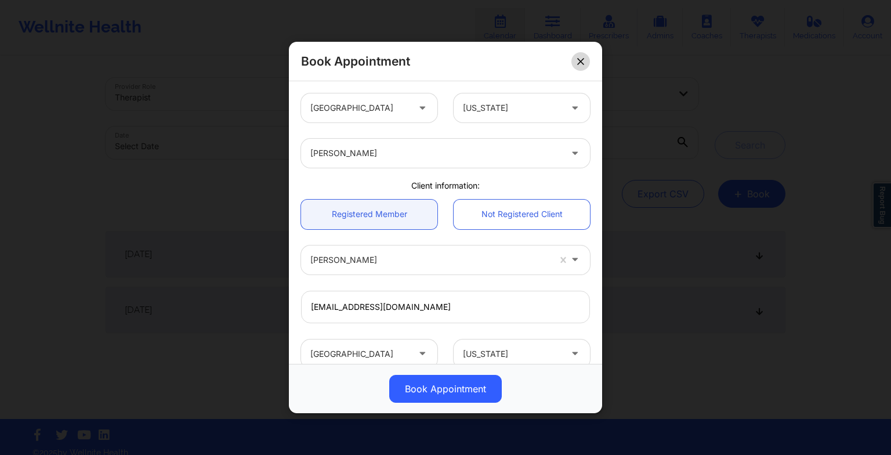
click at [585, 56] on button at bounding box center [581, 61] width 19 height 19
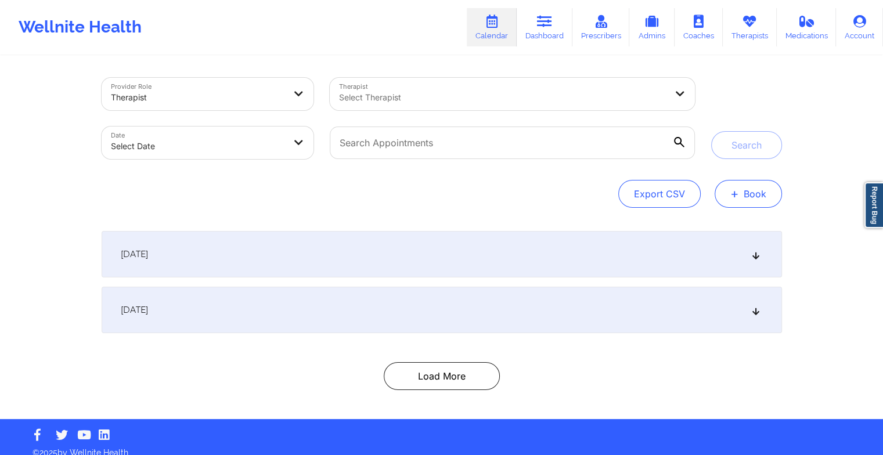
click at [760, 203] on button "+ Book" at bounding box center [747, 194] width 67 height 28
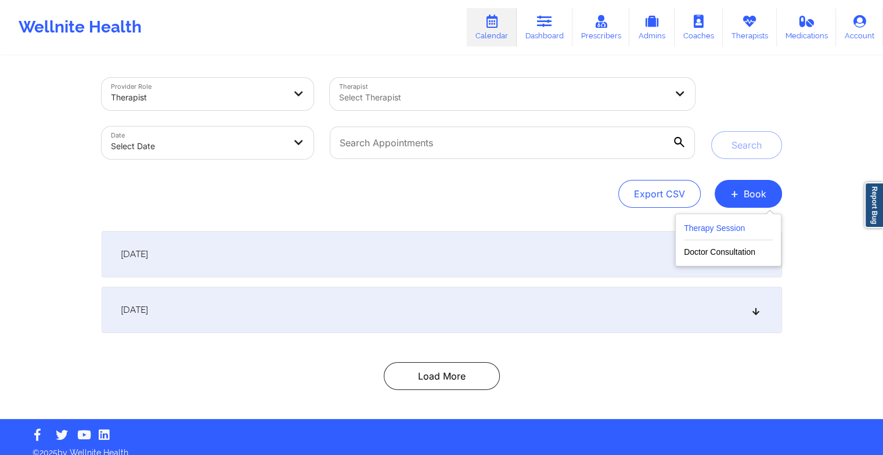
click at [718, 226] on button "Therapy Session" at bounding box center [728, 230] width 89 height 19
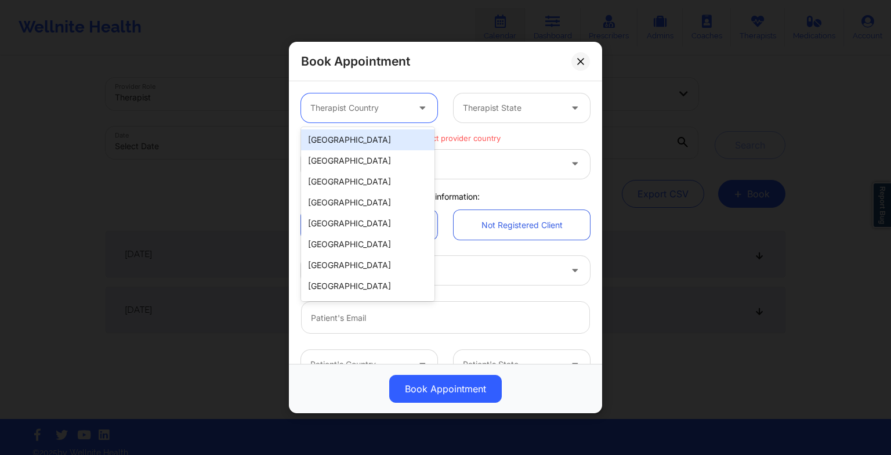
click at [394, 107] on div at bounding box center [359, 108] width 98 height 14
click at [355, 135] on div "[GEOGRAPHIC_DATA]" at bounding box center [367, 139] width 133 height 21
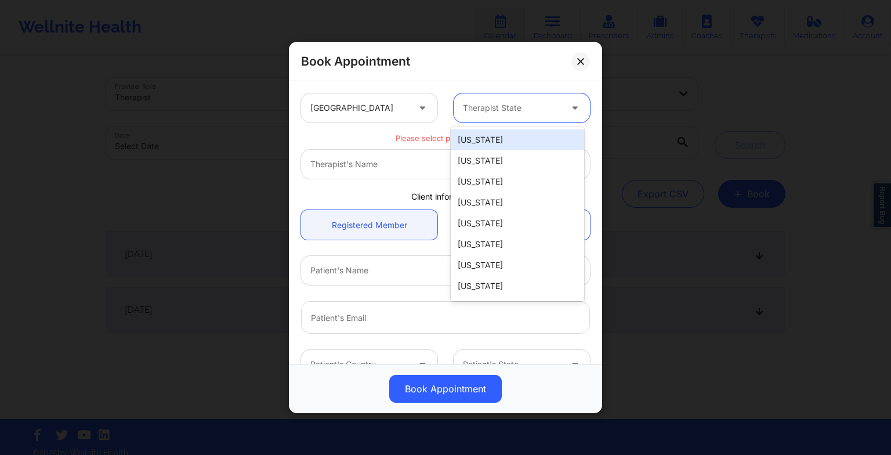
click at [480, 109] on div at bounding box center [512, 108] width 98 height 14
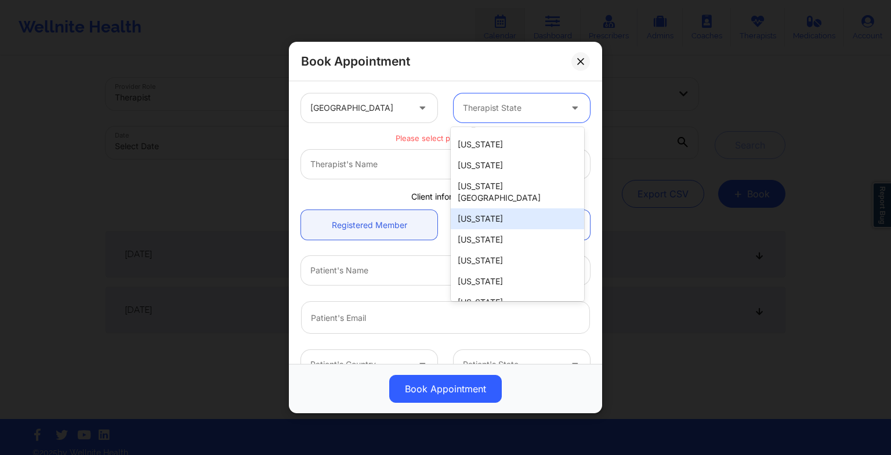
scroll to position [102, 0]
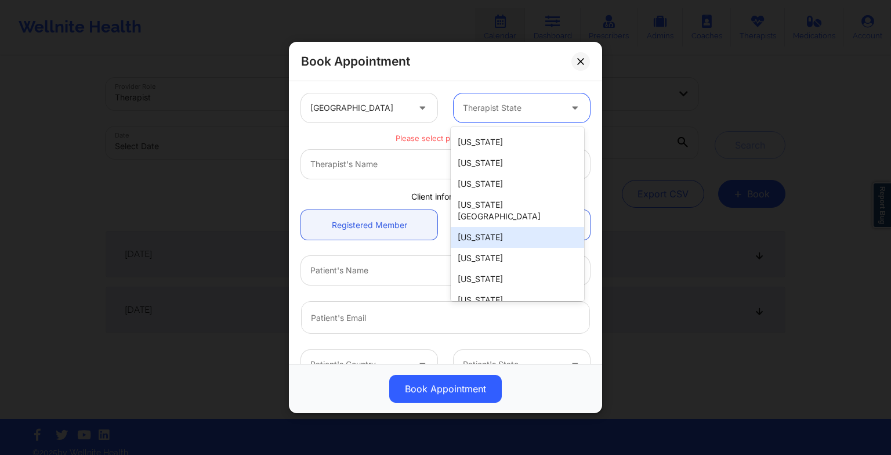
click at [484, 231] on div "[US_STATE]" at bounding box center [517, 237] width 133 height 21
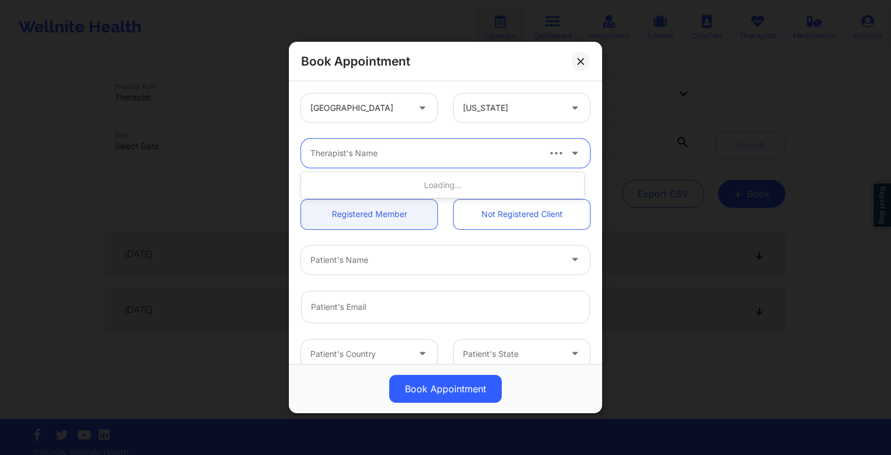
click at [381, 167] on div "Therapist's Name" at bounding box center [420, 153] width 238 height 29
paste input "[PERSON_NAME]"
type input "[PERSON_NAME]"
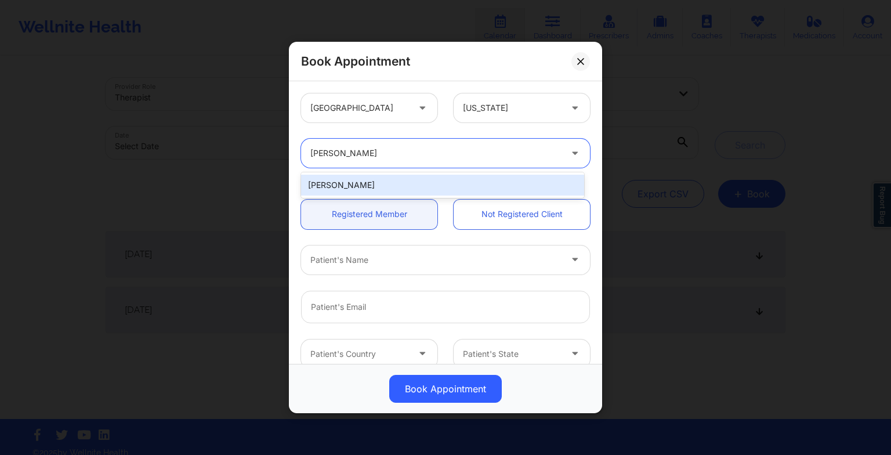
click at [345, 185] on div "[PERSON_NAME]" at bounding box center [442, 185] width 283 height 21
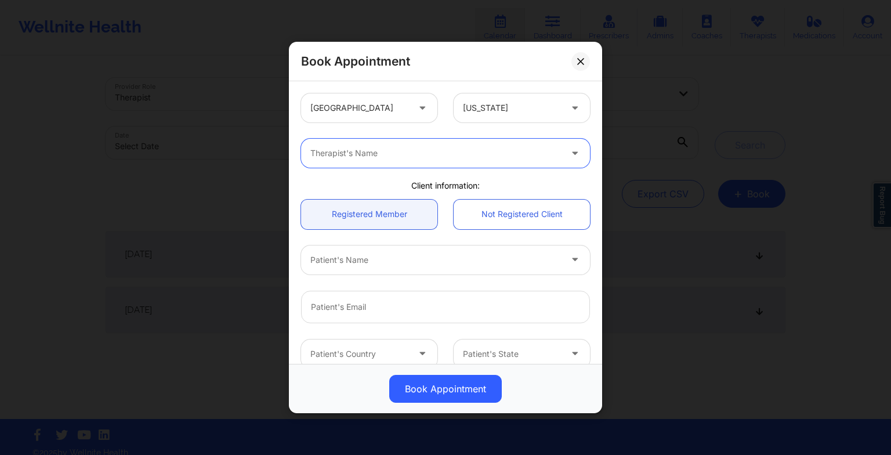
click at [325, 150] on div at bounding box center [435, 153] width 251 height 14
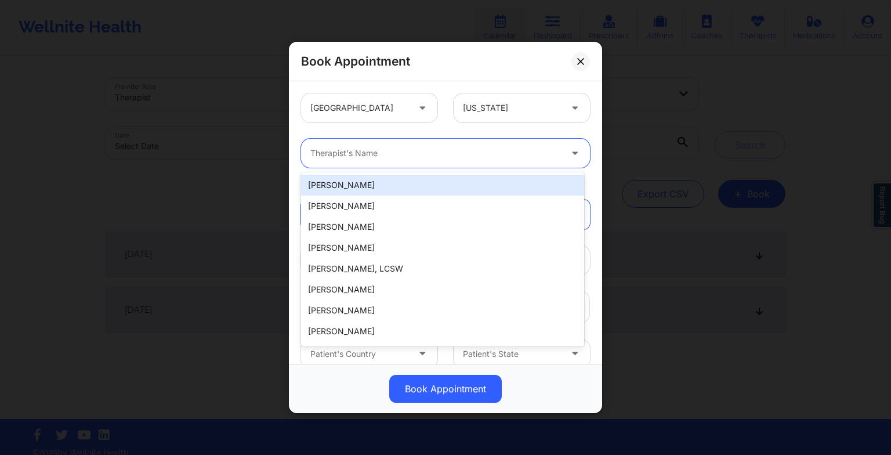
paste input "[PERSON_NAME]"
type input "[PERSON_NAME]"
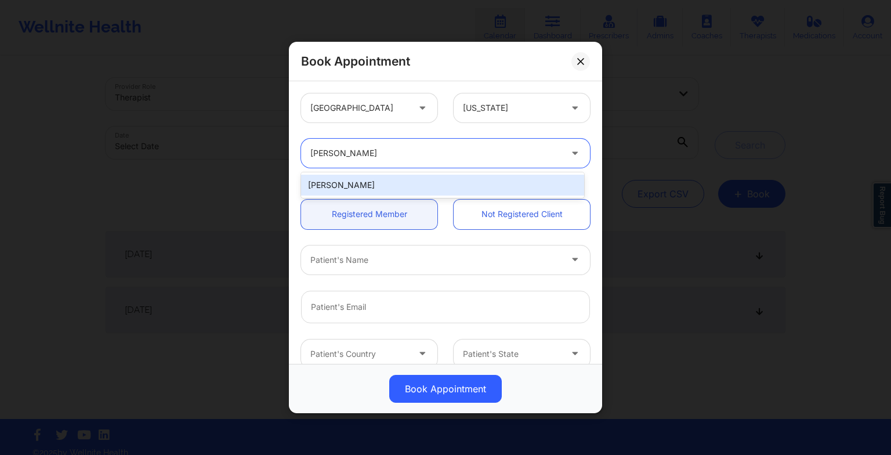
click at [363, 180] on div "[PERSON_NAME]" at bounding box center [442, 185] width 283 height 21
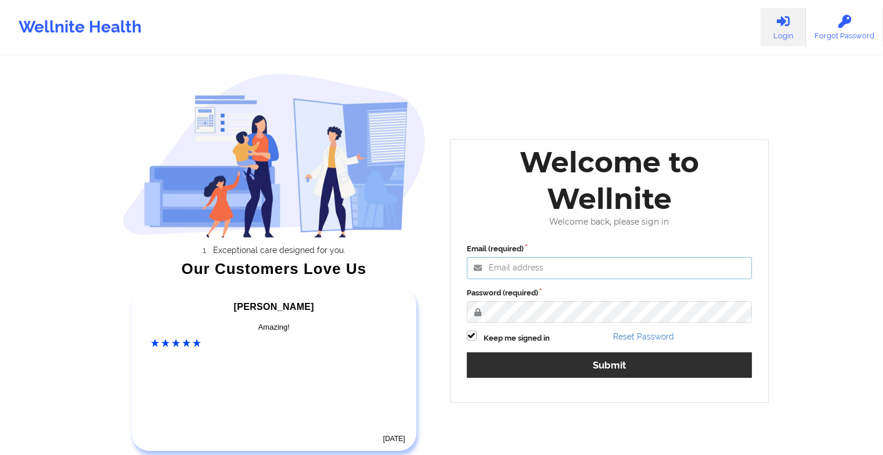
type input "[EMAIL_ADDRESS][DOMAIN_NAME]"
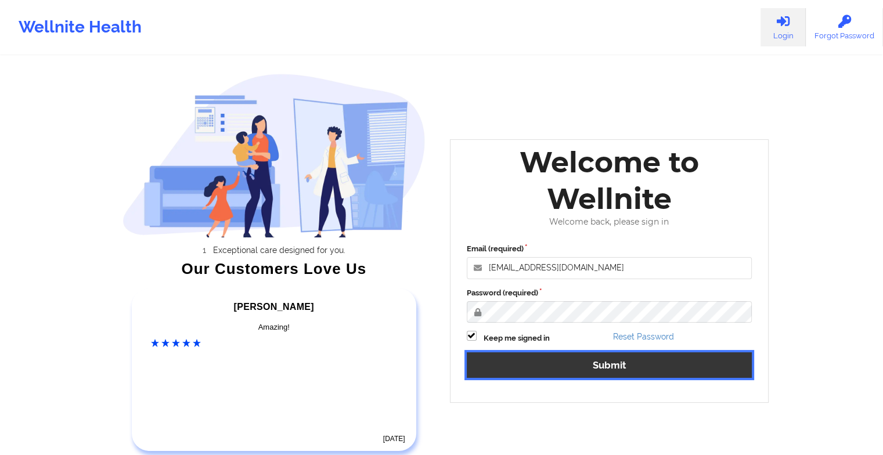
click at [494, 373] on button "Submit" at bounding box center [609, 364] width 285 height 25
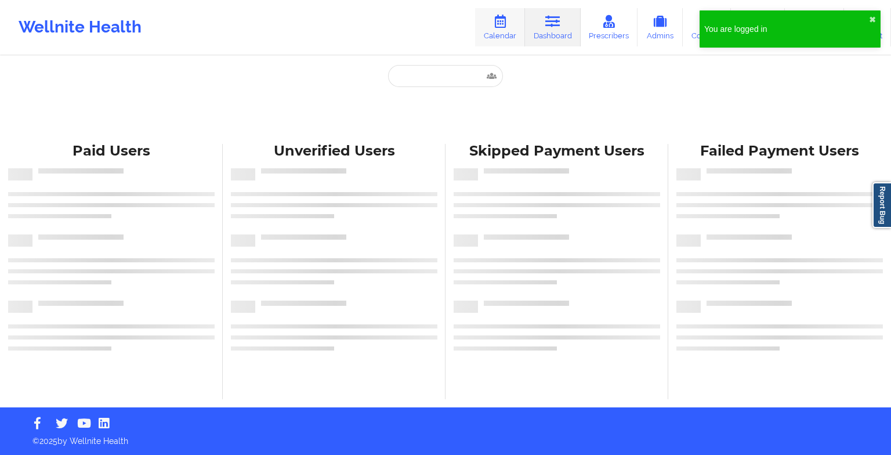
click at [508, 22] on icon at bounding box center [500, 21] width 15 height 13
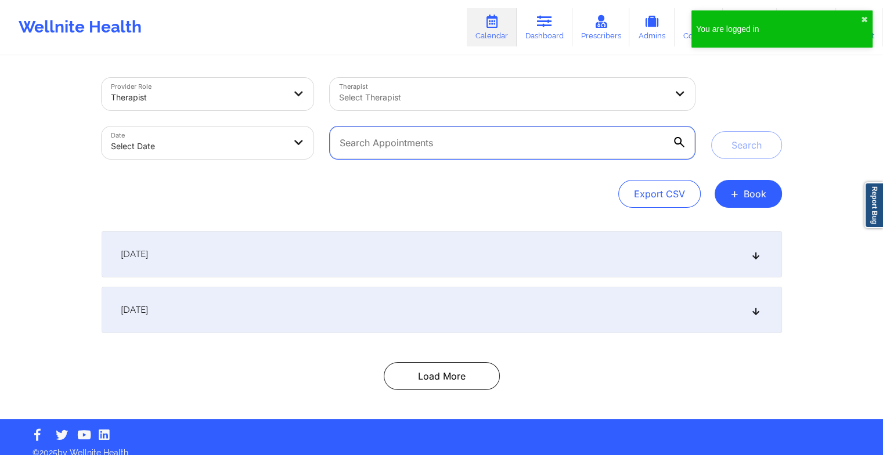
click at [485, 141] on input "text" at bounding box center [512, 142] width 364 height 32
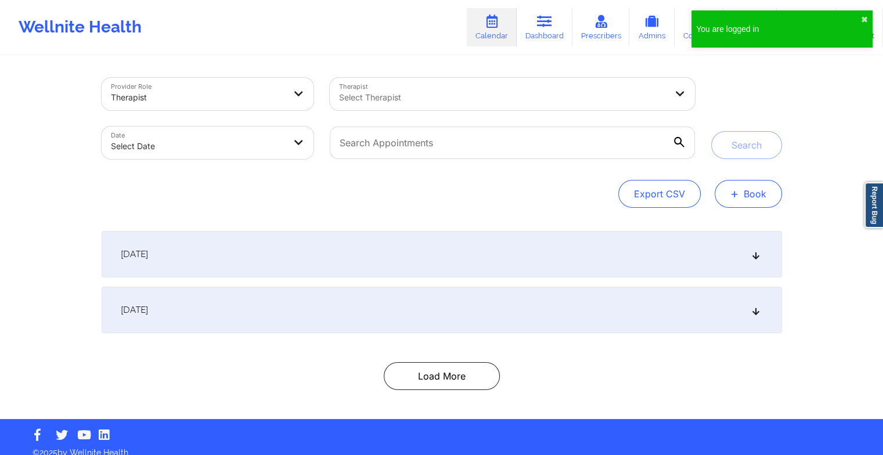
click at [761, 183] on button "+ Book" at bounding box center [747, 194] width 67 height 28
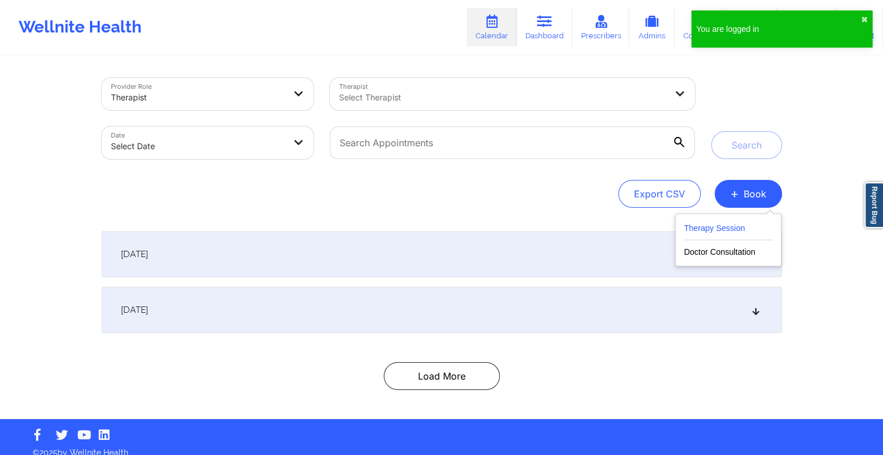
click at [725, 236] on button "Therapy Session" at bounding box center [728, 230] width 89 height 19
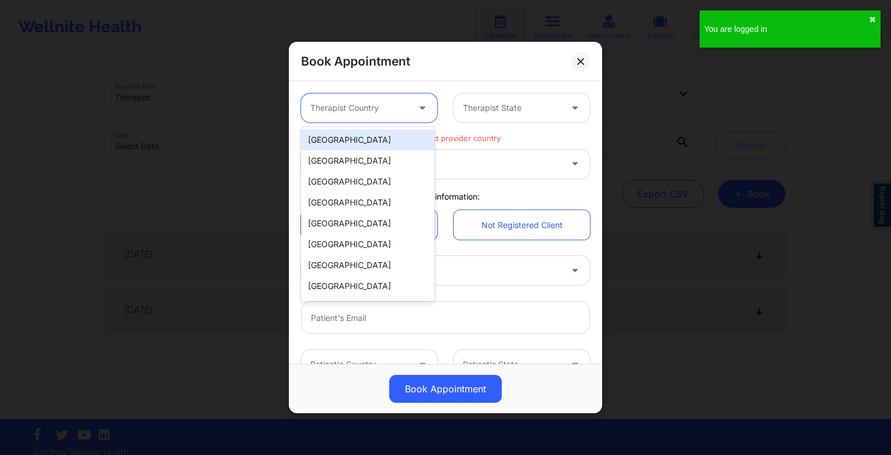
click at [338, 113] on div at bounding box center [359, 108] width 98 height 14
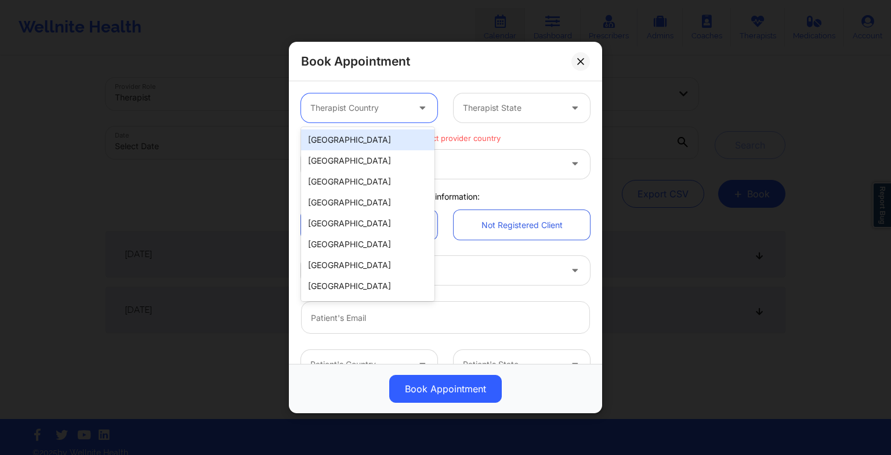
click at [337, 145] on div "[GEOGRAPHIC_DATA]" at bounding box center [367, 139] width 133 height 21
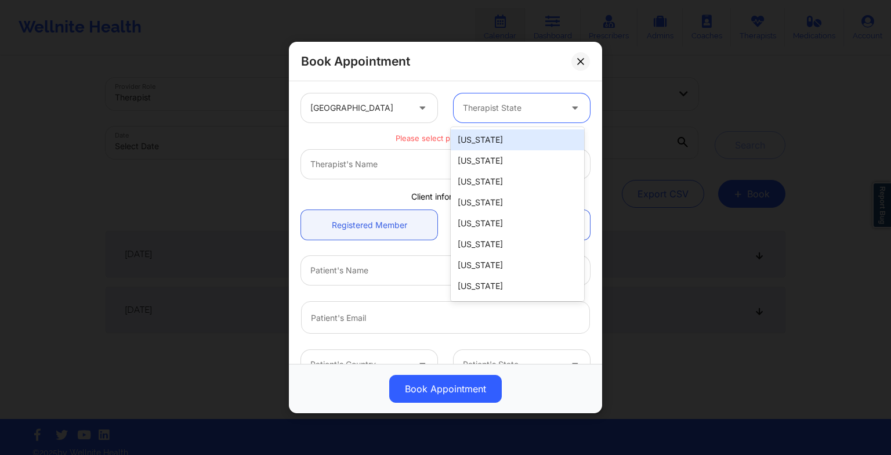
click at [517, 102] on div at bounding box center [512, 108] width 98 height 14
type input "fl"
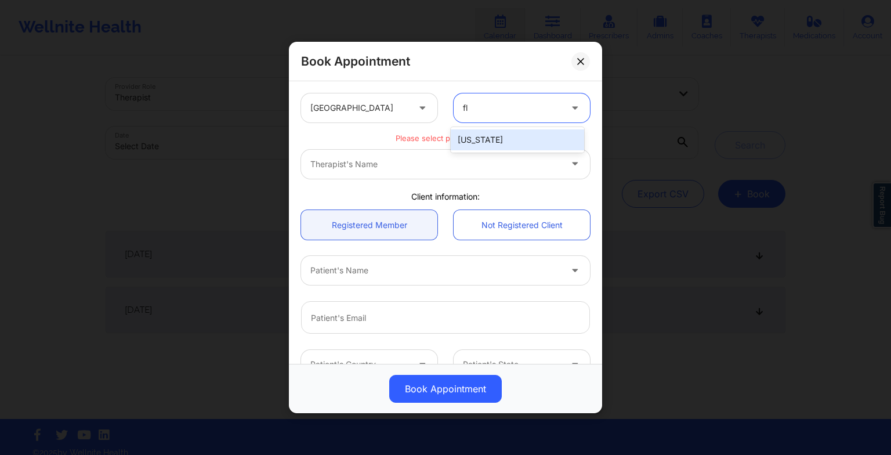
click at [504, 146] on div "[US_STATE]" at bounding box center [517, 139] width 133 height 21
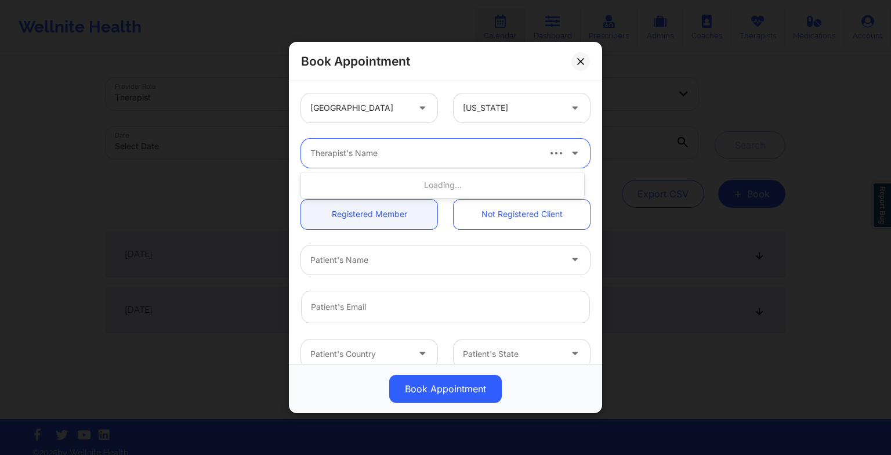
paste input "[PERSON_NAME]"
type input "[PERSON_NAME]"
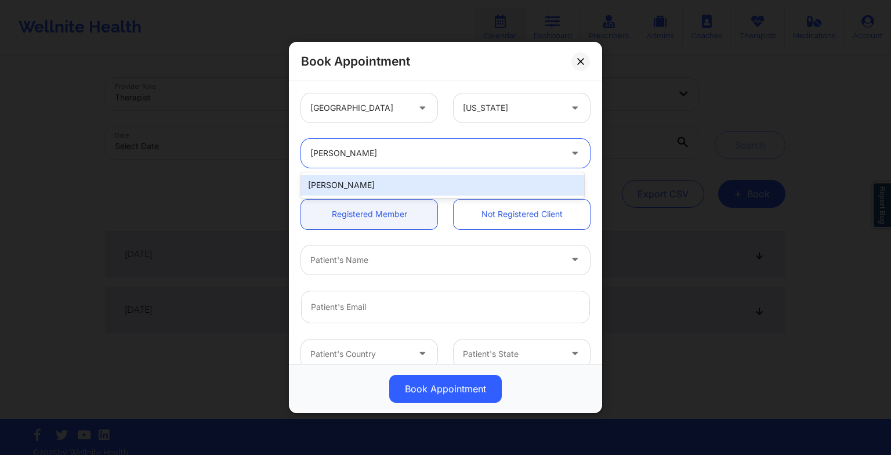
click at [323, 186] on div "[PERSON_NAME]" at bounding box center [442, 185] width 283 height 21
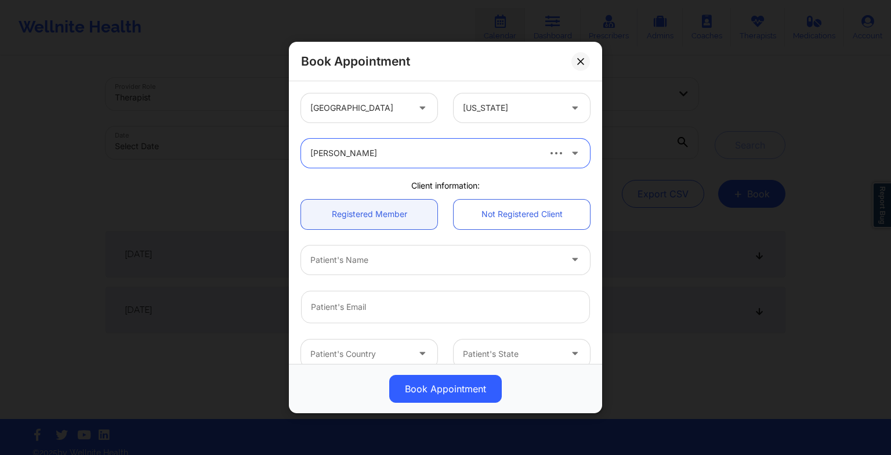
scroll to position [53, 0]
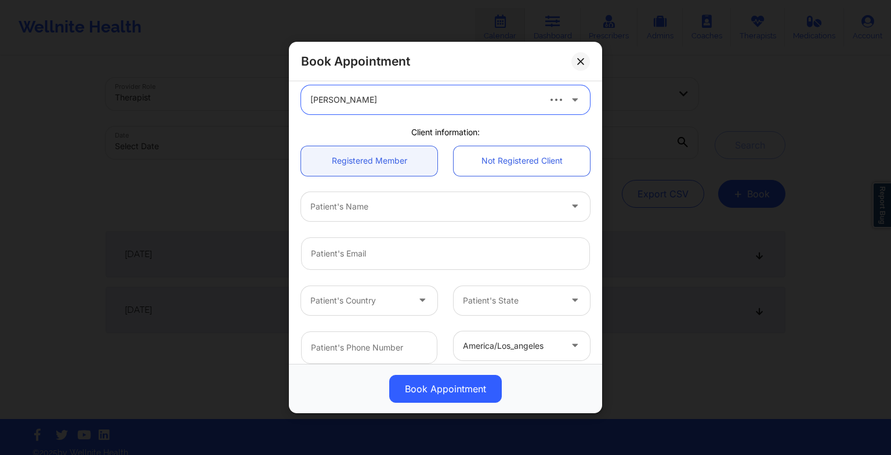
click at [571, 100] on icon at bounding box center [575, 98] width 12 height 10
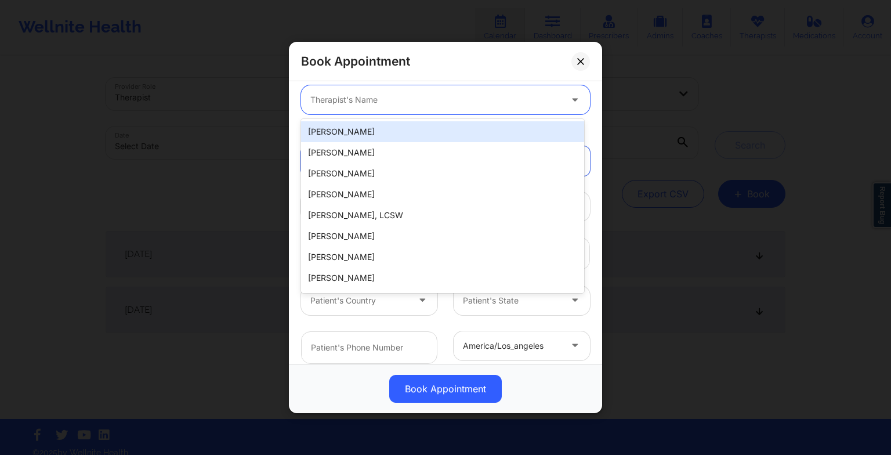
paste input "[PERSON_NAME]"
type input "[PERSON_NAME]"
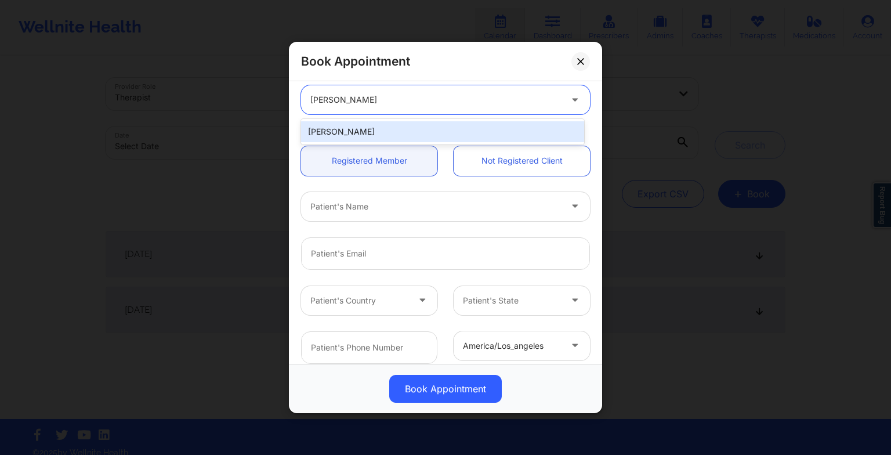
click at [334, 126] on div "[PERSON_NAME]" at bounding box center [442, 131] width 283 height 21
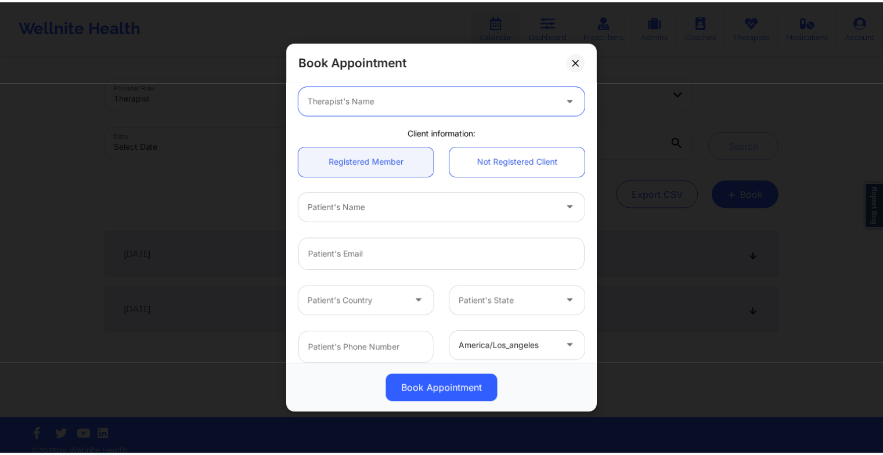
scroll to position [0, 0]
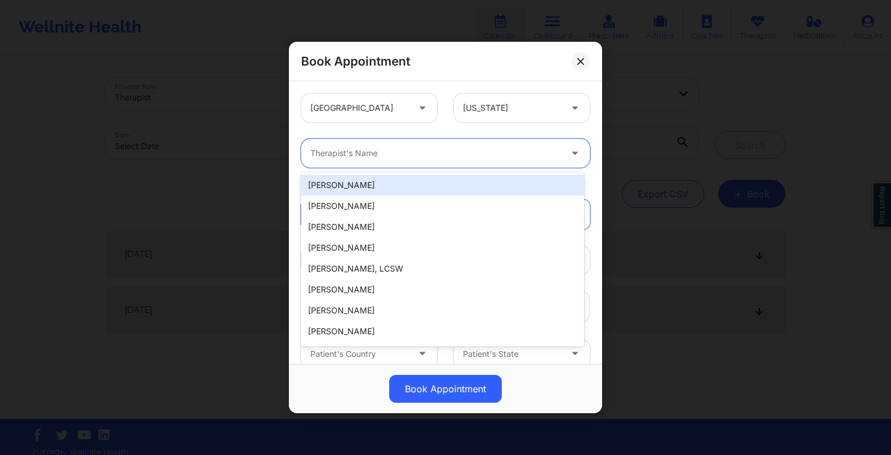
click at [312, 151] on input "text" at bounding box center [311, 153] width 2 height 12
paste input "[PERSON_NAME]"
type input "[PERSON_NAME]"
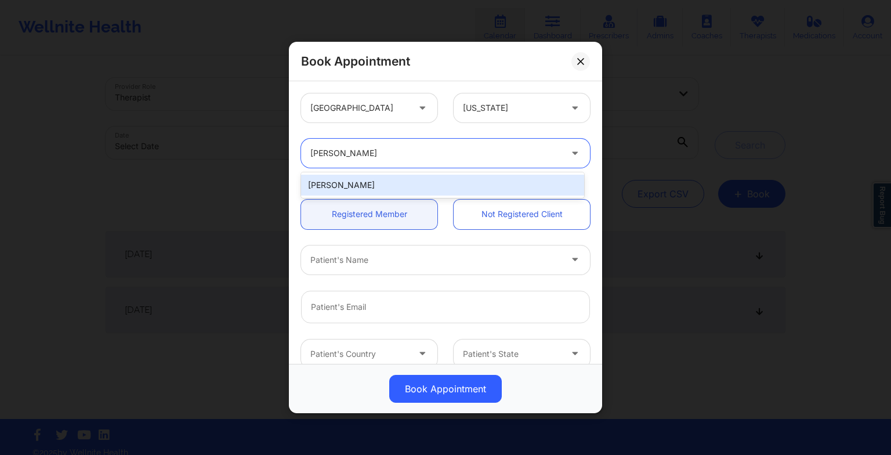
click at [321, 186] on div "[PERSON_NAME]" at bounding box center [442, 185] width 283 height 21
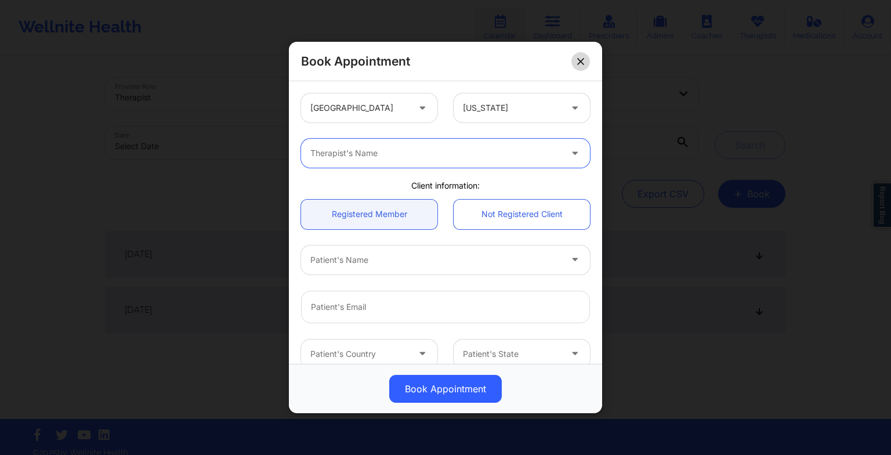
click at [575, 65] on button at bounding box center [581, 61] width 19 height 19
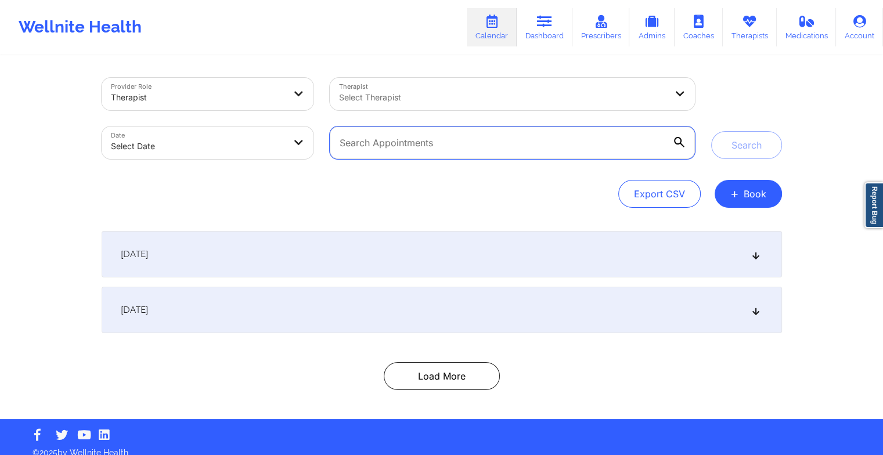
click at [581, 151] on input "text" at bounding box center [512, 142] width 364 height 32
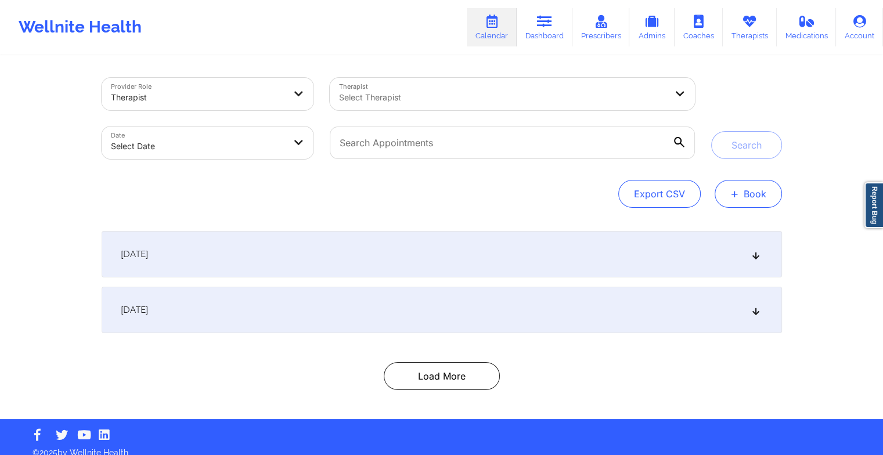
click at [740, 186] on button "+ Book" at bounding box center [747, 194] width 67 height 28
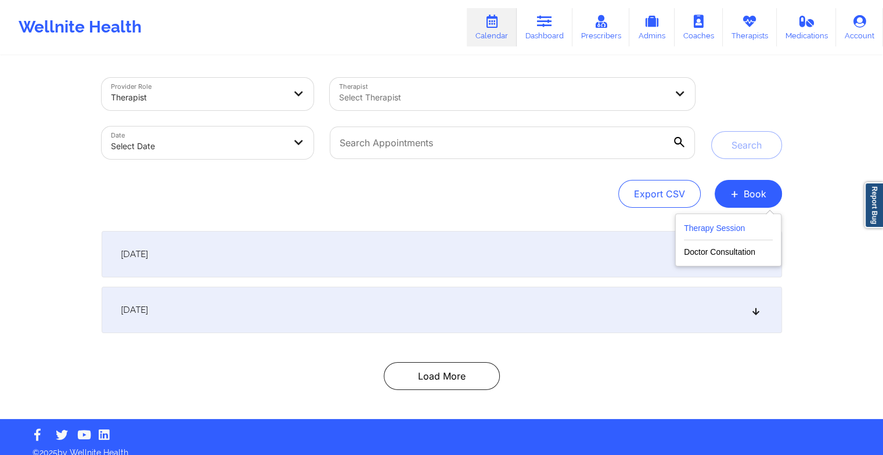
click at [722, 222] on button "Therapy Session" at bounding box center [728, 230] width 89 height 19
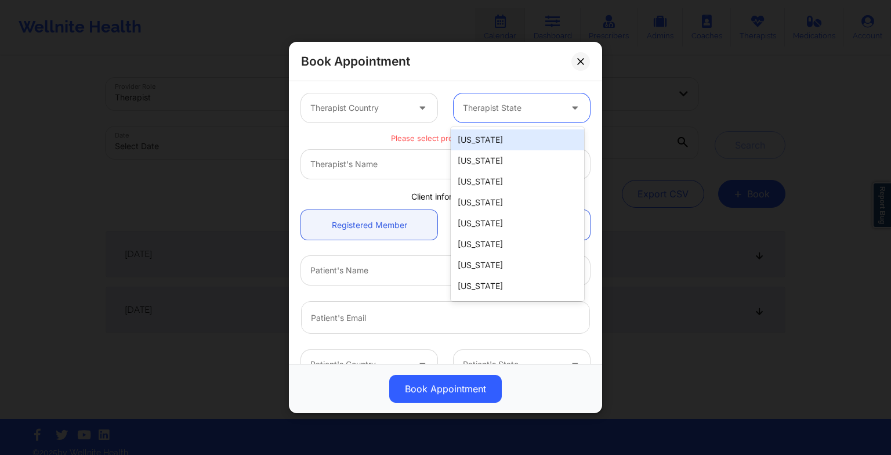
click at [471, 113] on div at bounding box center [512, 108] width 98 height 14
type input "fl"
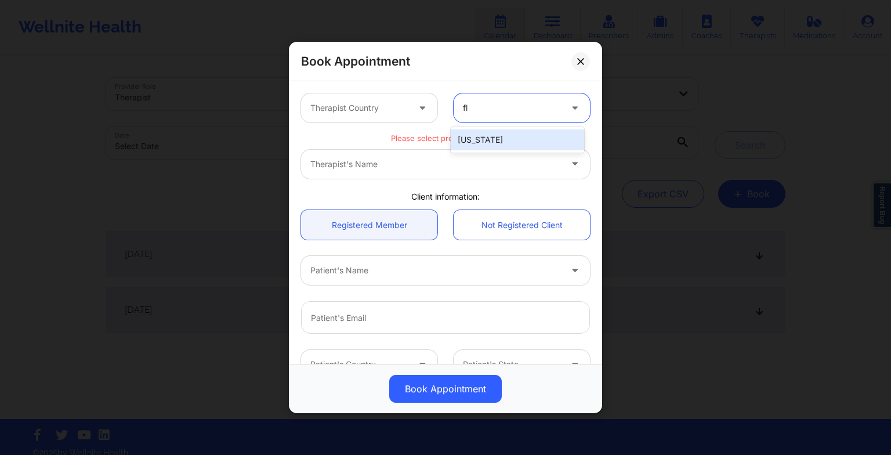
click at [474, 133] on div "[US_STATE]" at bounding box center [517, 139] width 133 height 21
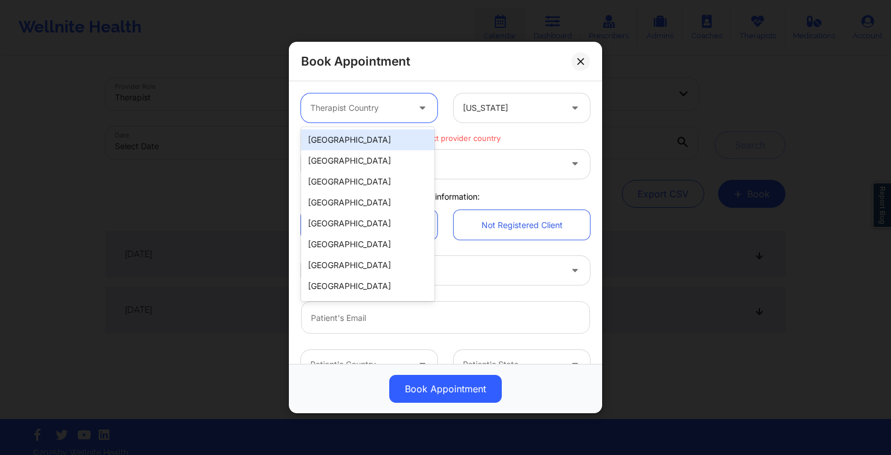
click at [369, 106] on div at bounding box center [359, 108] width 98 height 14
click at [367, 139] on div "[GEOGRAPHIC_DATA]" at bounding box center [367, 139] width 133 height 21
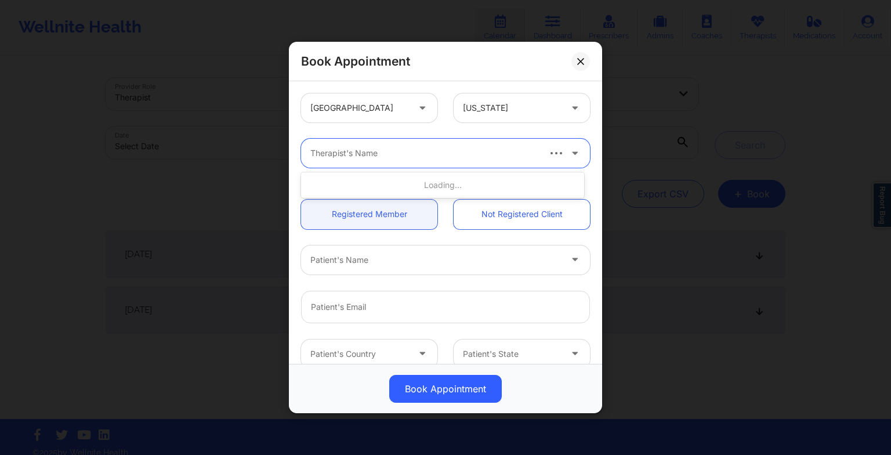
click at [313, 153] on input "text" at bounding box center [311, 153] width 2 height 12
paste input "[PERSON_NAME]"
type input "[PERSON_NAME]"
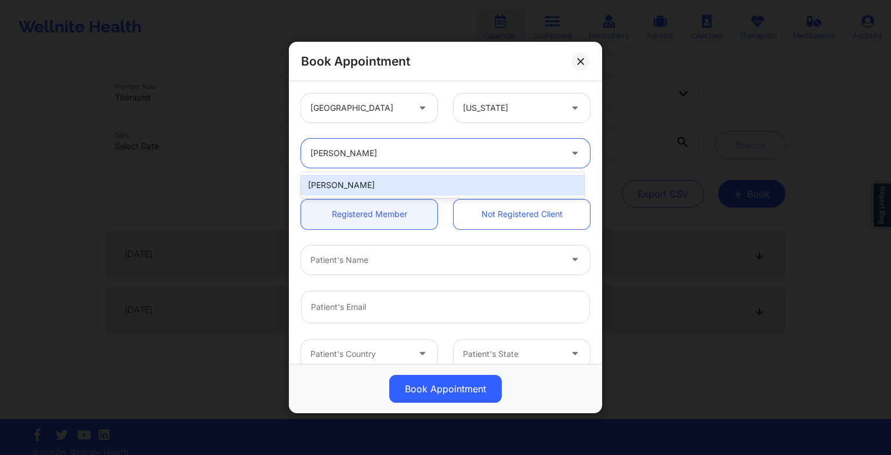
click at [341, 179] on div "[PERSON_NAME]" at bounding box center [442, 185] width 283 height 21
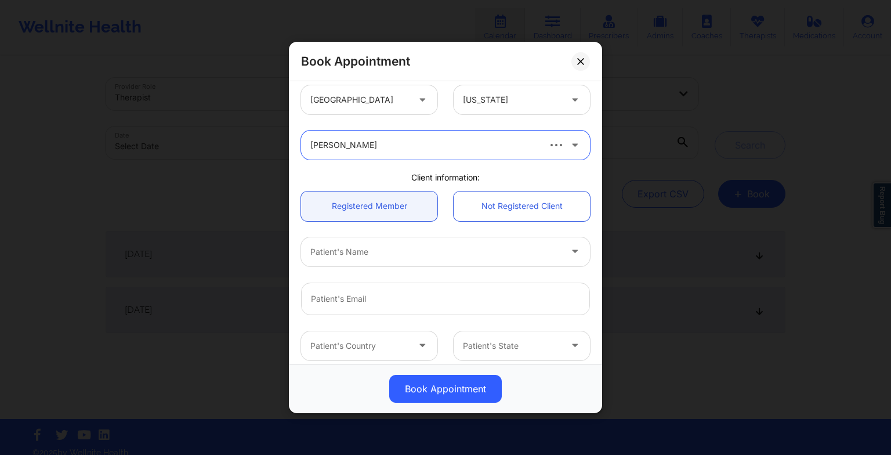
scroll to position [9, 0]
click at [316, 250] on div at bounding box center [423, 251] width 227 height 14
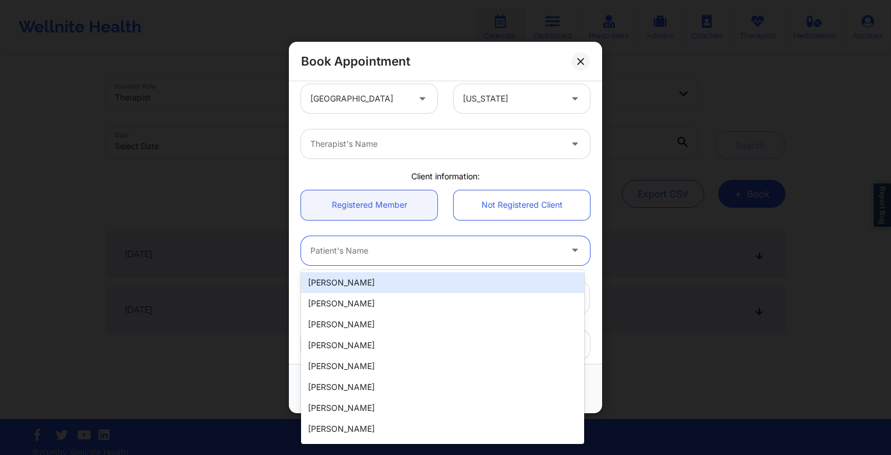
paste input "[PERSON_NAME]"
type input "[PERSON_NAME]"
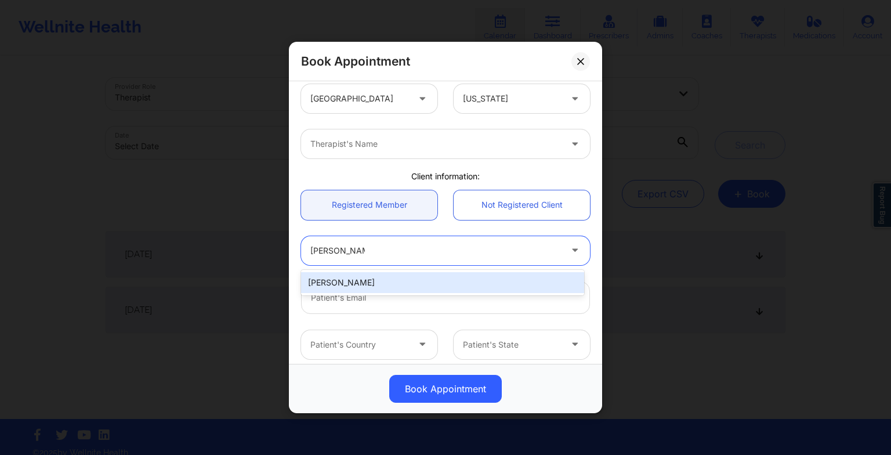
click at [373, 285] on div "[PERSON_NAME]" at bounding box center [442, 282] width 283 height 21
type input "[EMAIL_ADDRESS][DOMAIN_NAME]"
type input "3233163976"
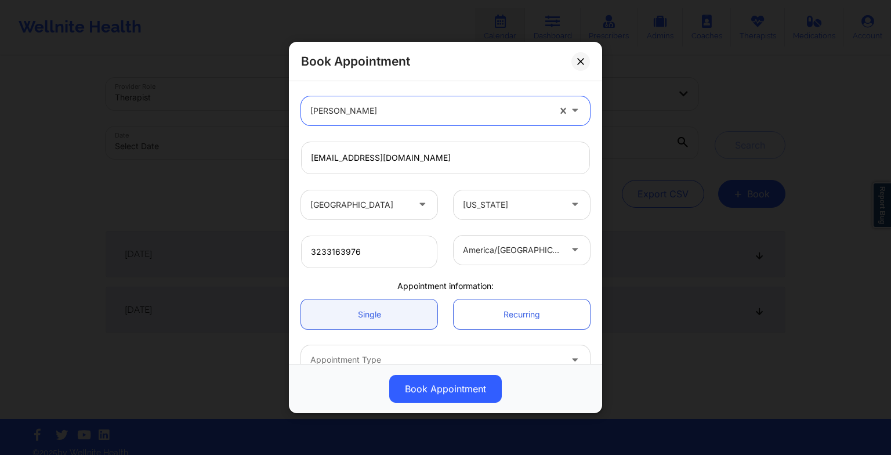
scroll to position [0, 0]
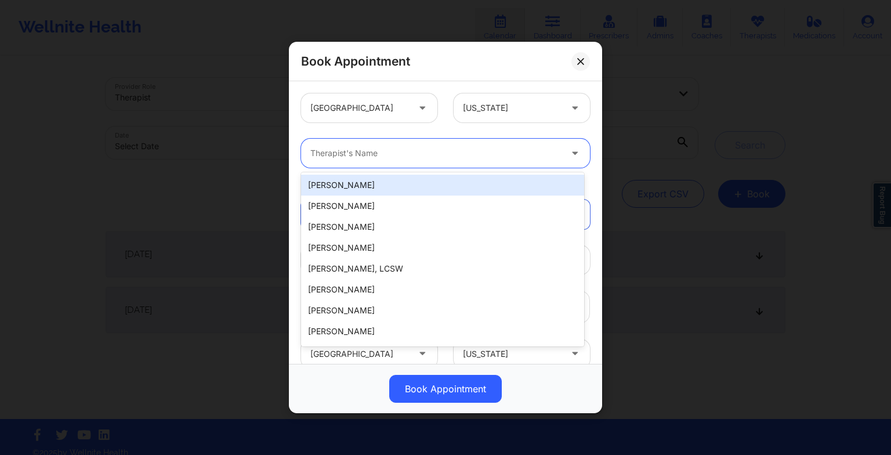
click at [331, 156] on div at bounding box center [435, 153] width 251 height 14
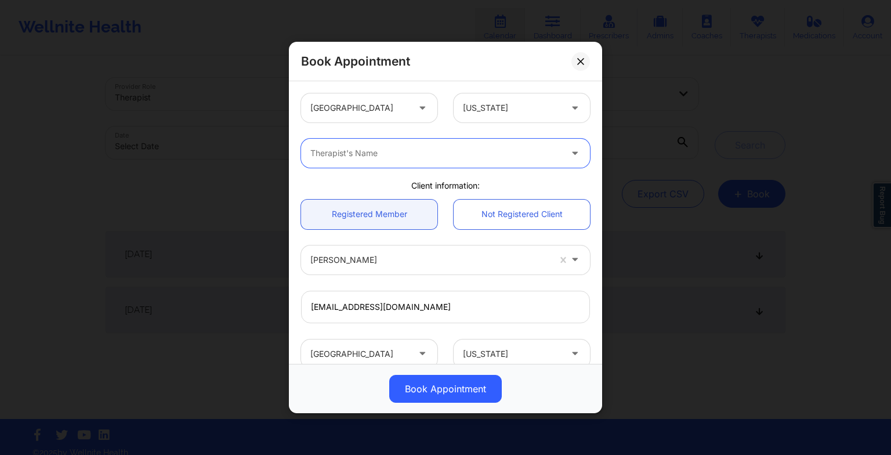
click at [325, 154] on div at bounding box center [435, 153] width 251 height 14
type input "v"
type input "[PERSON_NAME]"
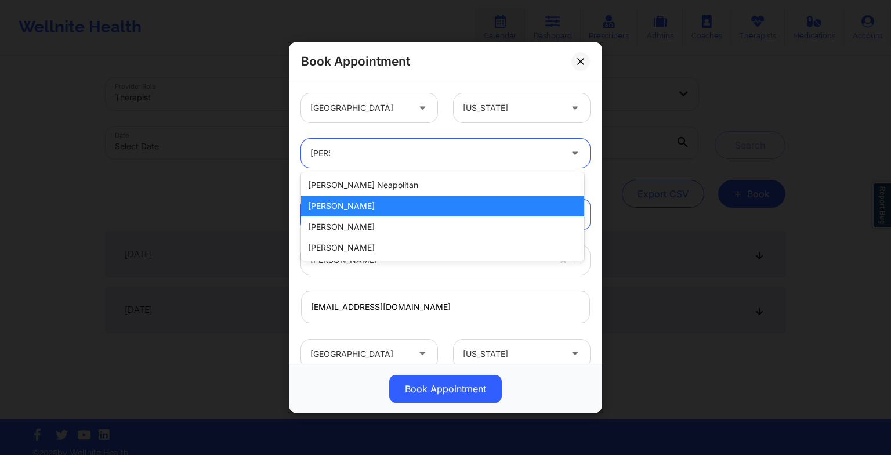
click at [436, 208] on div "[PERSON_NAME]" at bounding box center [442, 206] width 283 height 21
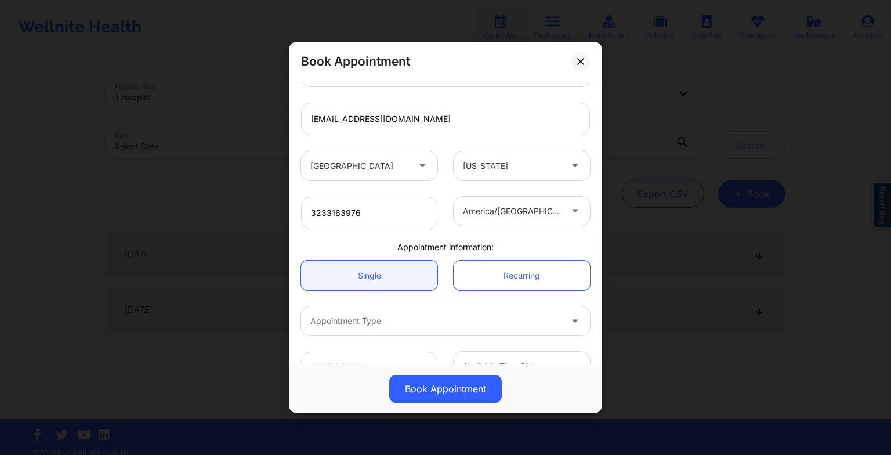
scroll to position [216, 0]
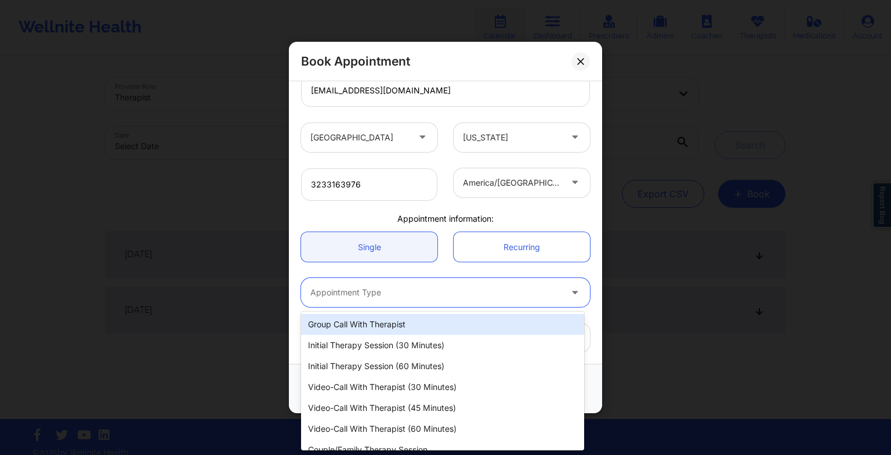
click at [355, 298] on div at bounding box center [435, 292] width 251 height 14
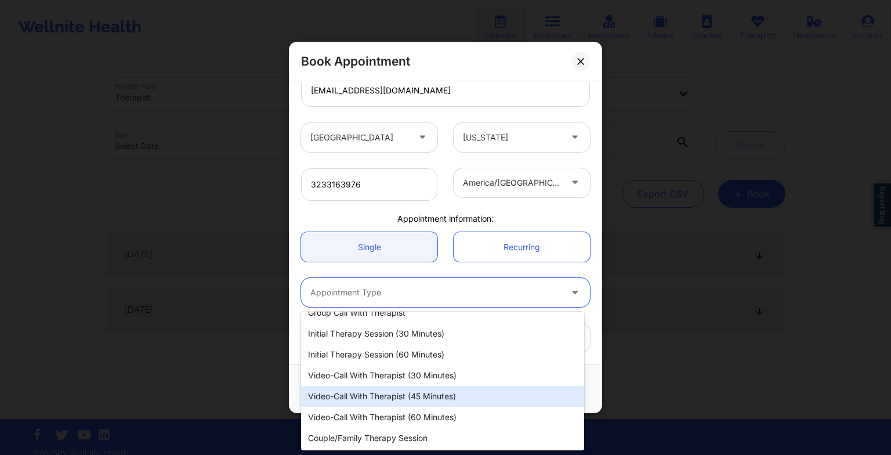
scroll to position [10, 0]
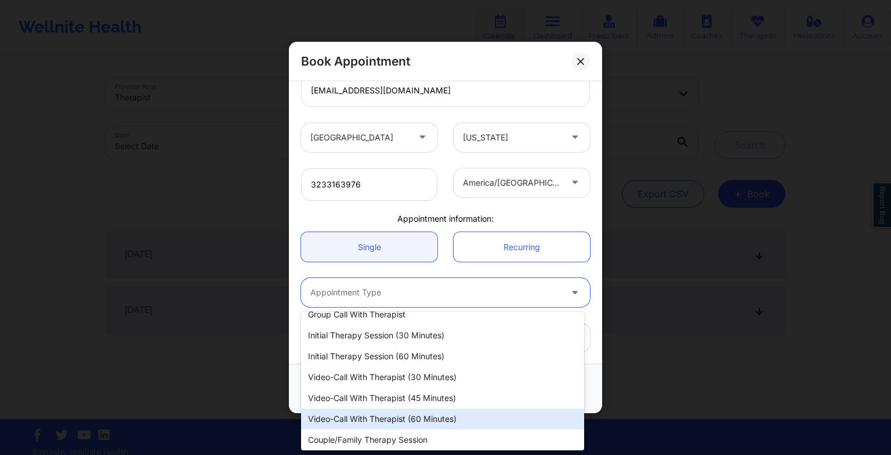
click at [361, 417] on div "Video-Call with Therapist (60 minutes)" at bounding box center [442, 418] width 283 height 21
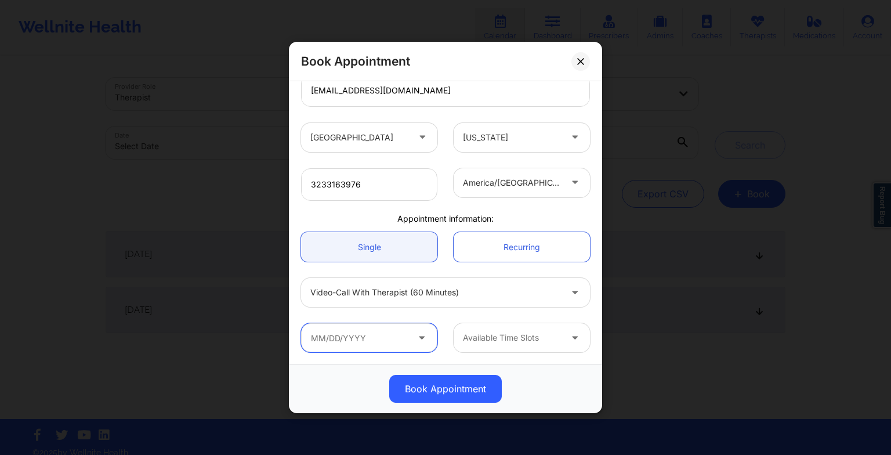
click at [328, 337] on input "text" at bounding box center [369, 337] width 136 height 29
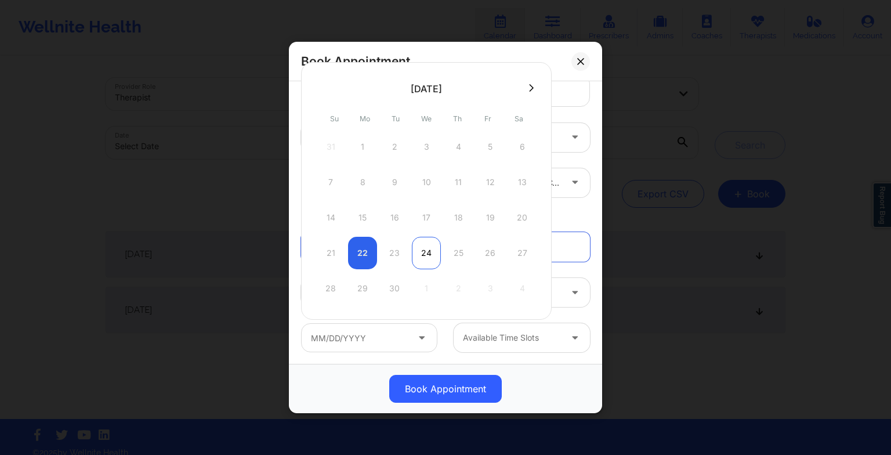
click at [420, 255] on div "24" at bounding box center [426, 253] width 29 height 32
type input "[DATE]"
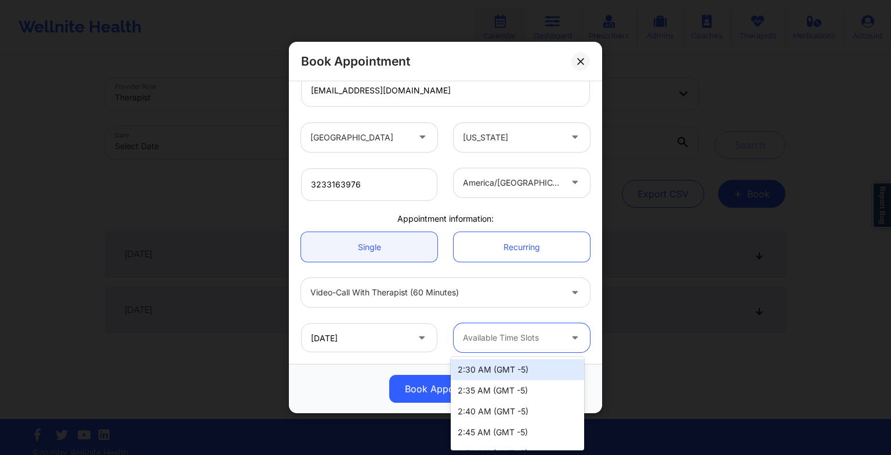
click at [479, 329] on div "Available Time Slots" at bounding box center [508, 337] width 109 height 29
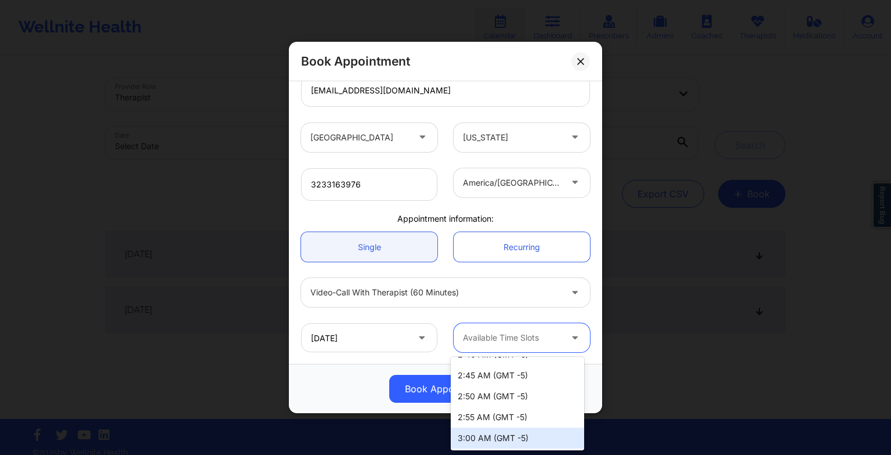
click at [487, 428] on div "3:00 AM (GMT -5)" at bounding box center [517, 438] width 133 height 21
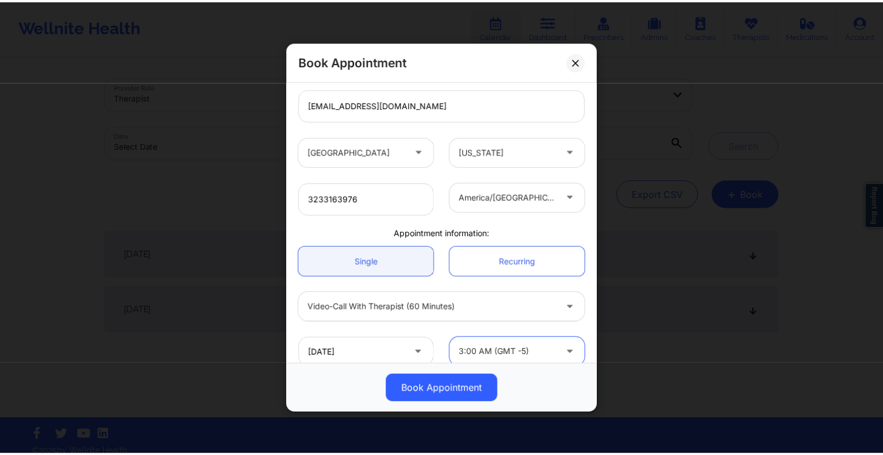
scroll to position [216, 0]
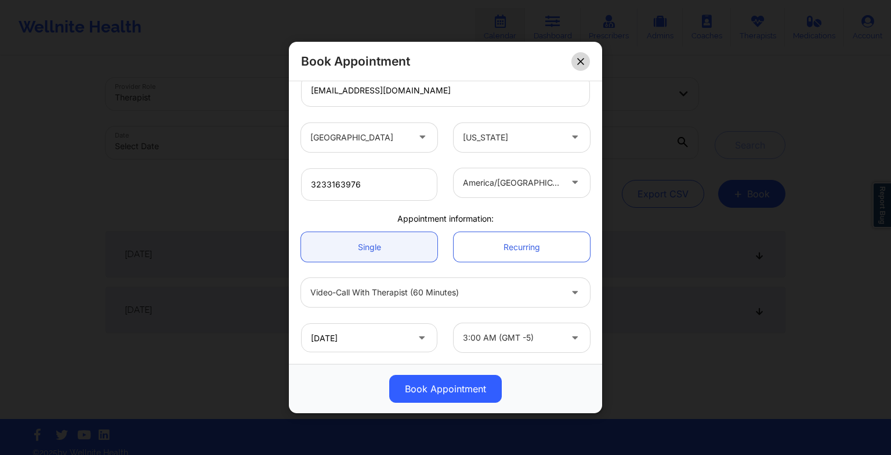
click at [583, 67] on button at bounding box center [581, 61] width 19 height 19
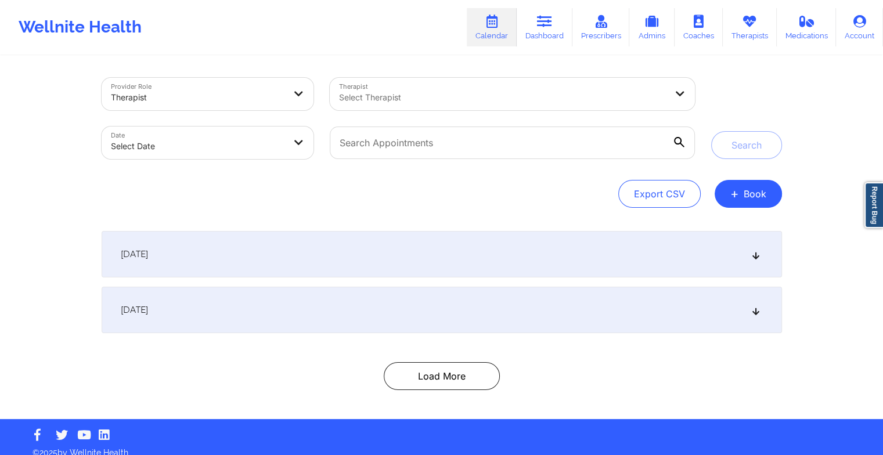
scroll to position [12, 0]
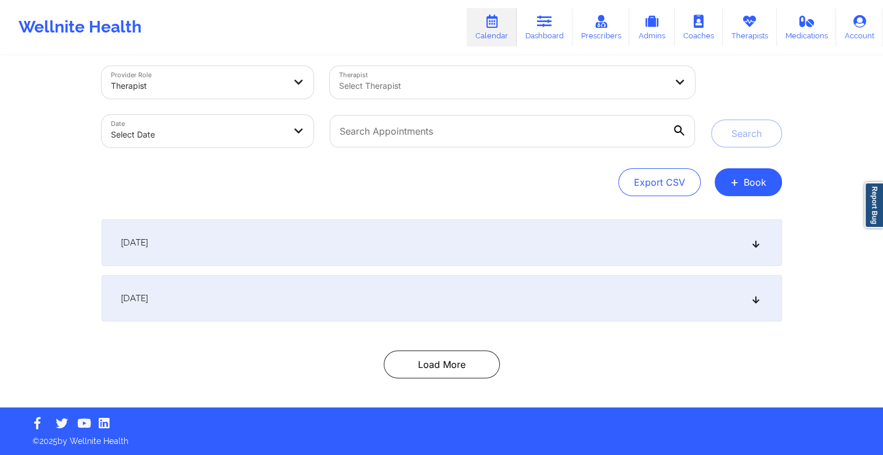
click at [464, 256] on div "[DATE]" at bounding box center [442, 242] width 680 height 46
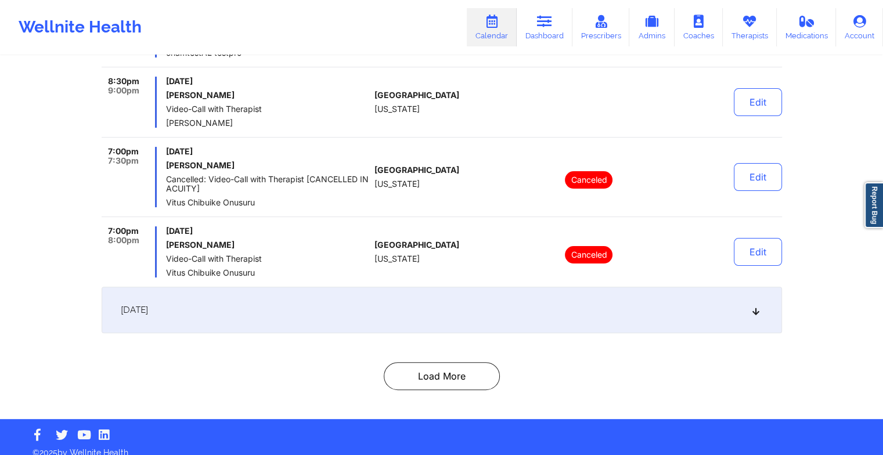
scroll to position [281, 0]
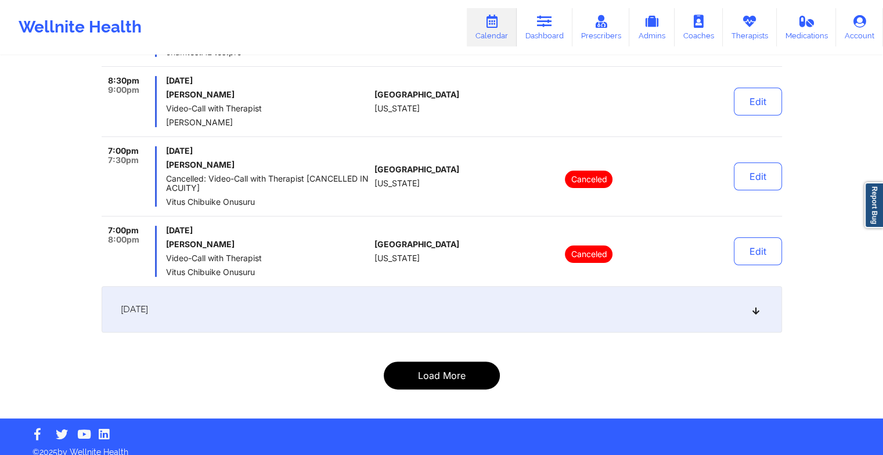
click at [411, 374] on button "Load More" at bounding box center [442, 375] width 116 height 28
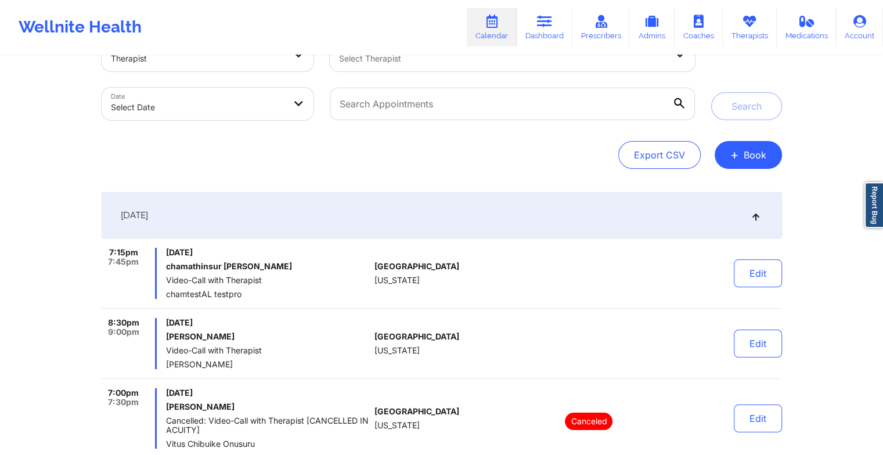
scroll to position [37, 0]
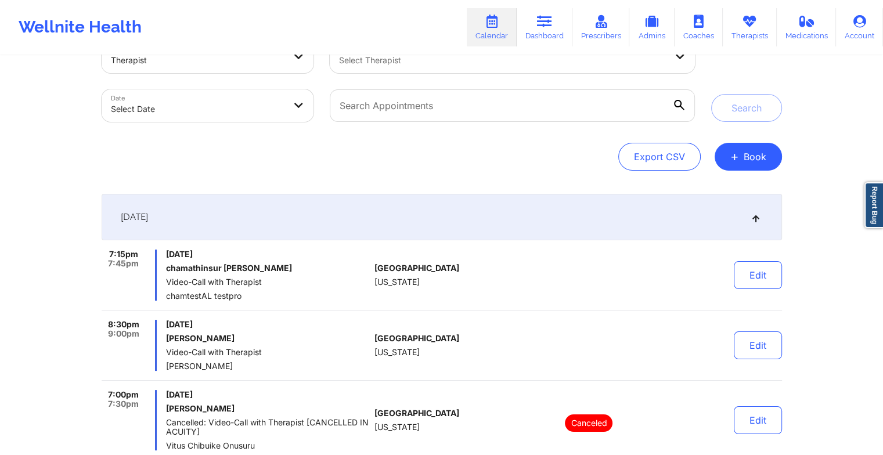
click at [451, 223] on div "[DATE]" at bounding box center [442, 217] width 680 height 46
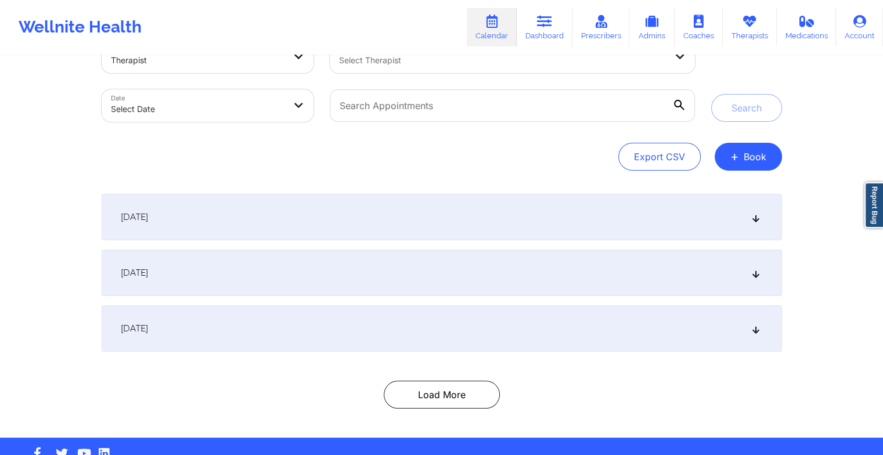
click at [415, 280] on div "[DATE]" at bounding box center [442, 273] width 680 height 46
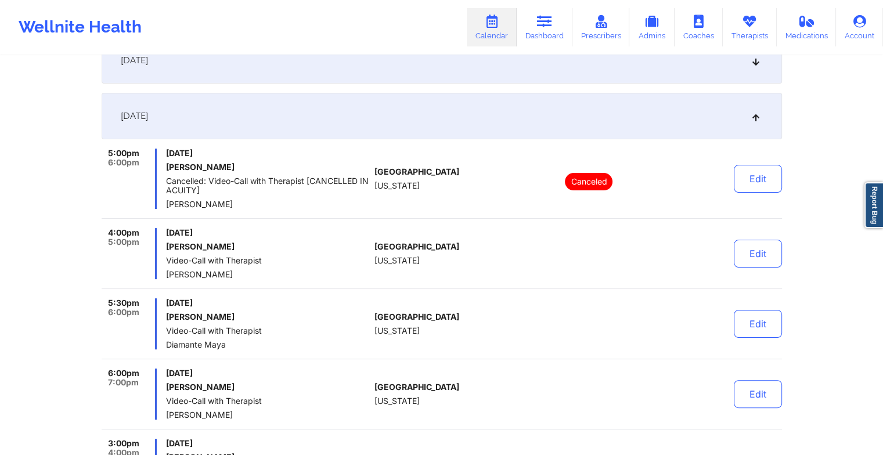
scroll to position [200, 0]
